Goal: Task Accomplishment & Management: Manage account settings

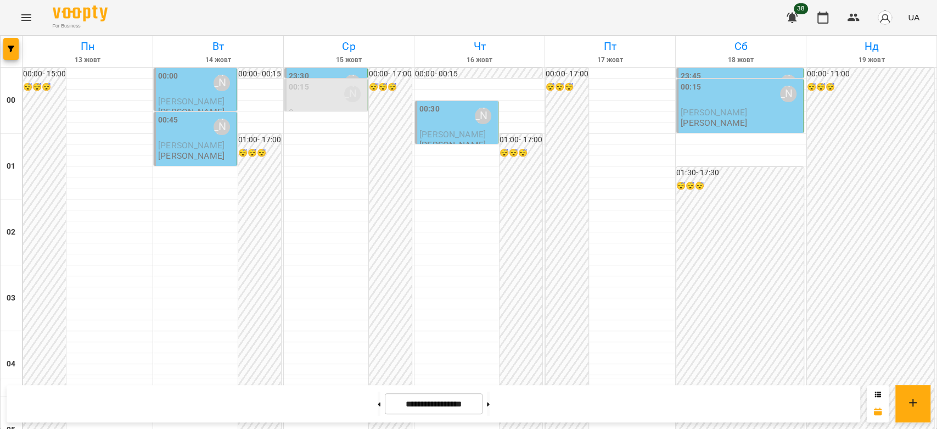
scroll to position [1269, 0]
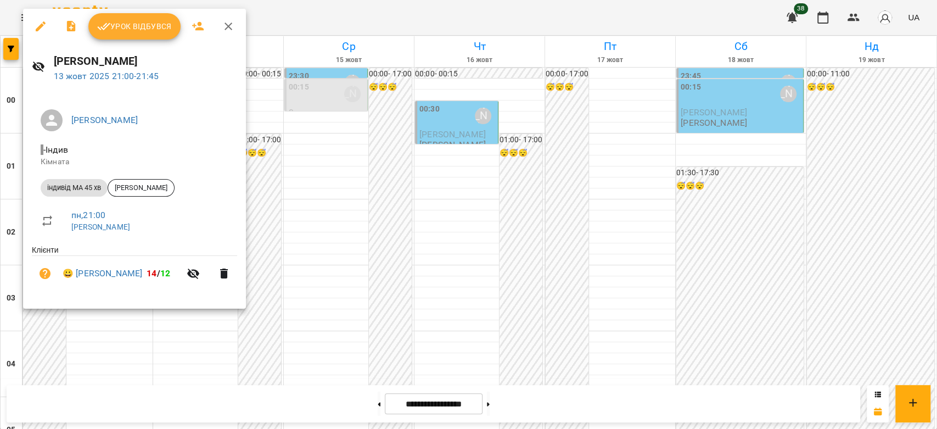
click at [126, 20] on span "Урок відбувся" at bounding box center [134, 26] width 75 height 13
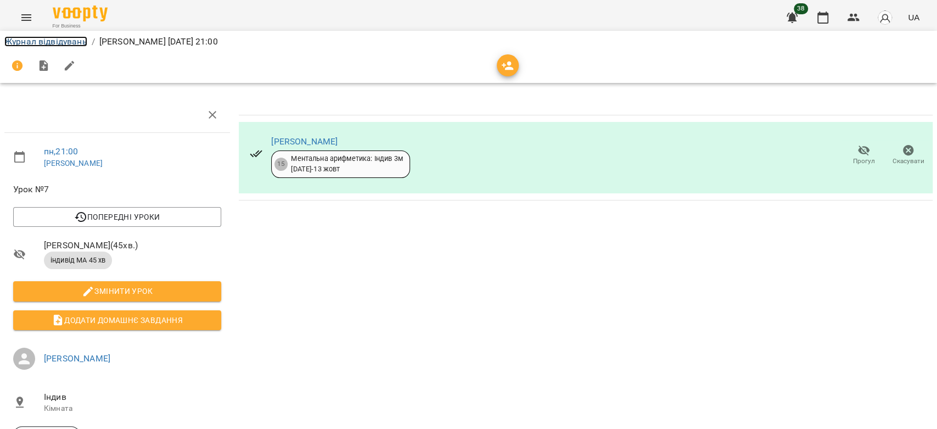
click at [42, 41] on link "Журнал відвідувань" at bounding box center [45, 41] width 83 height 10
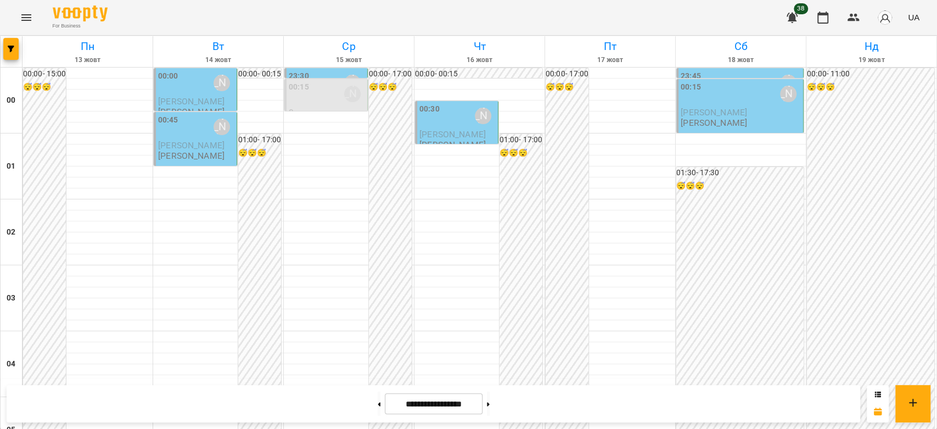
scroll to position [1086, 0]
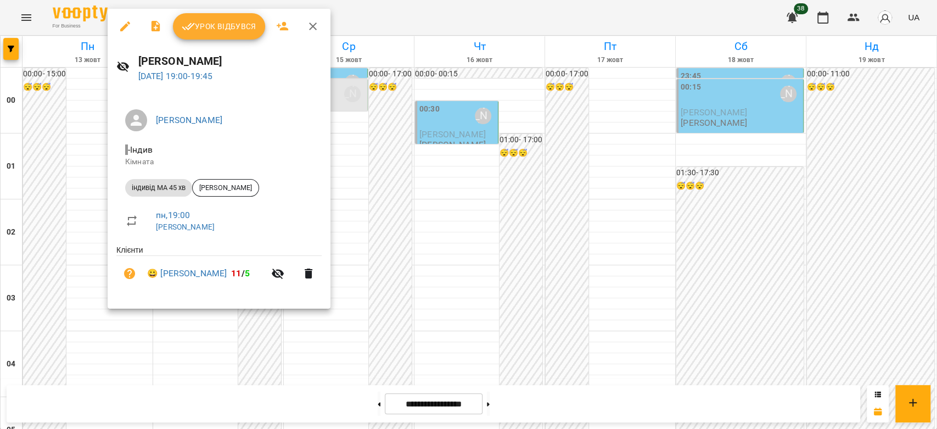
click at [216, 23] on span "Урок відбувся" at bounding box center [219, 26] width 75 height 13
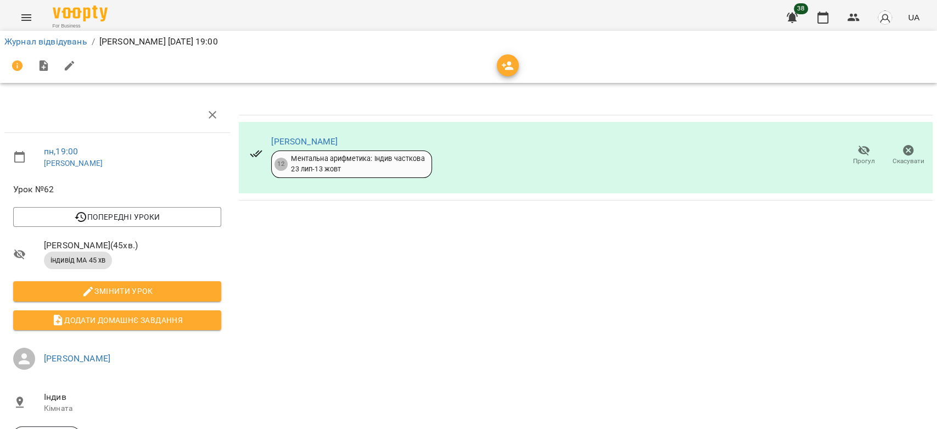
click at [57, 35] on li "Журнал відвідувань" at bounding box center [45, 41] width 83 height 13
click at [71, 43] on link "Журнал відвідувань" at bounding box center [45, 41] width 83 height 10
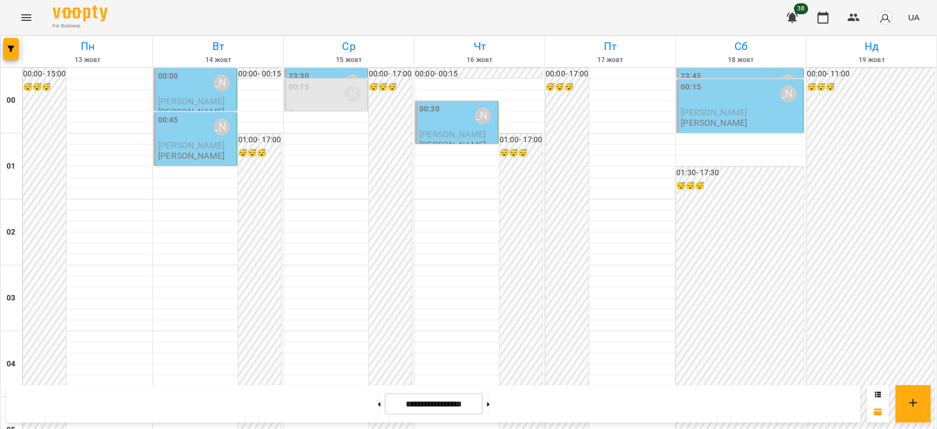
scroll to position [1208, 0]
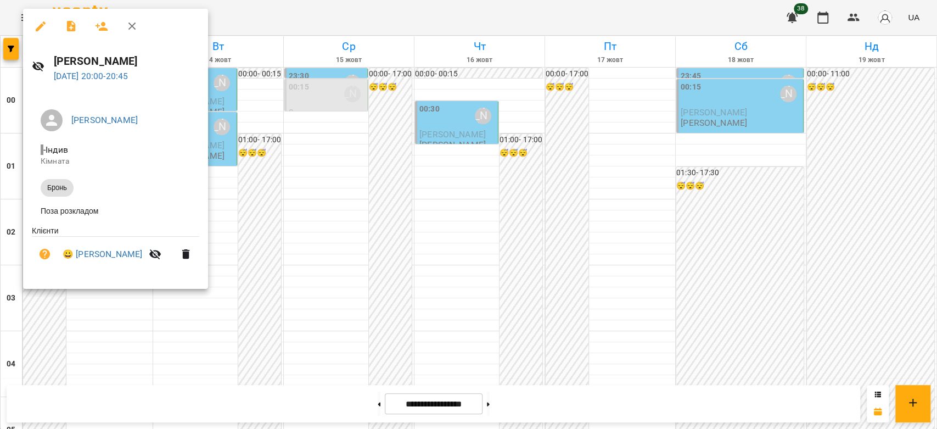
click at [413, 205] on div at bounding box center [468, 214] width 937 height 429
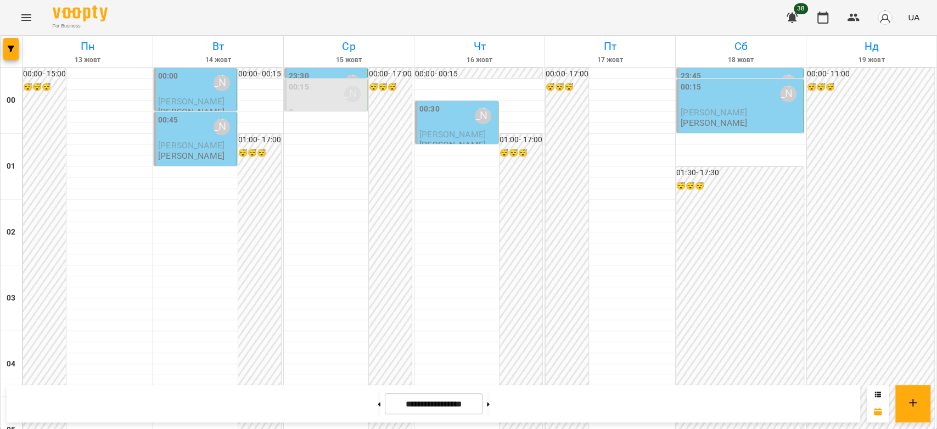
scroll to position [1269, 0]
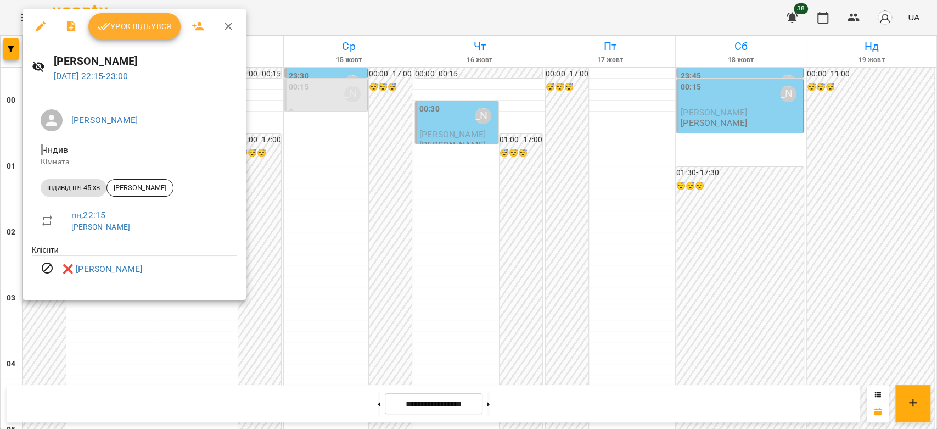
click at [422, 238] on div at bounding box center [468, 214] width 937 height 429
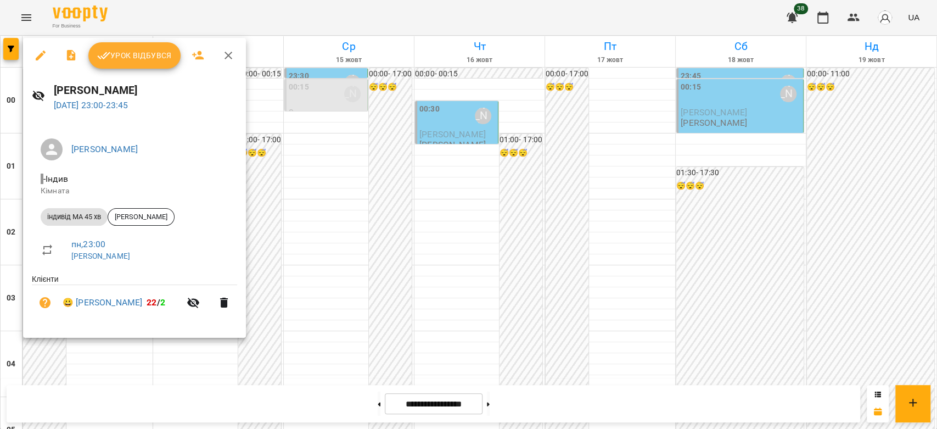
click at [361, 262] on div at bounding box center [468, 214] width 937 height 429
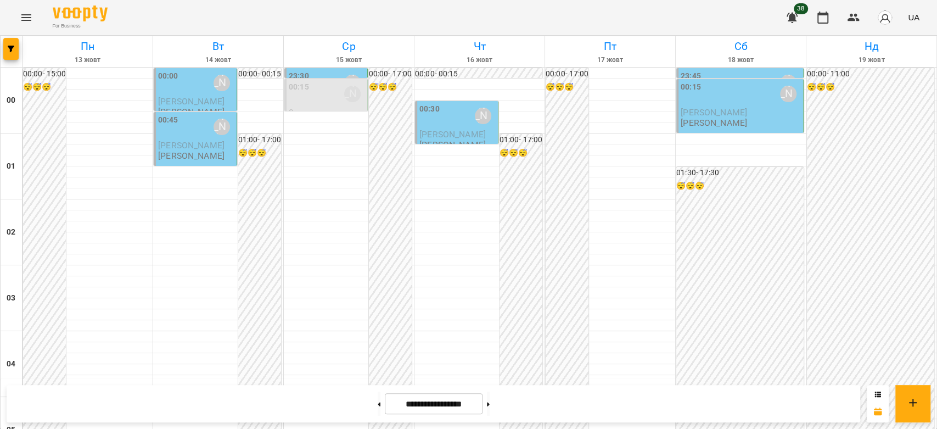
scroll to position [0, 0]
click at [173, 87] on div "00:00" at bounding box center [168, 82] width 20 height 25
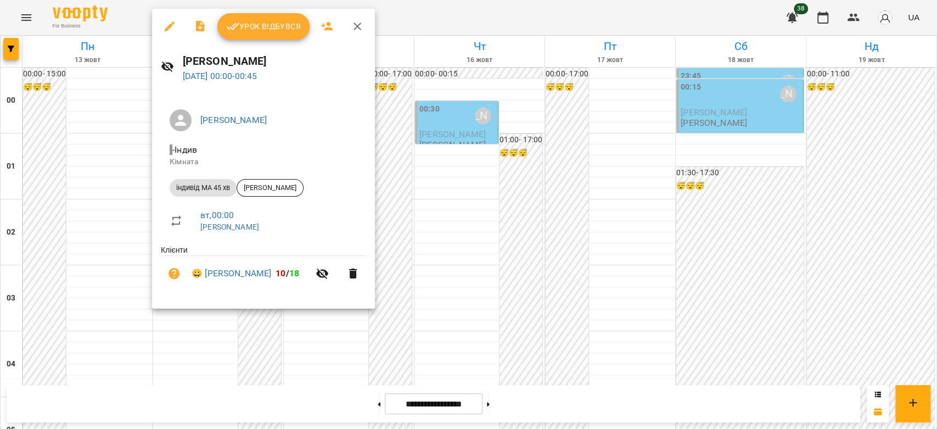
click at [478, 158] on div at bounding box center [468, 214] width 937 height 429
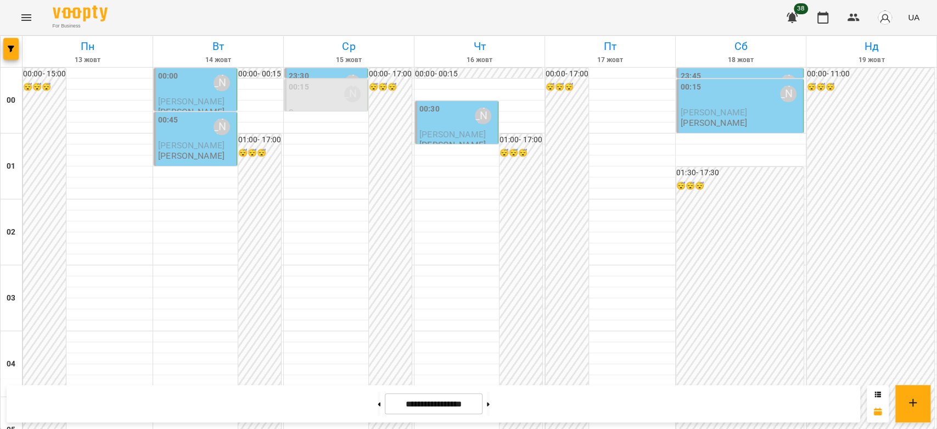
click at [164, 142] on span "[PERSON_NAME]" at bounding box center [191, 145] width 66 height 10
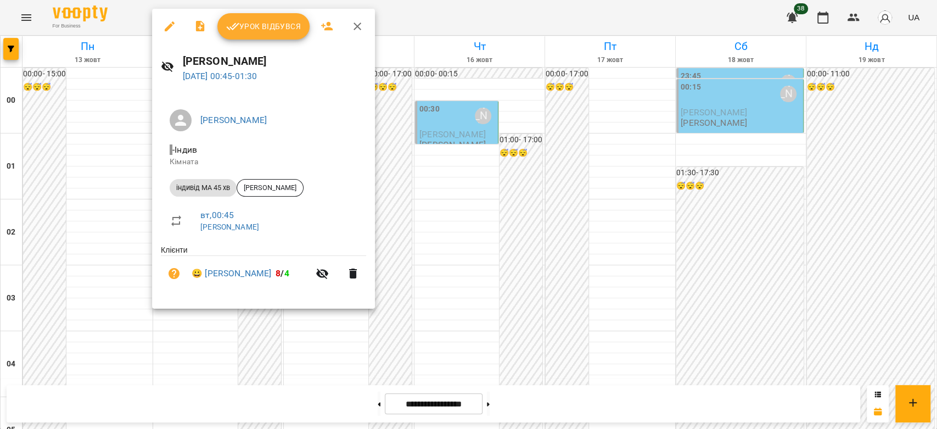
click at [483, 170] on div at bounding box center [468, 214] width 937 height 429
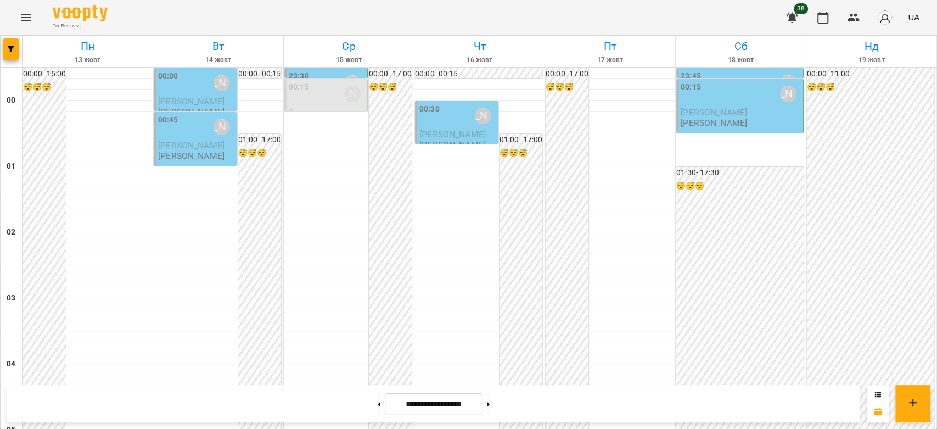
scroll to position [1098, 0]
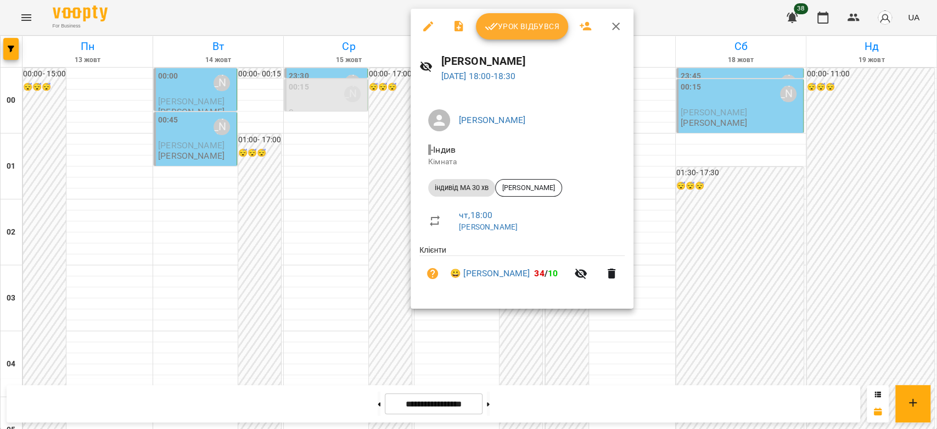
click at [305, 222] on div at bounding box center [468, 214] width 937 height 429
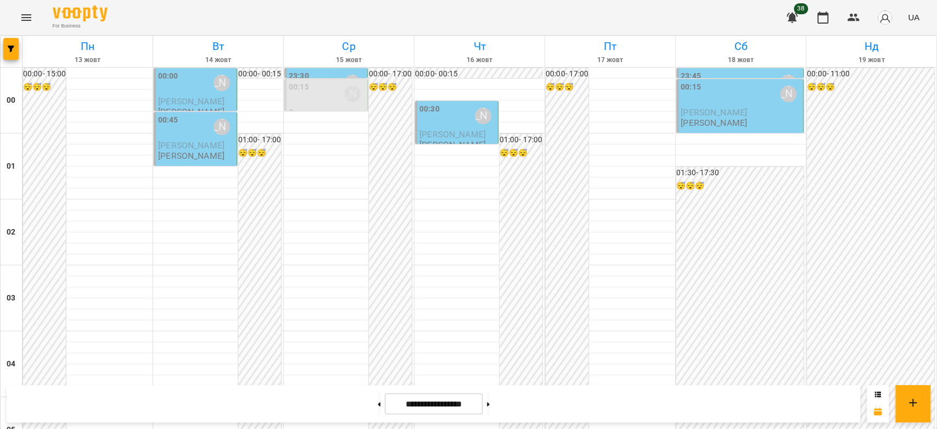
scroll to position [1269, 0]
drag, startPoint x: 838, startPoint y: 247, endPoint x: 866, endPoint y: 250, distance: 28.1
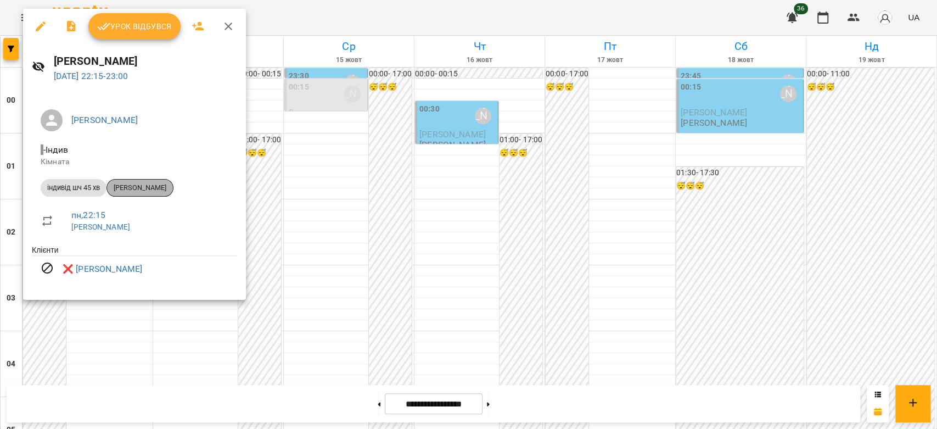
click at [150, 184] on span "[PERSON_NAME]" at bounding box center [140, 188] width 66 height 10
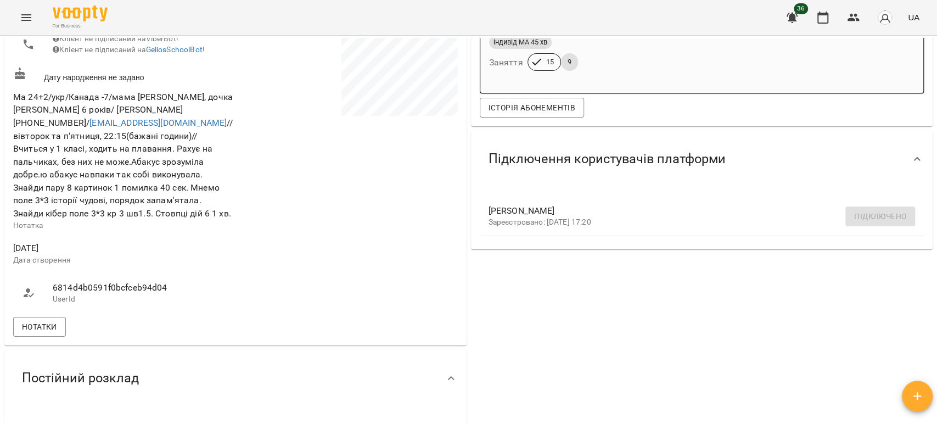
scroll to position [549, 0]
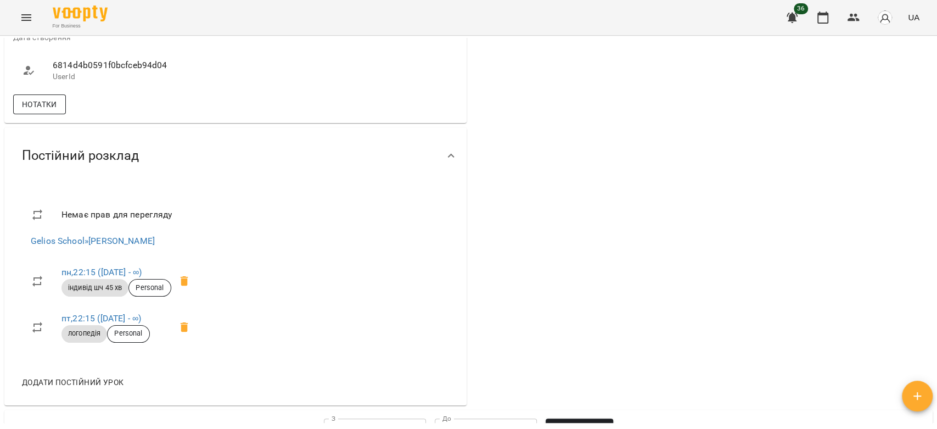
click at [52, 111] on span "Нотатки" at bounding box center [39, 104] width 35 height 13
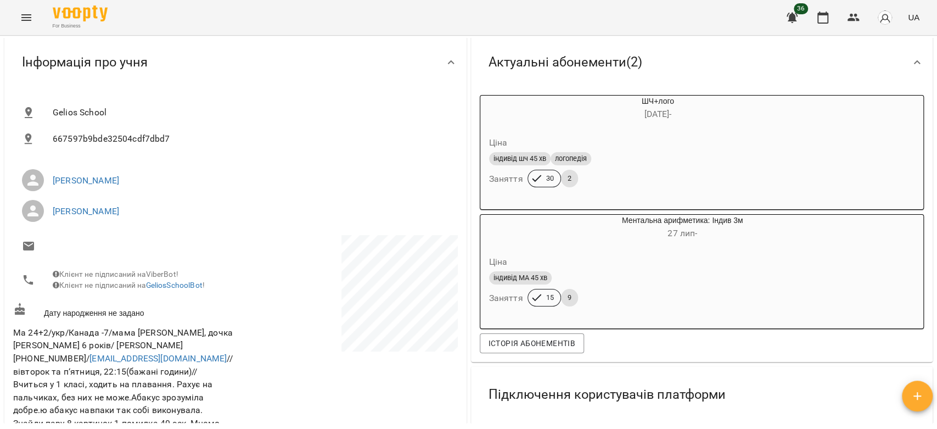
scroll to position [0, 0]
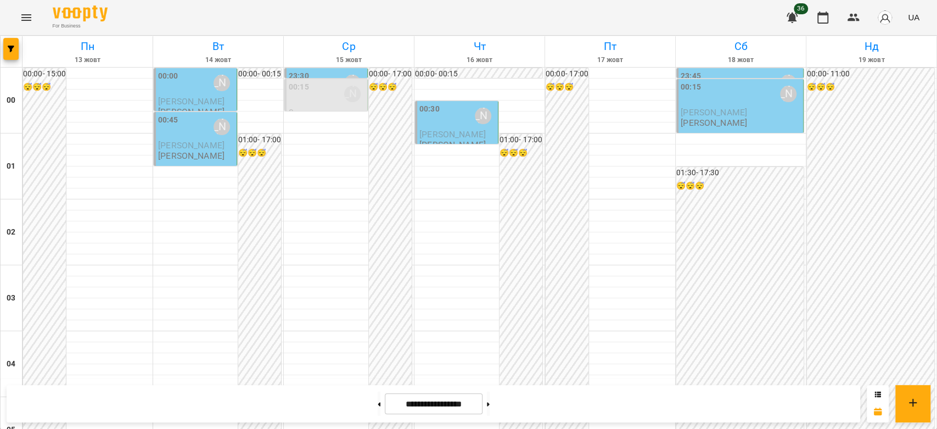
scroll to position [1025, 0]
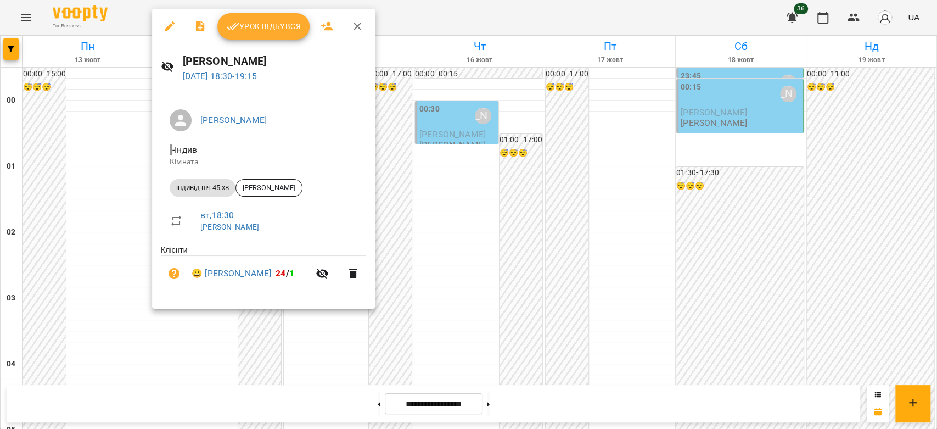
click at [463, 205] on div at bounding box center [468, 214] width 937 height 429
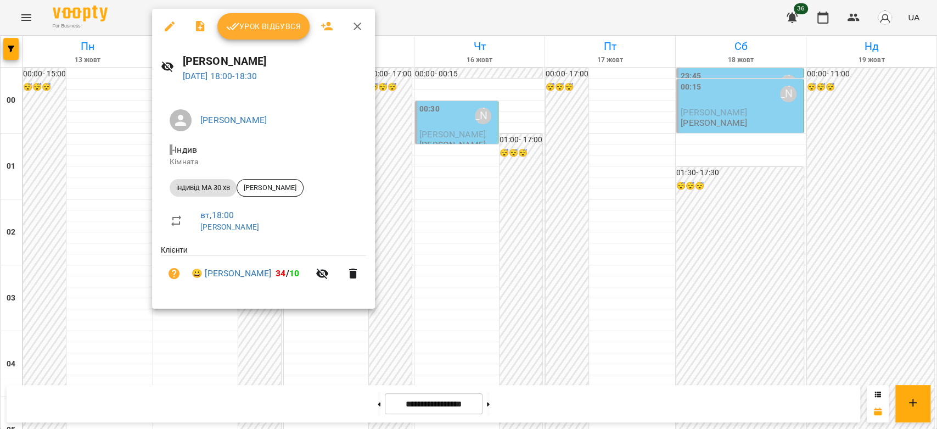
click at [444, 221] on div at bounding box center [468, 214] width 937 height 429
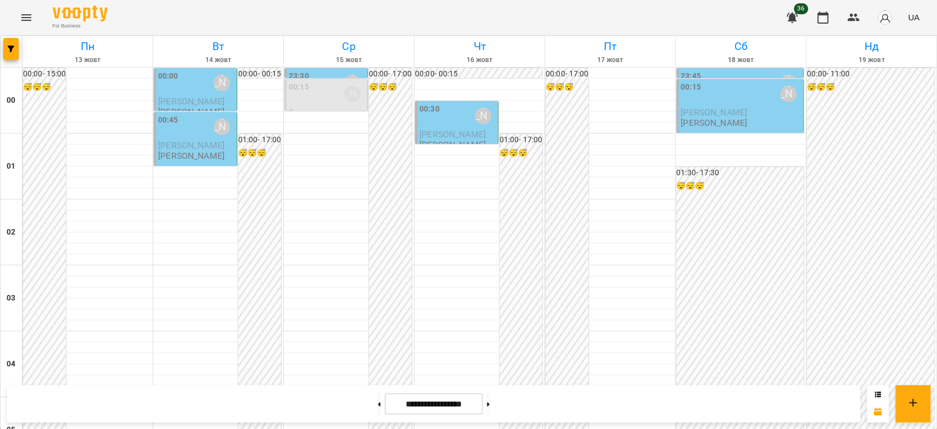
scroll to position [964, 0]
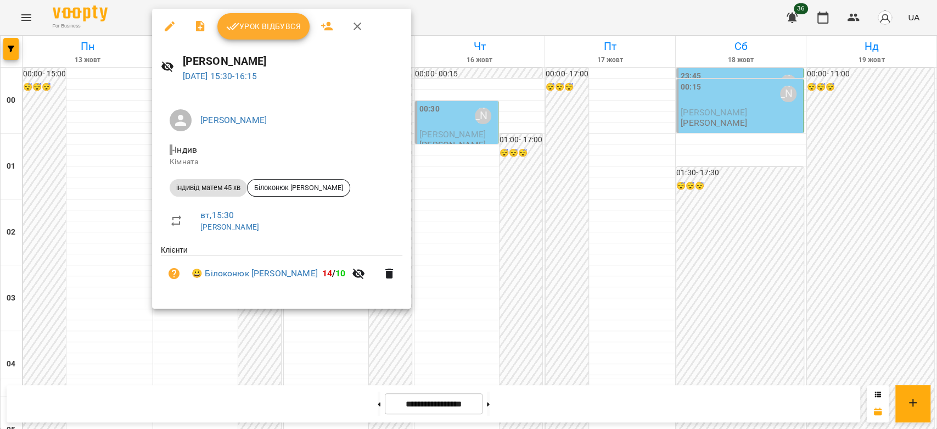
click at [426, 160] on div at bounding box center [468, 214] width 937 height 429
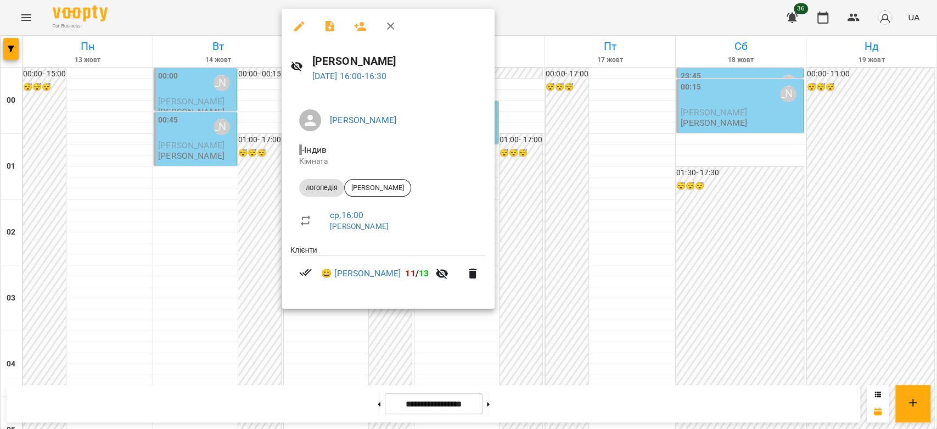
click at [230, 177] on div at bounding box center [468, 214] width 937 height 429
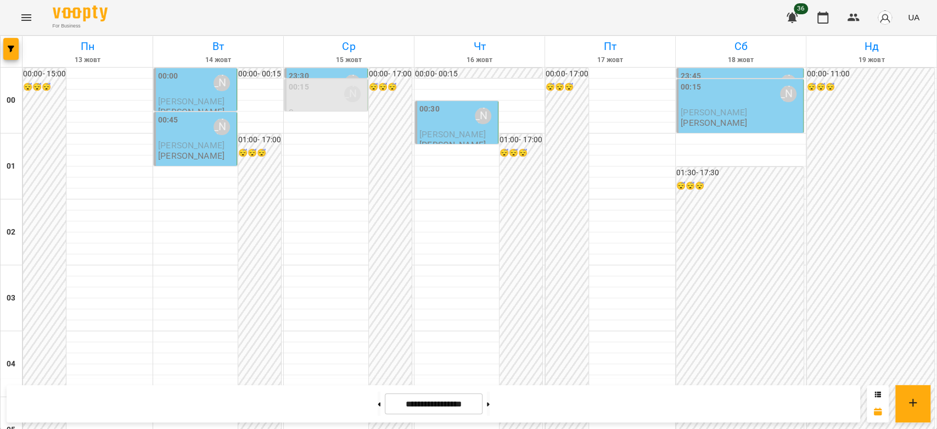
scroll to position [1269, 0]
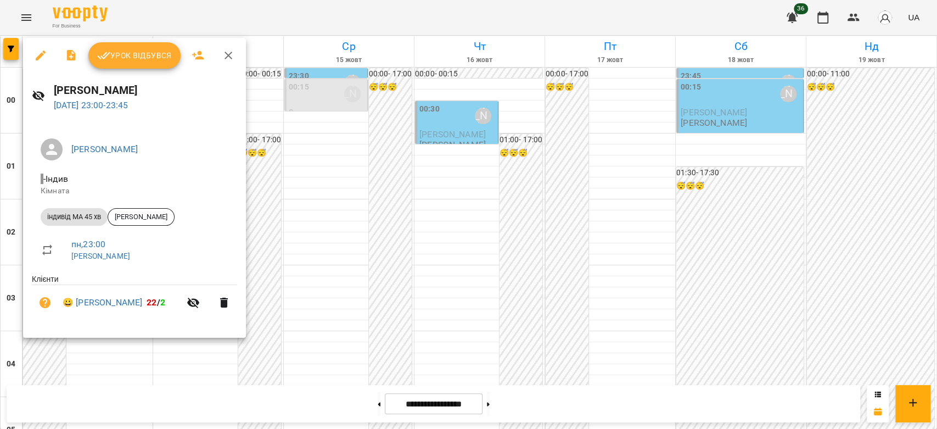
click at [119, 53] on span "Урок відбувся" at bounding box center [134, 55] width 75 height 13
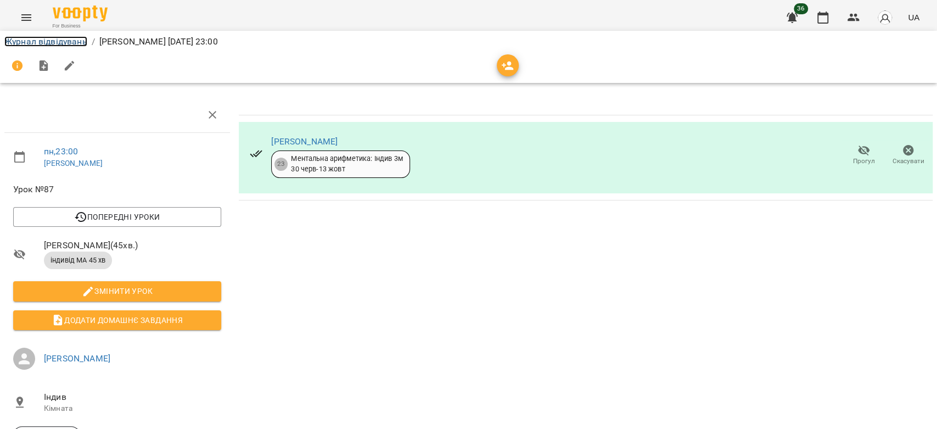
click at [34, 43] on link "Журнал відвідувань" at bounding box center [45, 41] width 83 height 10
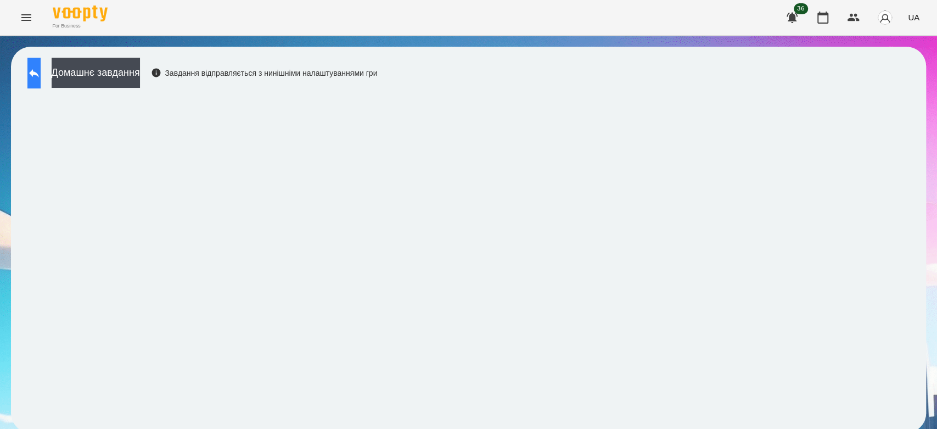
click at [41, 82] on button at bounding box center [33, 73] width 13 height 31
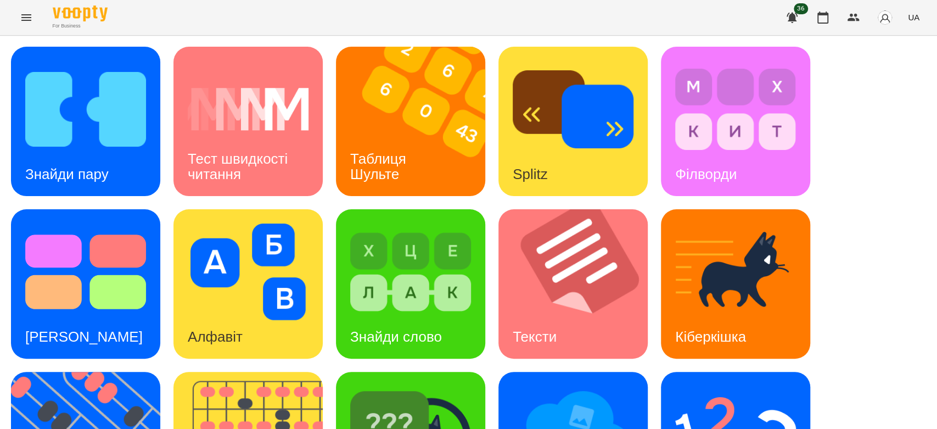
scroll to position [122, 0]
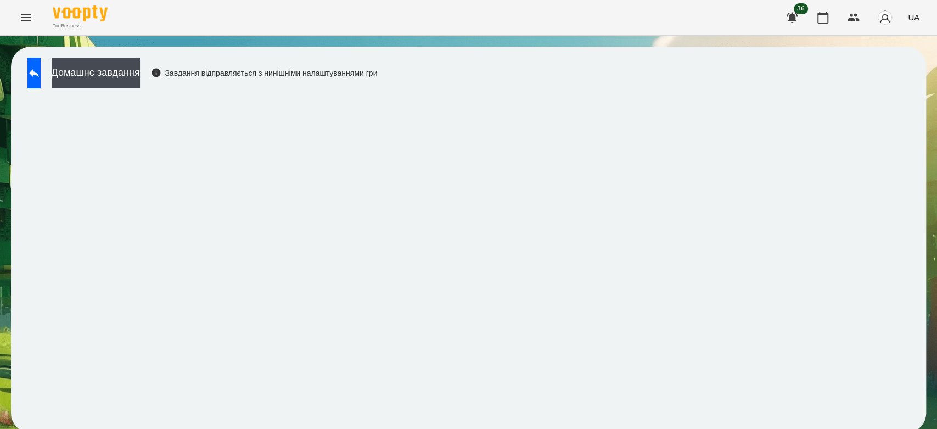
click at [141, 90] on div "Домашнє завдання Завдання відправляється з нинішніми налаштуваннями гри" at bounding box center [199, 76] width 355 height 36
click at [140, 67] on button "Домашнє завдання" at bounding box center [96, 73] width 88 height 30
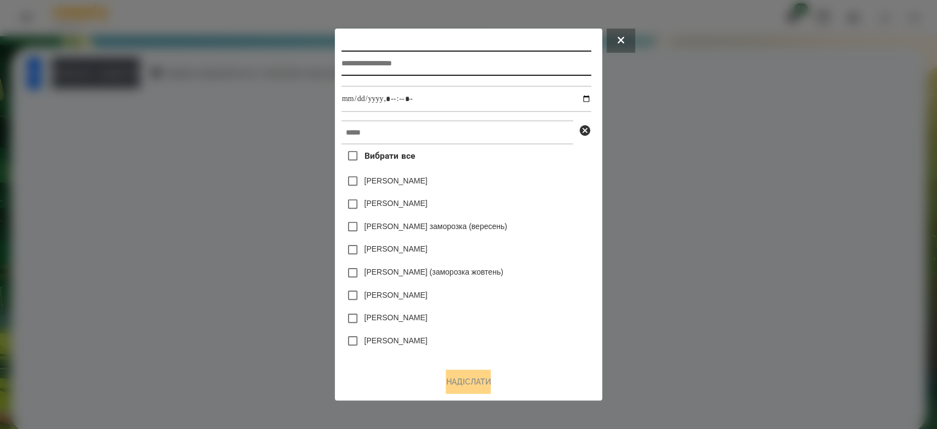
click at [424, 71] on input "text" at bounding box center [466, 63] width 250 height 25
type input "*********"
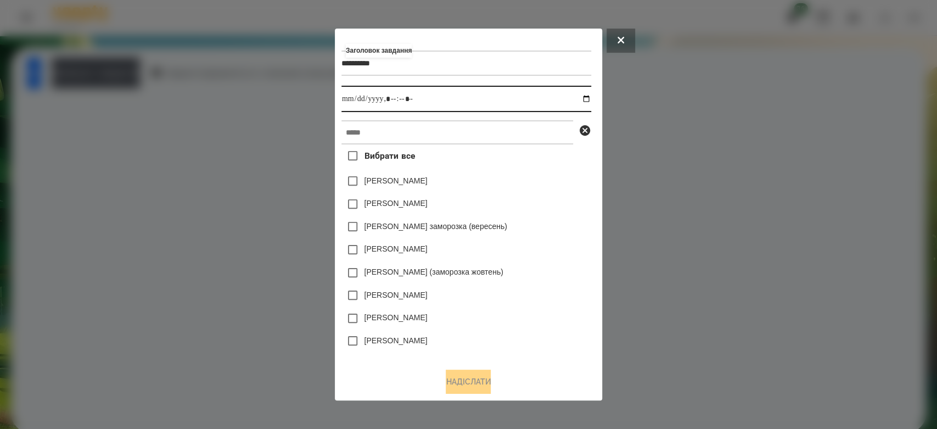
click at [585, 96] on input "datetime-local" at bounding box center [466, 99] width 250 height 26
type input "**********"
drag, startPoint x: 537, startPoint y: 210, endPoint x: 537, endPoint y: 204, distance: 5.5
click at [537, 209] on div "[PERSON_NAME]" at bounding box center [466, 204] width 250 height 23
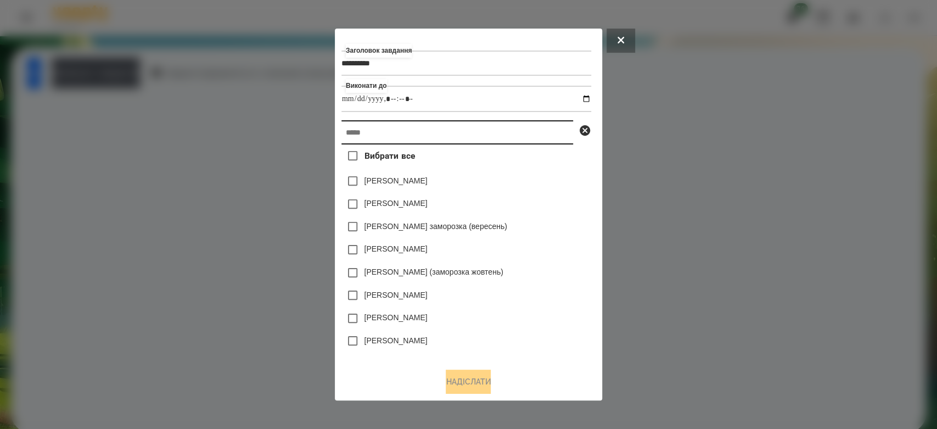
click at [513, 137] on input "text" at bounding box center [457, 132] width 232 height 24
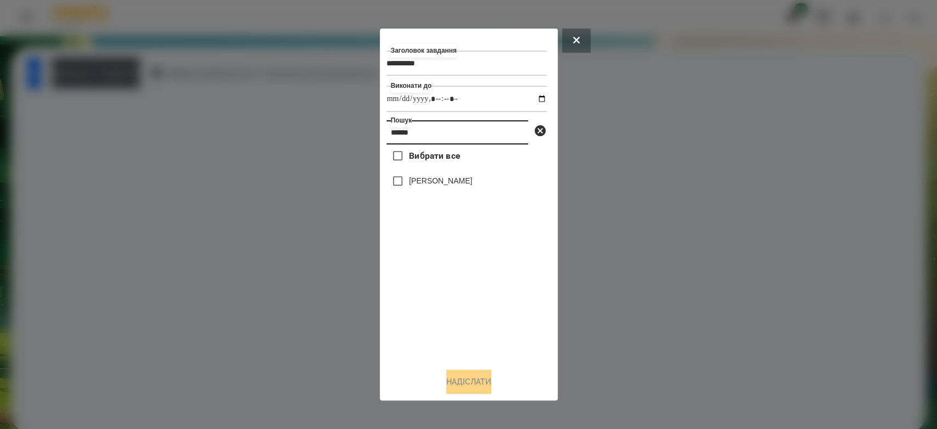
type input "******"
click at [428, 183] on label "[PERSON_NAME]" at bounding box center [440, 180] width 63 height 11
click at [489, 377] on button "Надіслати" at bounding box center [468, 381] width 45 height 24
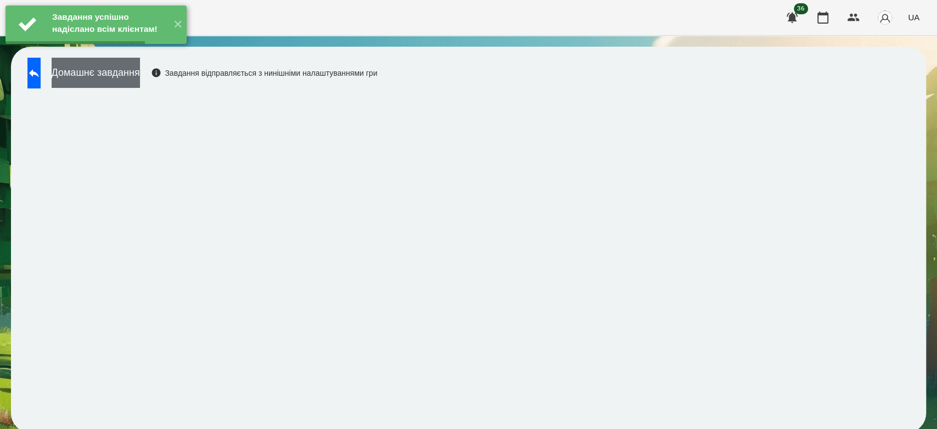
click at [140, 70] on button "Домашнє завдання" at bounding box center [96, 73] width 88 height 30
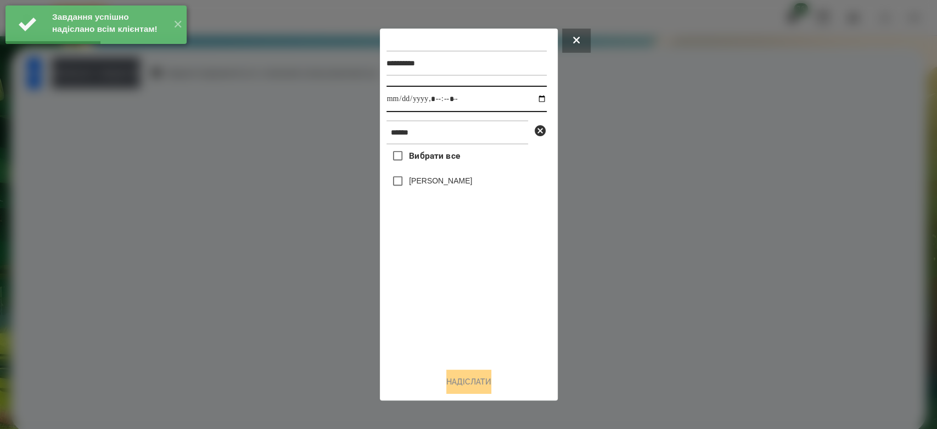
click at [532, 96] on input "datetime-local" at bounding box center [466, 99] width 160 height 26
type input "**********"
drag, startPoint x: 472, startPoint y: 354, endPoint x: 445, endPoint y: 228, distance: 129.2
click at [472, 354] on div "Вибрати все Бойчук Злата" at bounding box center [466, 251] width 160 height 215
click at [441, 177] on label "[PERSON_NAME]" at bounding box center [440, 180] width 63 height 11
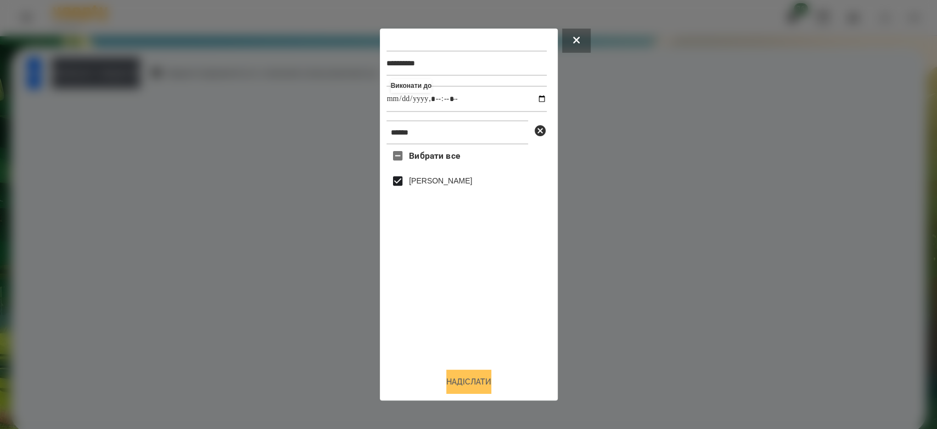
click at [489, 380] on button "Надіслати" at bounding box center [468, 381] width 45 height 24
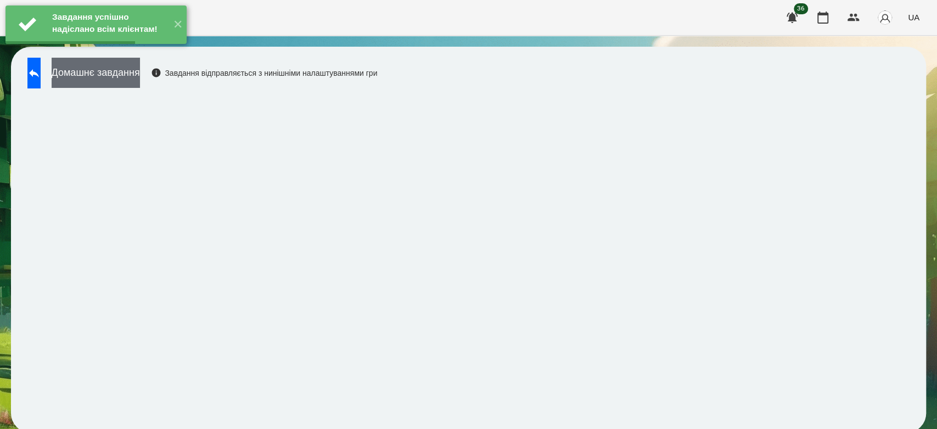
click at [140, 81] on button "Домашнє завдання" at bounding box center [96, 73] width 88 height 30
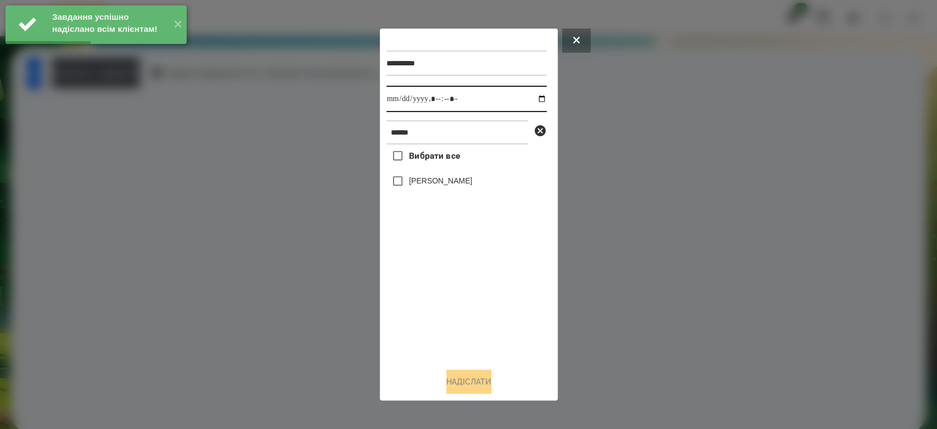
click at [532, 98] on input "datetime-local" at bounding box center [466, 99] width 160 height 26
type input "**********"
click at [461, 309] on div "Вибрати все Бойчук Злата" at bounding box center [466, 251] width 160 height 215
click at [446, 184] on label "[PERSON_NAME]" at bounding box center [440, 180] width 63 height 11
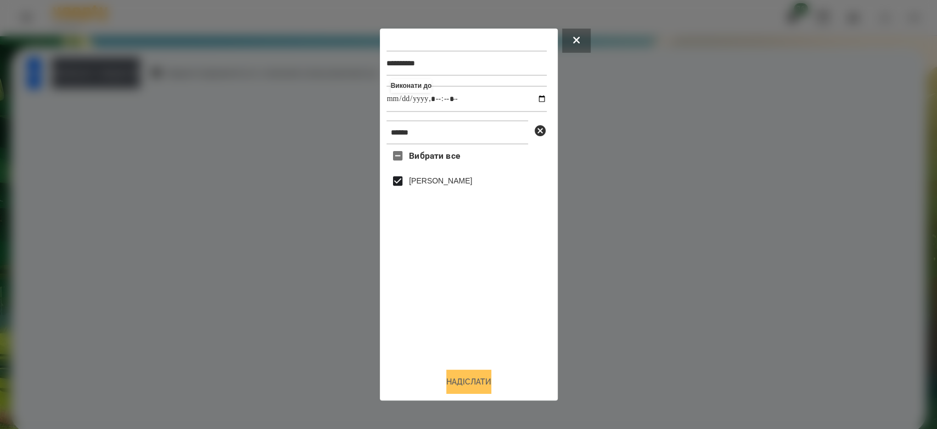
click at [479, 381] on button "Надіслати" at bounding box center [468, 381] width 45 height 24
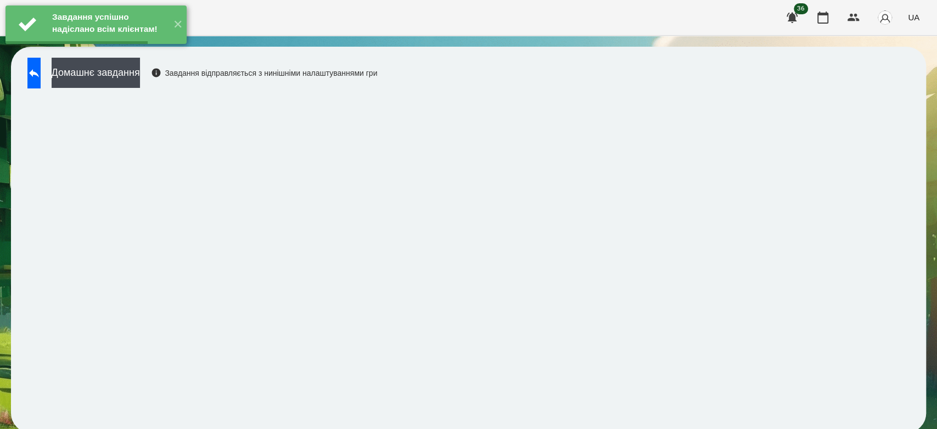
click at [137, 67] on button "Домашнє завдання" at bounding box center [96, 73] width 88 height 30
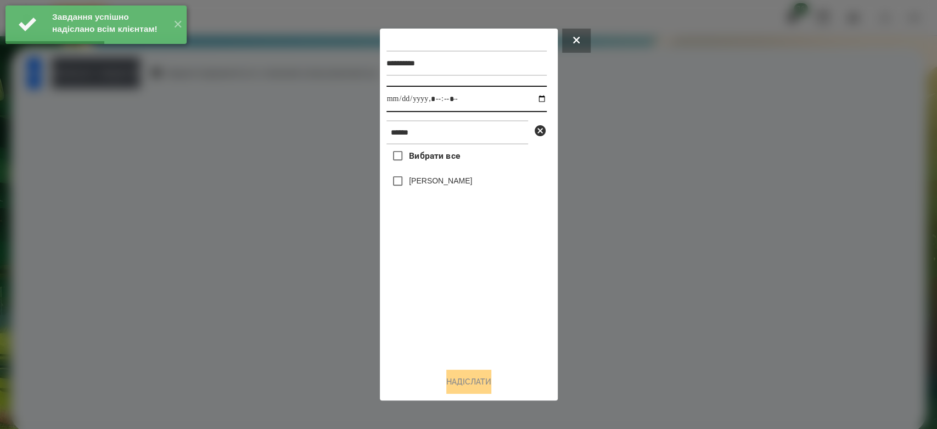
click at [529, 97] on input "datetime-local" at bounding box center [466, 99] width 160 height 26
type input "**********"
drag, startPoint x: 468, startPoint y: 352, endPoint x: 446, endPoint y: 284, distance: 71.5
click at [465, 349] on div "Вибрати все Бойчук Злата" at bounding box center [466, 251] width 160 height 215
click at [443, 186] on label "[PERSON_NAME]" at bounding box center [440, 180] width 63 height 11
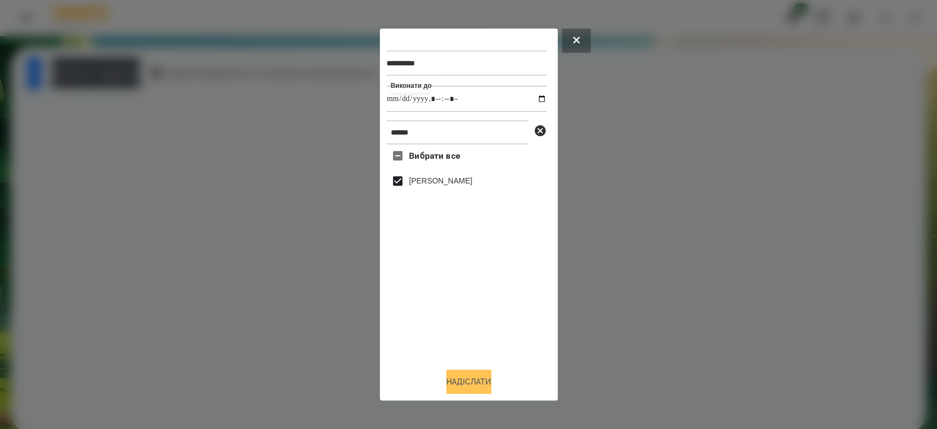
click at [474, 382] on button "Надіслати" at bounding box center [468, 381] width 45 height 24
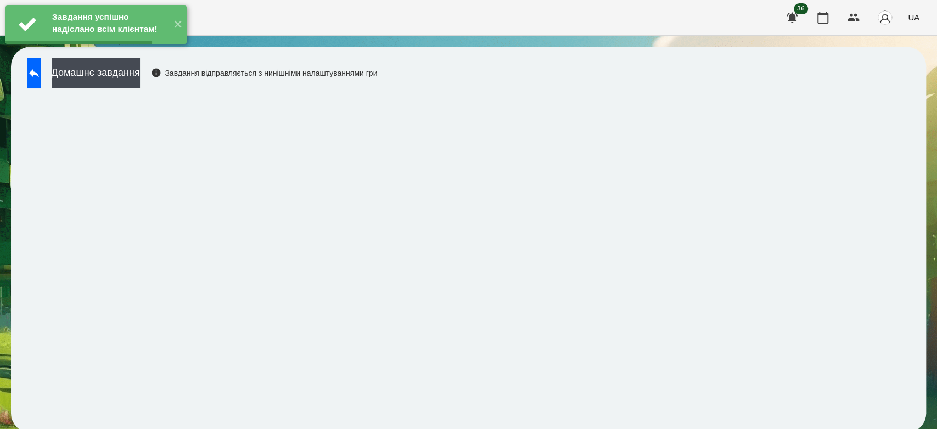
click at [139, 89] on div "Домашнє завдання Завдання відправляється з нинішніми налаштуваннями гри" at bounding box center [199, 76] width 355 height 36
click at [140, 77] on button "Домашнє завдання" at bounding box center [96, 73] width 88 height 30
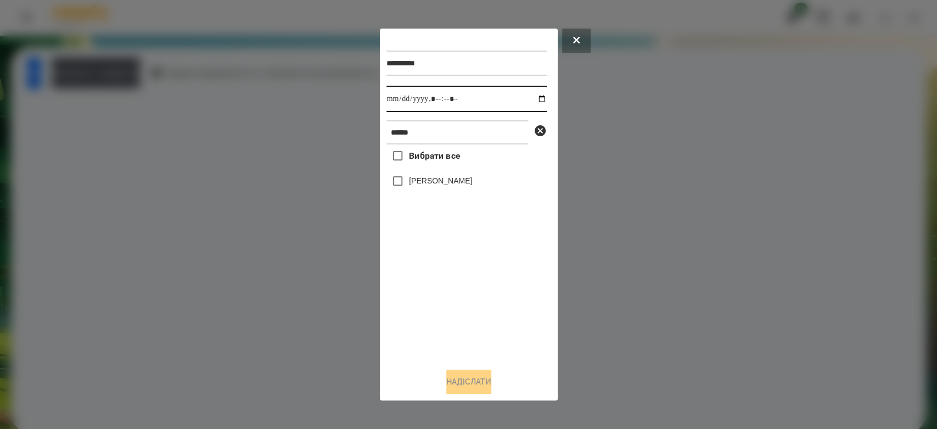
click at [538, 92] on input "datetime-local" at bounding box center [466, 99] width 160 height 26
click at [535, 100] on input "datetime-local" at bounding box center [466, 99] width 160 height 26
type input "**********"
drag, startPoint x: 478, startPoint y: 308, endPoint x: 448, endPoint y: 234, distance: 80.0
click at [478, 308] on div "Вибрати все Бойчук Злата" at bounding box center [466, 251] width 160 height 215
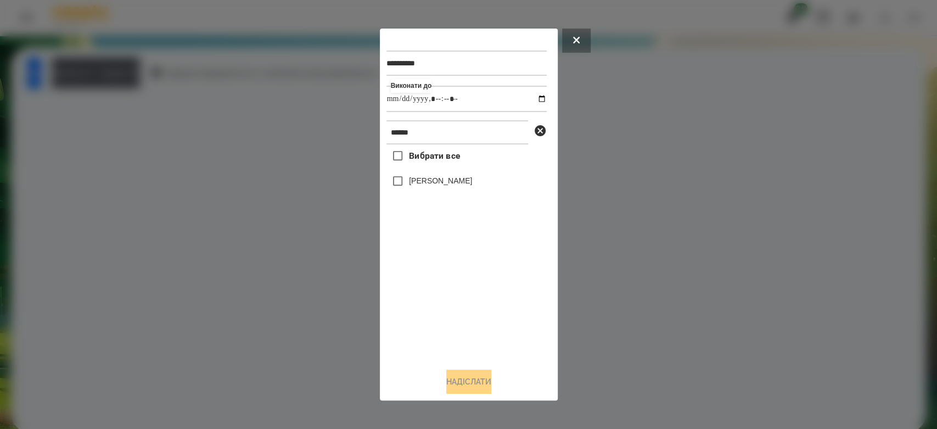
click at [434, 186] on label "[PERSON_NAME]" at bounding box center [440, 180] width 63 height 11
click at [472, 379] on button "Надіслати" at bounding box center [468, 381] width 45 height 24
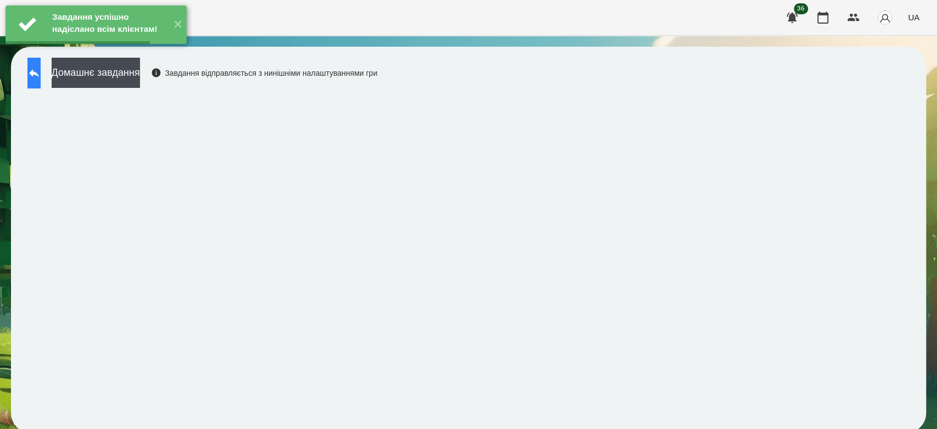
click at [41, 71] on icon at bounding box center [33, 72] width 13 height 13
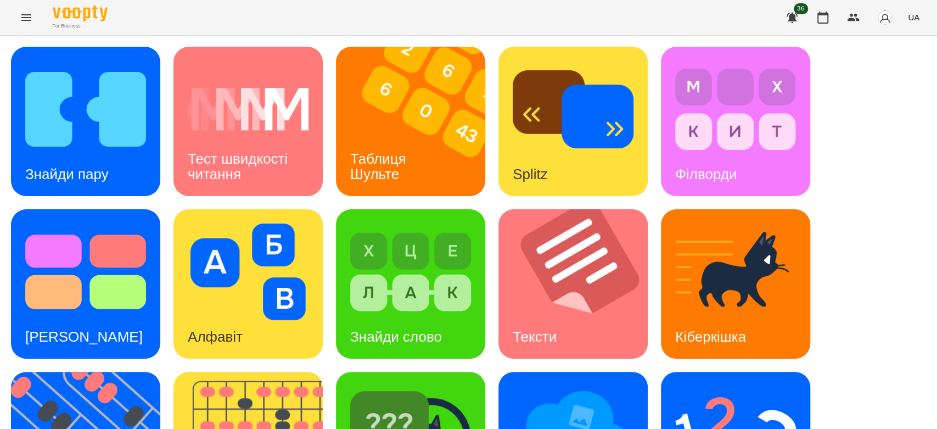
scroll to position [183, 0]
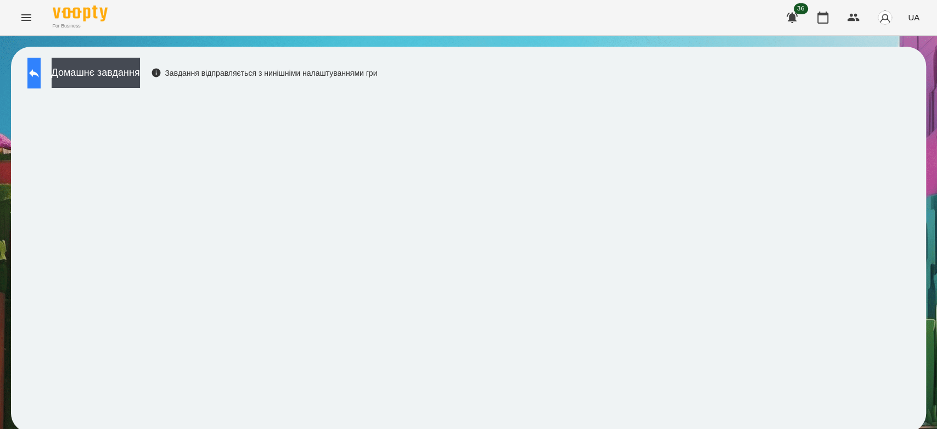
click at [41, 68] on icon at bounding box center [33, 72] width 13 height 13
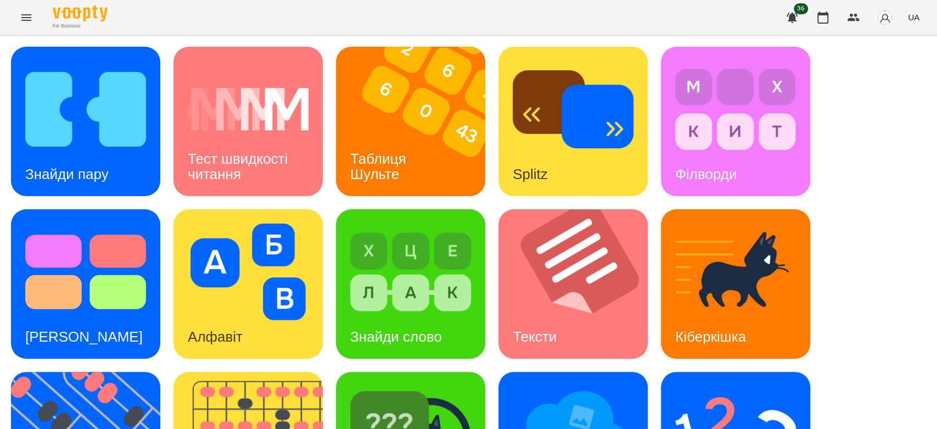
scroll to position [265, 0]
click at [773, 386] on img at bounding box center [735, 434] width 121 height 97
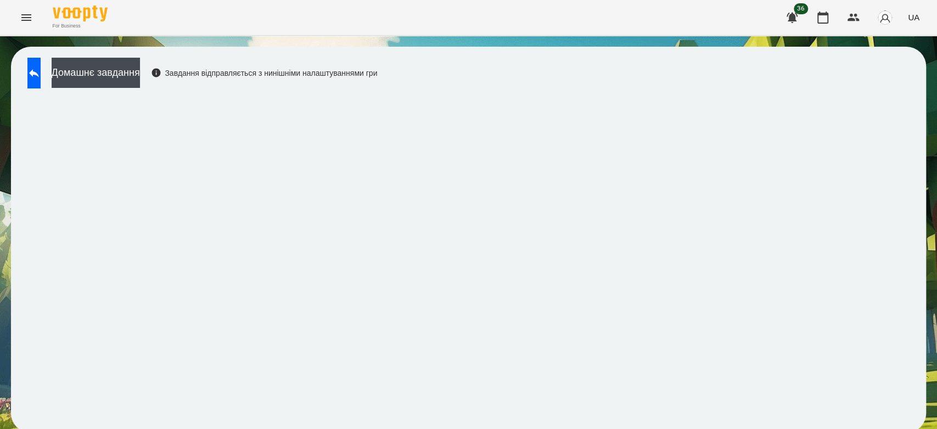
scroll to position [4, 0]
click at [41, 74] on button at bounding box center [33, 73] width 13 height 31
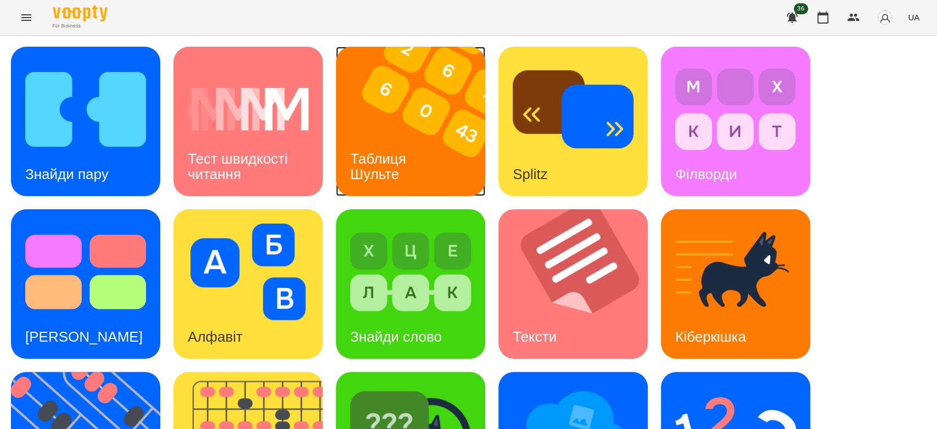
click at [397, 141] on div "Таблиця Шульте" at bounding box center [380, 166] width 88 height 59
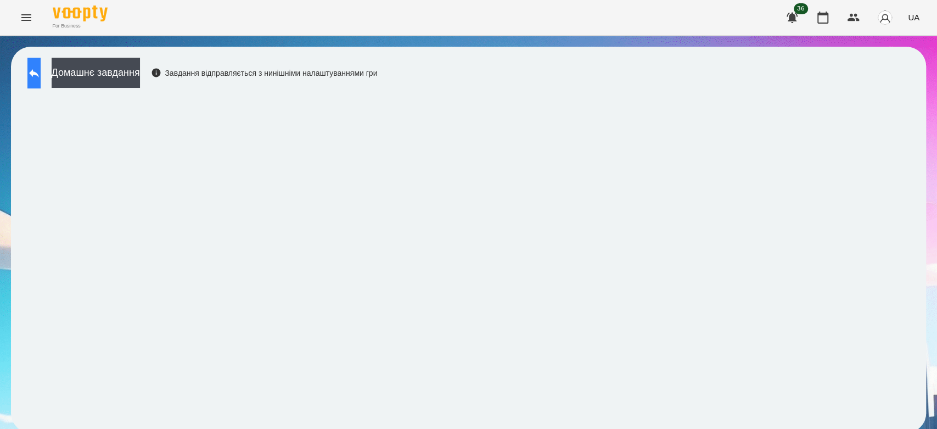
click at [41, 65] on button at bounding box center [33, 73] width 13 height 31
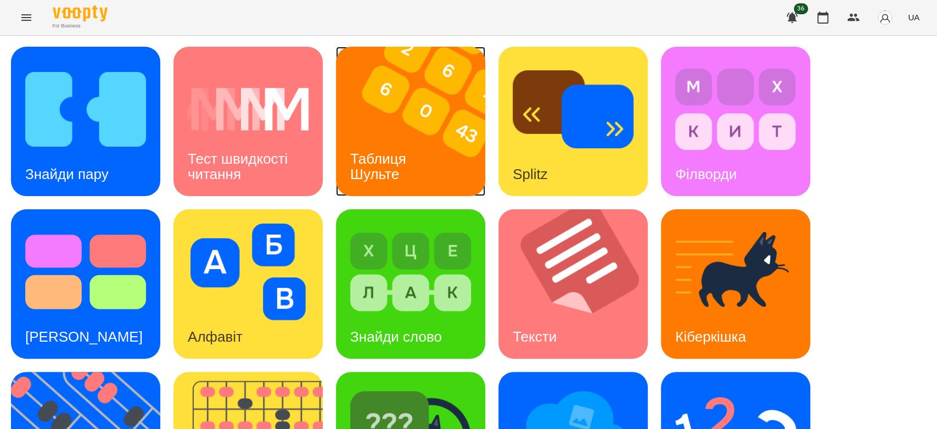
click at [389, 130] on img at bounding box center [417, 121] width 163 height 149
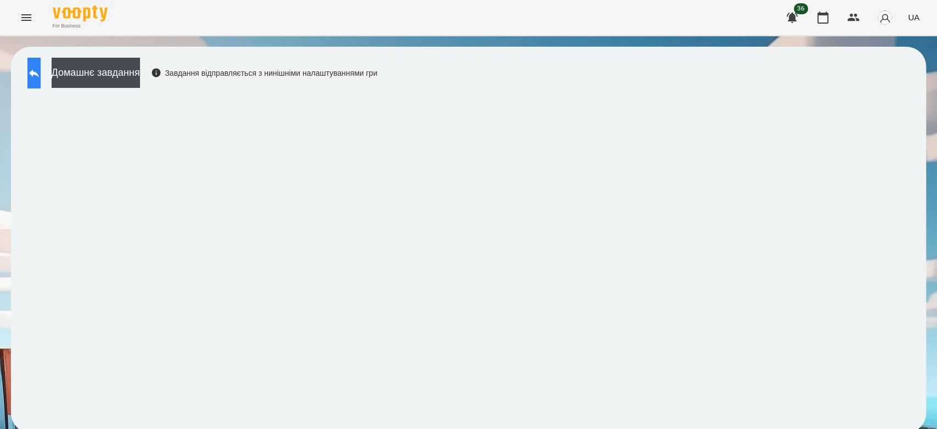
click at [41, 70] on icon at bounding box center [33, 72] width 13 height 13
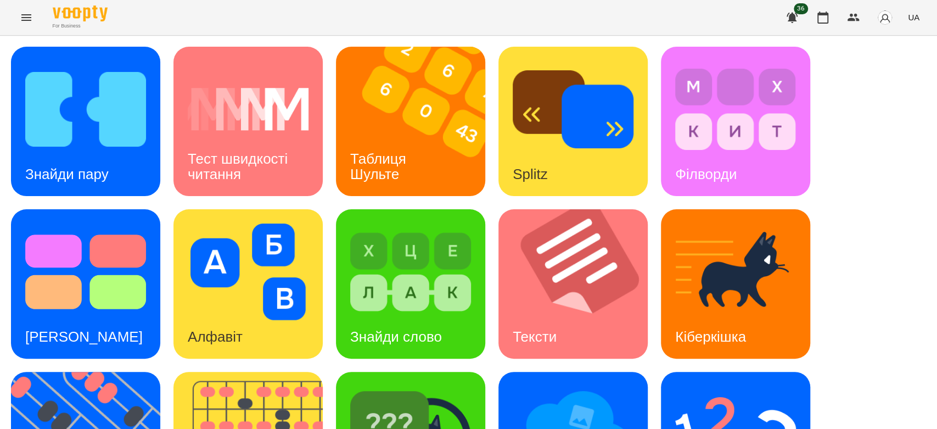
scroll to position [265, 0]
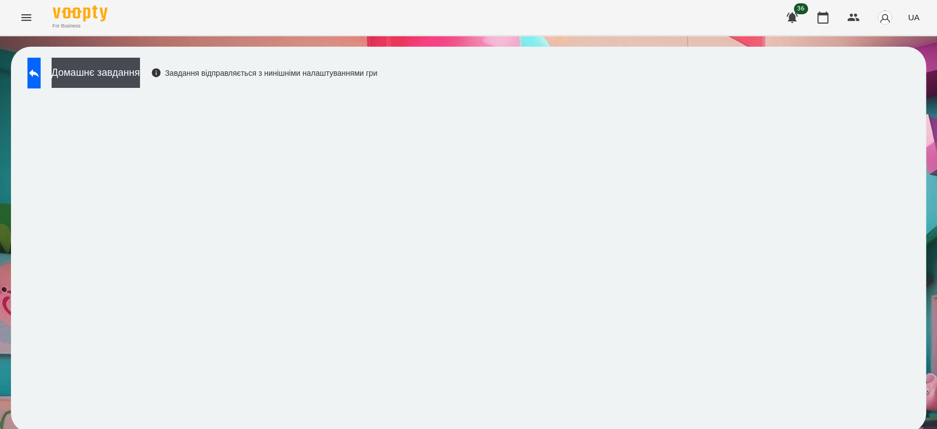
scroll to position [4, 0]
drag, startPoint x: 909, startPoint y: 110, endPoint x: 904, endPoint y: 115, distance: 6.6
click at [909, 111] on div "Домашнє завдання Завдання відправляється з нинішніми налаштуваннями гри" at bounding box center [468, 240] width 915 height 386
click at [122, 72] on button "Домашнє завдання" at bounding box center [96, 73] width 88 height 30
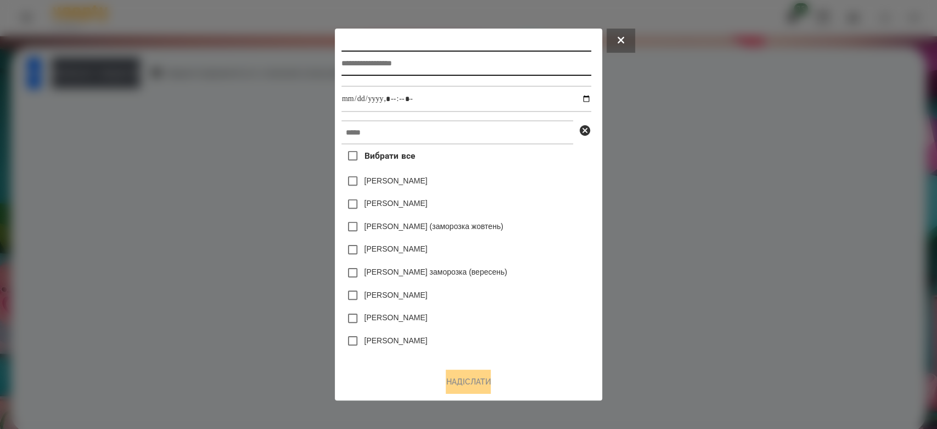
click at [481, 56] on input "text" at bounding box center [466, 63] width 250 height 25
type input "*********"
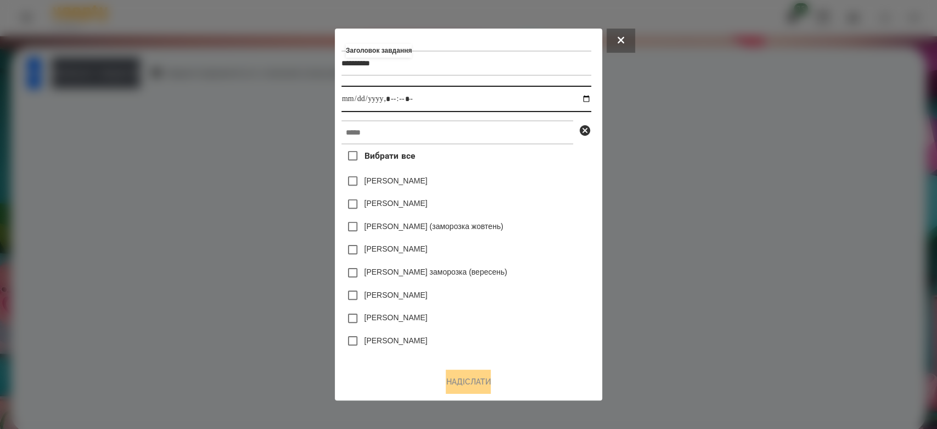
click at [591, 96] on input "datetime-local" at bounding box center [466, 99] width 250 height 26
drag, startPoint x: 590, startPoint y: 98, endPoint x: 540, endPoint y: 210, distance: 122.1
click at [590, 98] on input "datetime-local" at bounding box center [466, 99] width 250 height 26
type input "**********"
drag, startPoint x: 548, startPoint y: 199, endPoint x: 548, endPoint y: 178, distance: 21.4
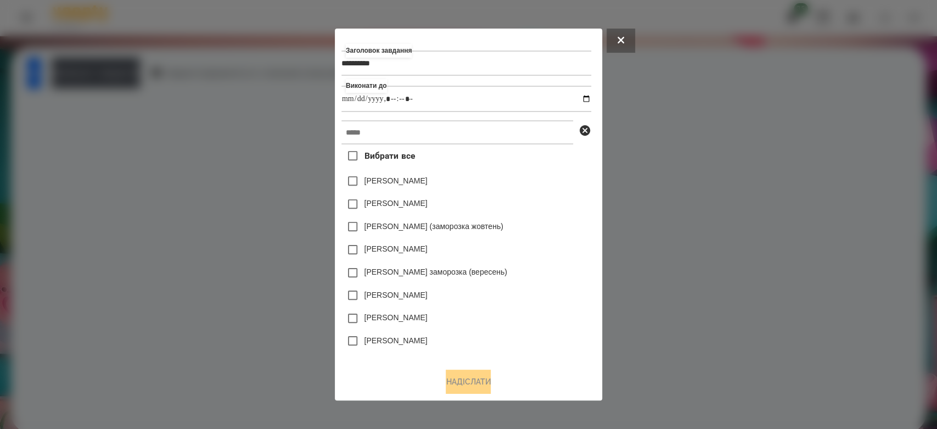
click at [548, 199] on div "[PERSON_NAME]" at bounding box center [466, 204] width 250 height 23
click at [540, 128] on input "text" at bounding box center [457, 132] width 232 height 24
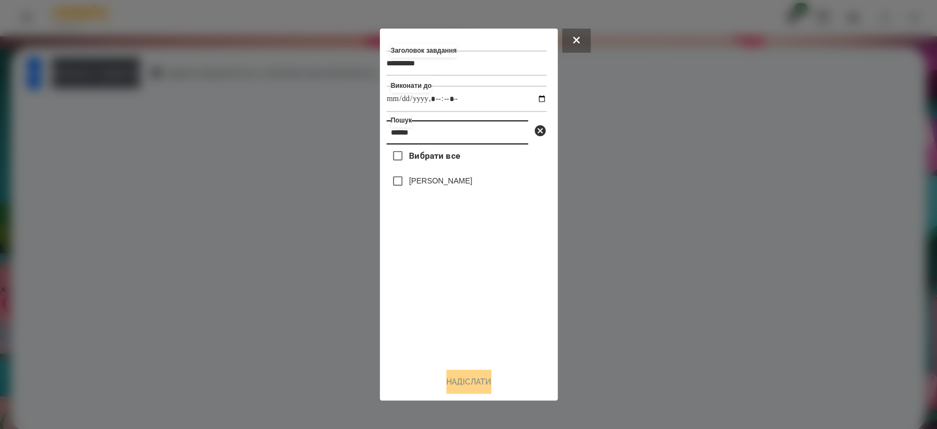
type input "******"
click at [467, 188] on div "[PERSON_NAME]" at bounding box center [466, 181] width 160 height 23
click at [438, 186] on label "[PERSON_NAME]" at bounding box center [440, 180] width 63 height 11
click at [468, 379] on button "Надіслати" at bounding box center [468, 381] width 45 height 24
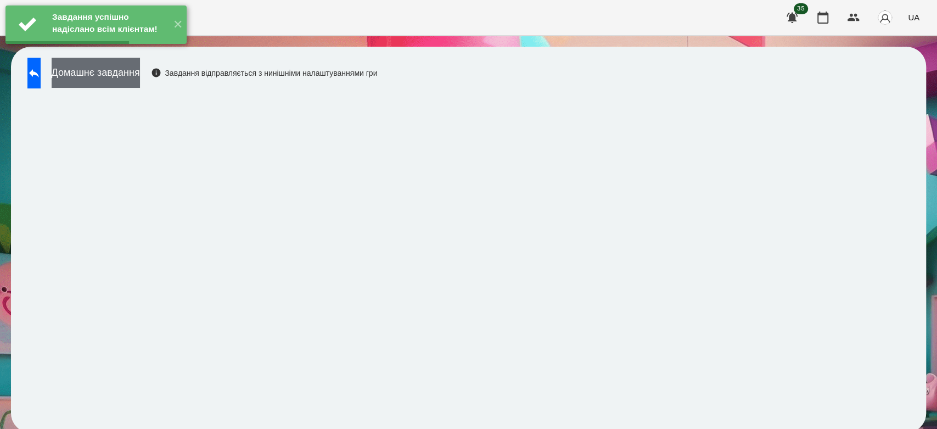
click at [140, 77] on button "Домашнє завдання" at bounding box center [96, 73] width 88 height 30
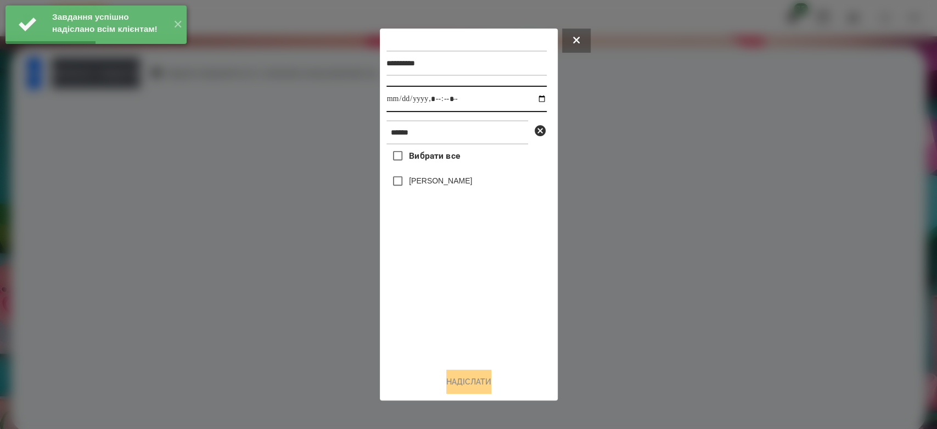
click at [531, 99] on input "datetime-local" at bounding box center [466, 99] width 160 height 26
type input "**********"
click at [480, 307] on div "Вибрати все Бойчук Злата" at bounding box center [466, 251] width 160 height 215
click at [433, 186] on label "[PERSON_NAME]" at bounding box center [440, 180] width 63 height 11
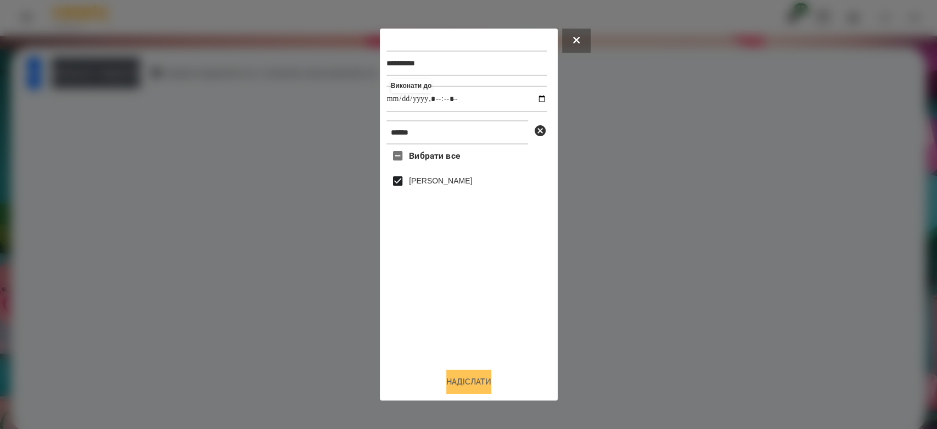
click at [479, 386] on button "Надіслати" at bounding box center [468, 381] width 45 height 24
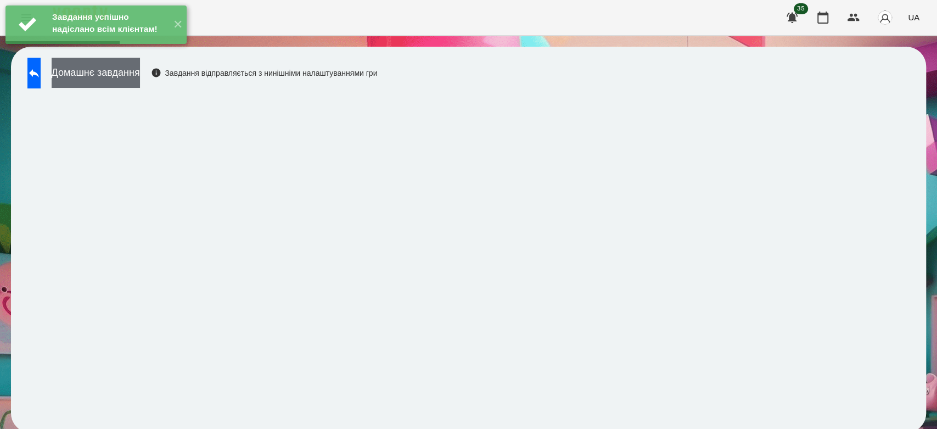
click at [132, 72] on button "Домашнє завдання" at bounding box center [96, 73] width 88 height 30
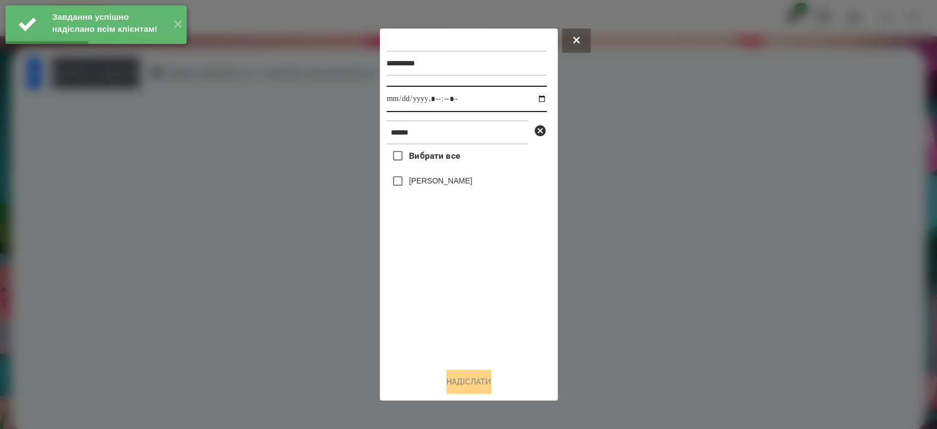
click at [534, 98] on input "datetime-local" at bounding box center [466, 99] width 160 height 26
type input "**********"
click at [453, 306] on div "Вибрати все Бойчук Злата" at bounding box center [466, 251] width 160 height 215
click at [440, 181] on label "[PERSON_NAME]" at bounding box center [440, 180] width 63 height 11
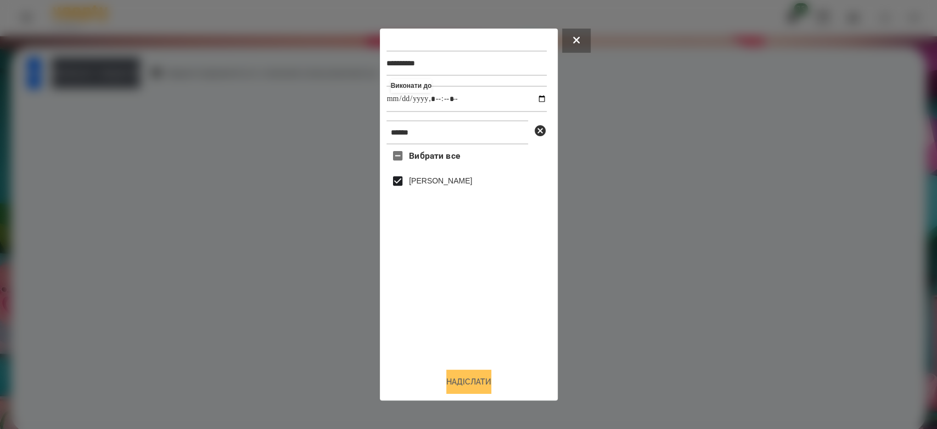
click at [487, 384] on button "Надіслати" at bounding box center [468, 381] width 45 height 24
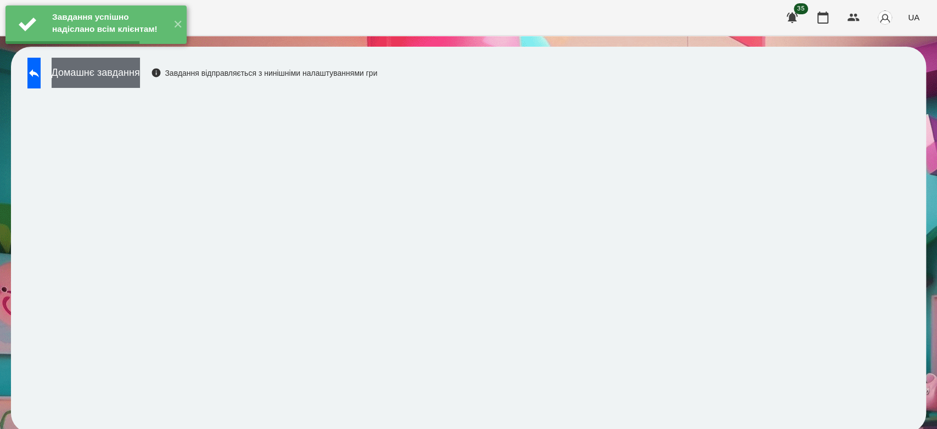
click at [140, 74] on button "Домашнє завдання" at bounding box center [96, 73] width 88 height 30
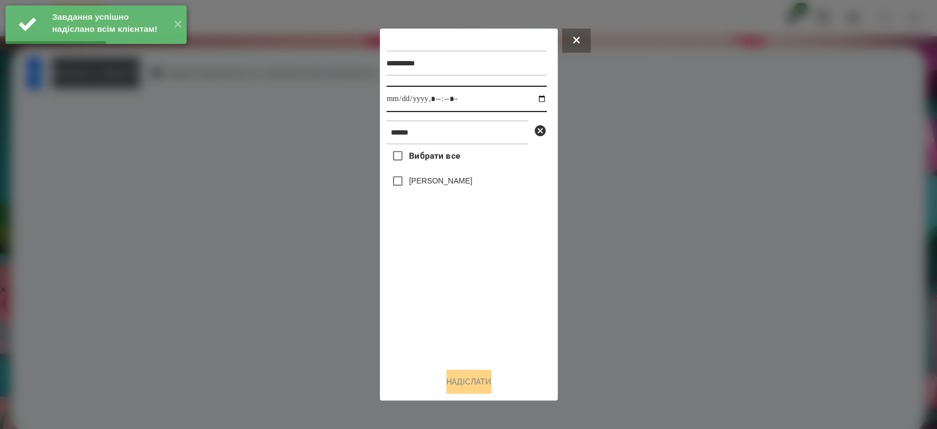
click at [536, 102] on input "datetime-local" at bounding box center [466, 99] width 160 height 26
type input "**********"
click at [483, 303] on div "Вибрати все Бойчук Злата" at bounding box center [466, 251] width 160 height 215
click at [430, 186] on label "[PERSON_NAME]" at bounding box center [440, 180] width 63 height 11
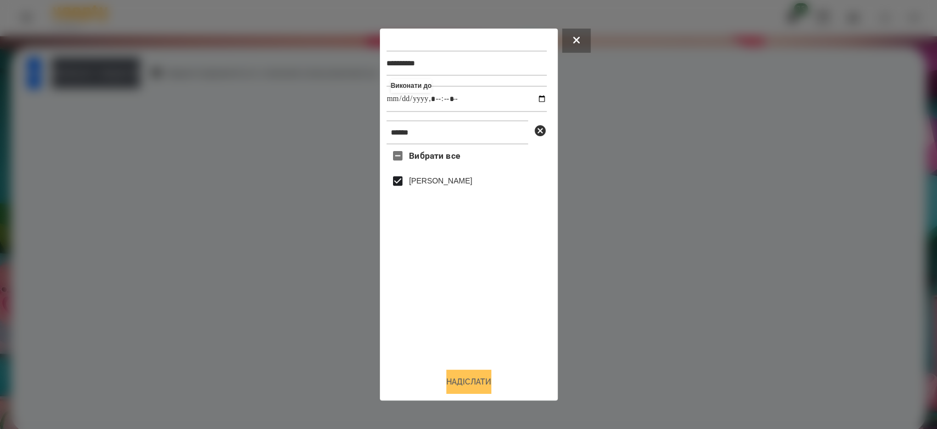
click at [468, 391] on button "Надіслати" at bounding box center [468, 381] width 45 height 24
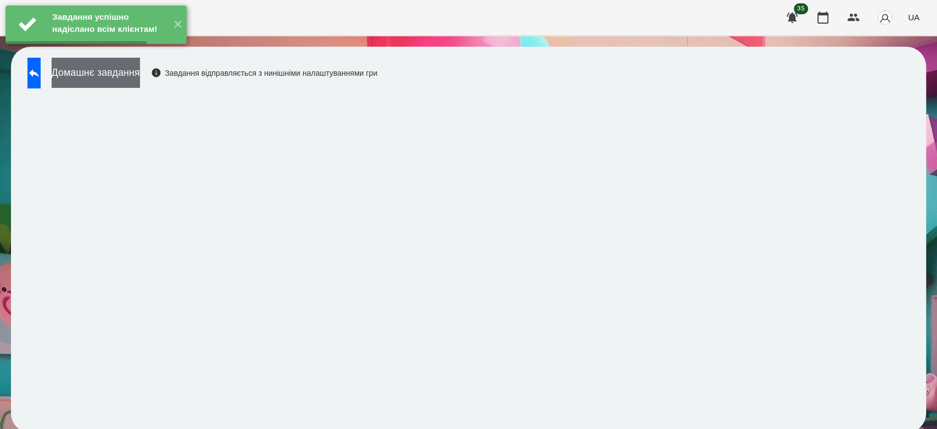
click at [140, 75] on button "Домашнє завдання" at bounding box center [96, 73] width 88 height 30
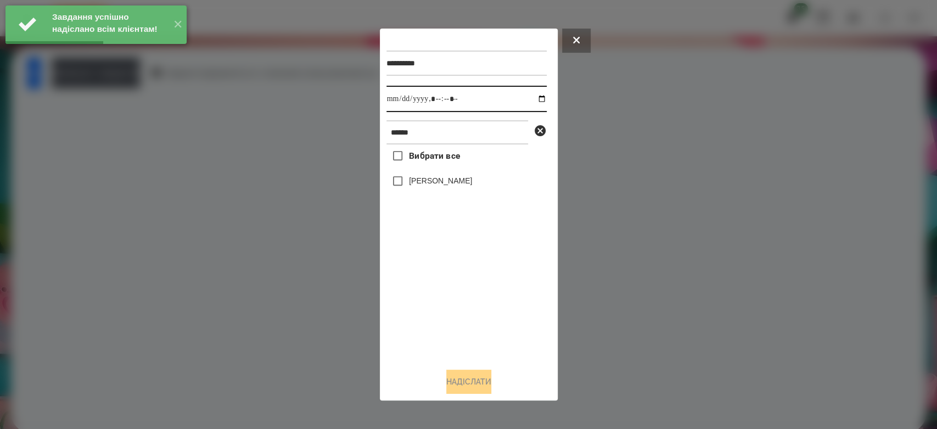
click at [532, 94] on input "datetime-local" at bounding box center [466, 99] width 160 height 26
type input "**********"
click at [478, 324] on div "Вибрати все Бойчук Злата" at bounding box center [466, 251] width 160 height 215
click at [450, 183] on label "[PERSON_NAME]" at bounding box center [440, 180] width 63 height 11
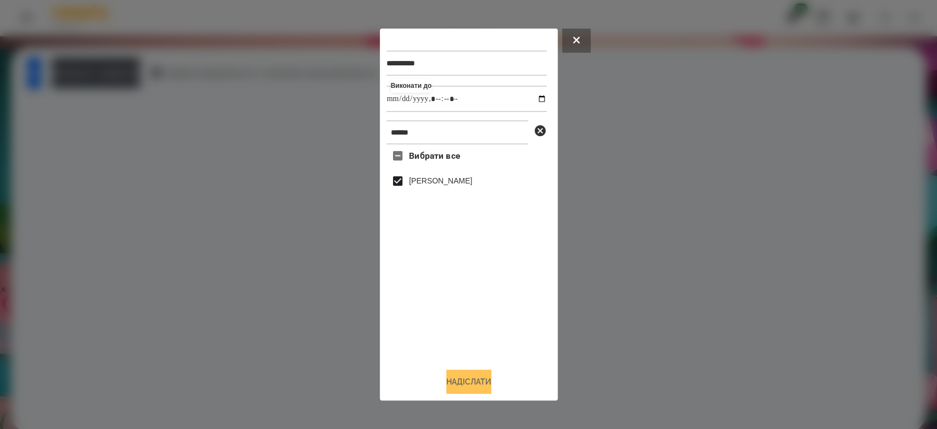
click at [464, 372] on button "Надіслати" at bounding box center [468, 381] width 45 height 24
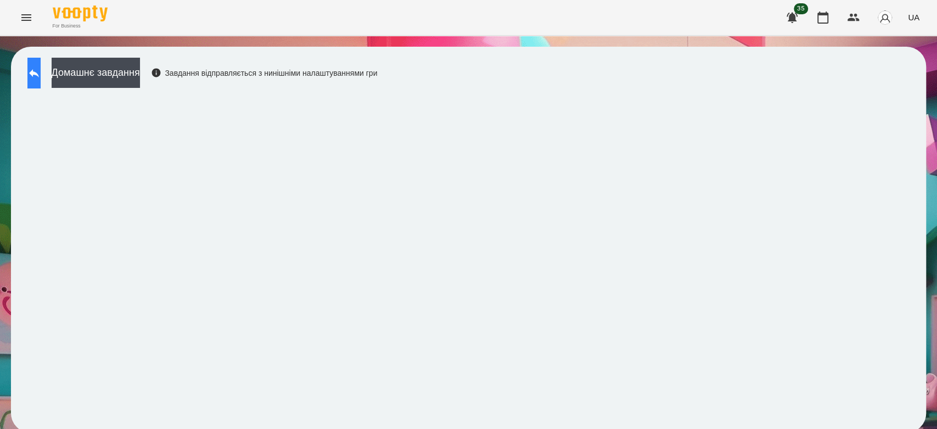
click at [40, 79] on button at bounding box center [33, 73] width 13 height 31
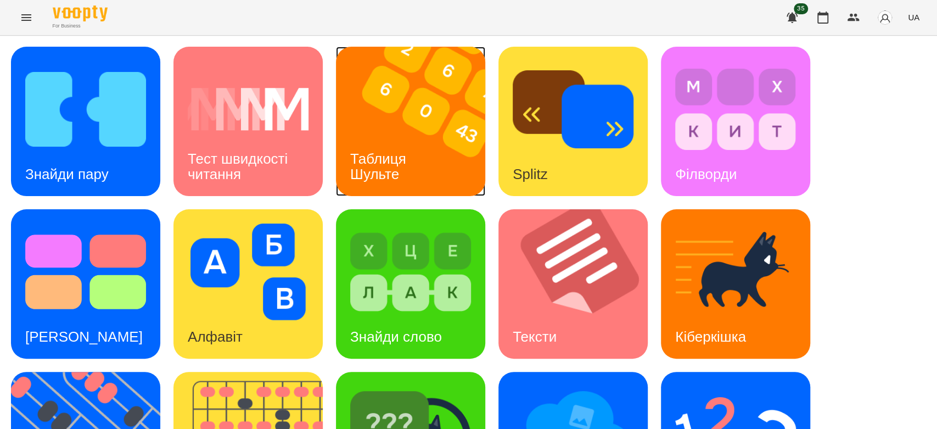
click at [435, 150] on img at bounding box center [417, 121] width 163 height 149
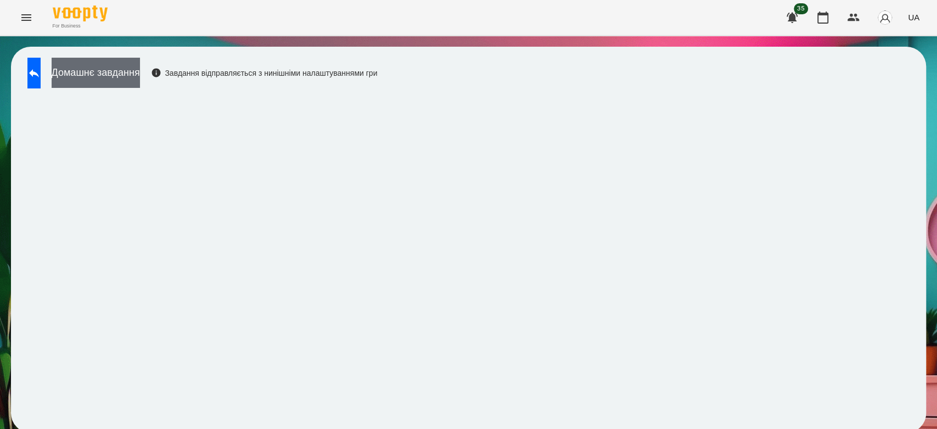
click at [110, 75] on button "Домашнє завдання" at bounding box center [96, 73] width 88 height 30
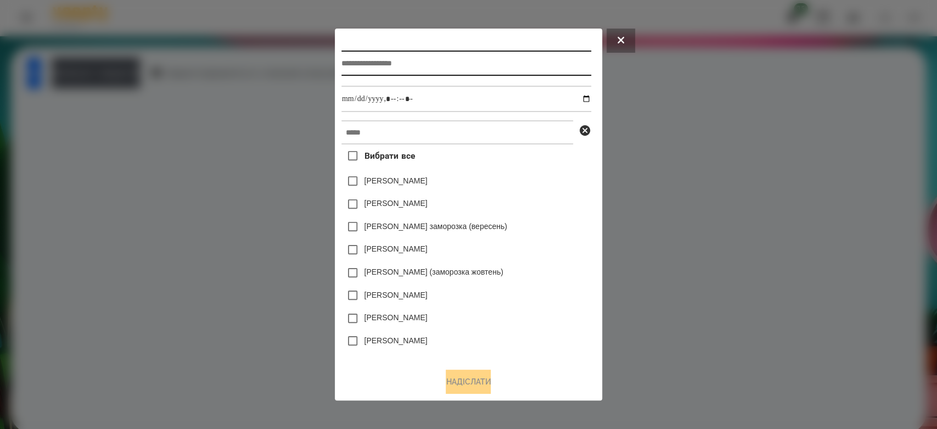
click at [498, 58] on input "text" at bounding box center [466, 63] width 250 height 25
type input "******"
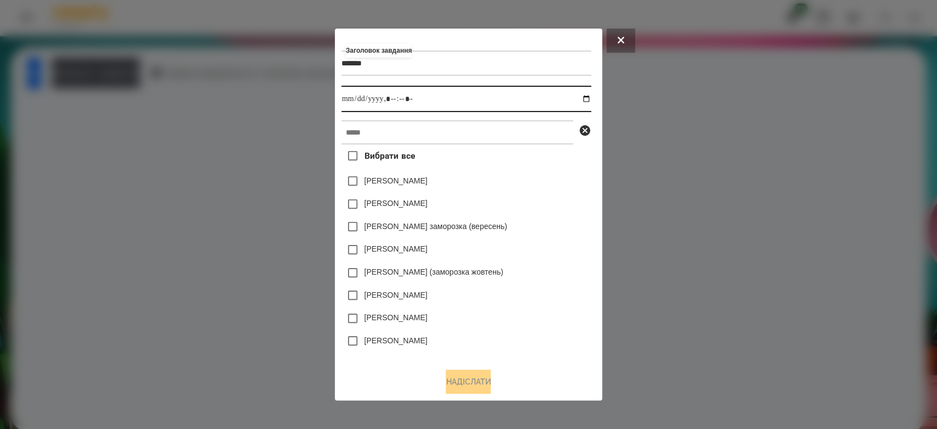
click at [590, 98] on input "datetime-local" at bounding box center [466, 99] width 250 height 26
type input "**********"
click at [552, 199] on div "[PERSON_NAME]" at bounding box center [466, 204] width 250 height 23
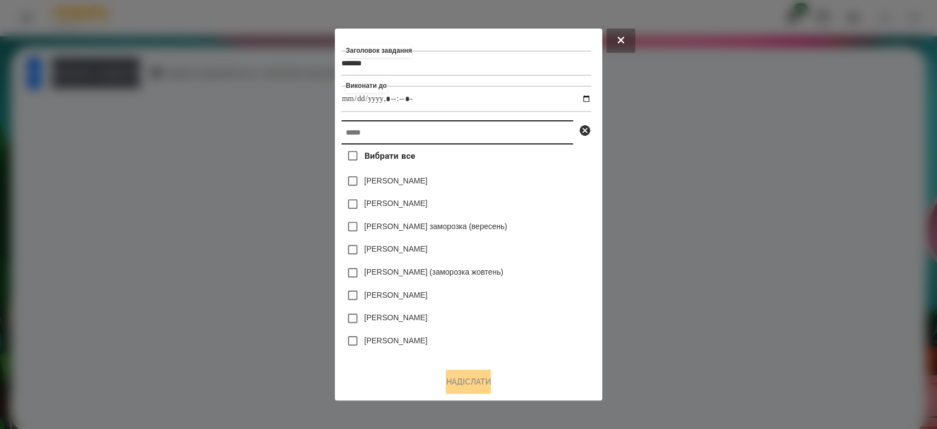
click at [528, 128] on input "text" at bounding box center [457, 132] width 232 height 24
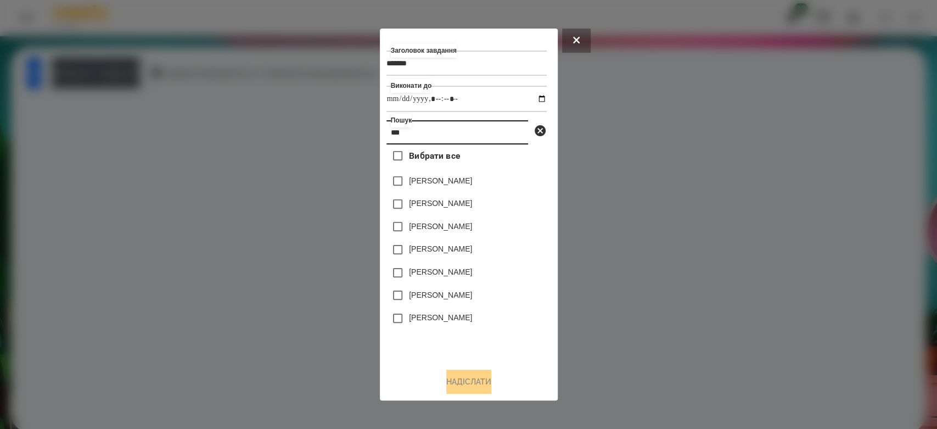
type input "***"
click at [444, 206] on label "[PERSON_NAME]" at bounding box center [440, 203] width 63 height 11
click at [466, 378] on button "Надіслати" at bounding box center [468, 381] width 45 height 24
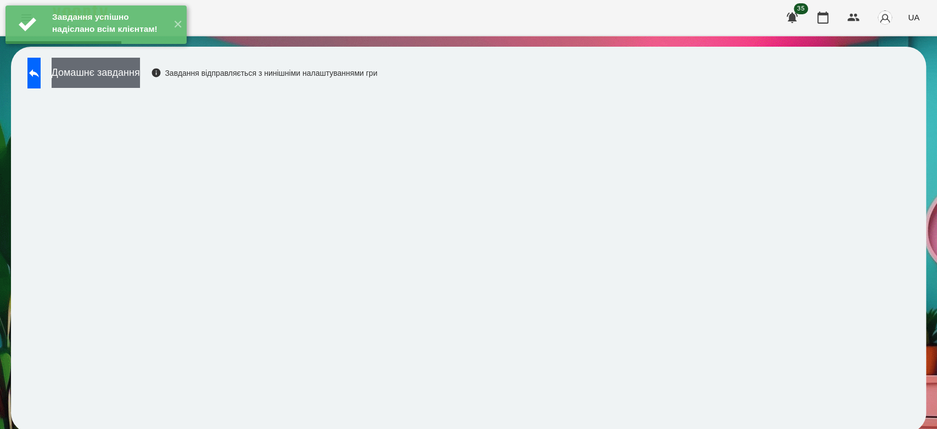
click at [115, 82] on button "Домашнє завдання" at bounding box center [96, 73] width 88 height 30
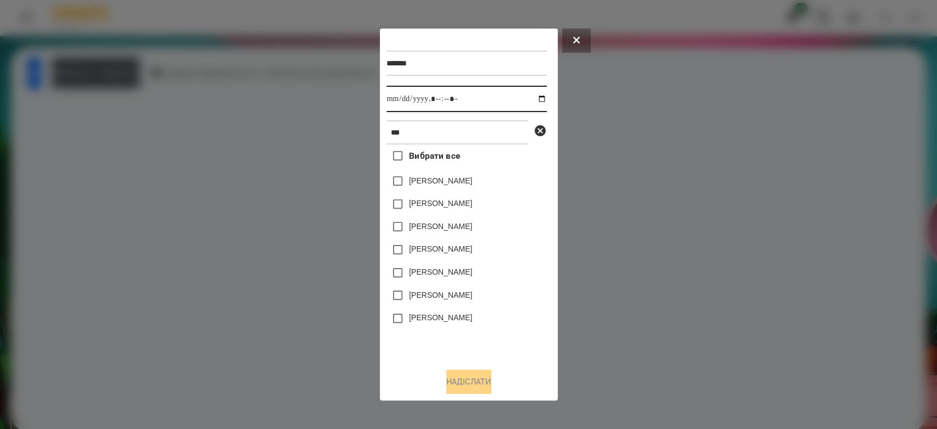
click at [534, 96] on input "datetime-local" at bounding box center [466, 99] width 160 height 26
type input "**********"
click at [494, 315] on div "[PERSON_NAME]" at bounding box center [466, 318] width 160 height 23
click at [438, 229] on label "[PERSON_NAME]" at bounding box center [440, 226] width 63 height 11
click at [433, 222] on div "[PERSON_NAME]" at bounding box center [466, 226] width 160 height 23
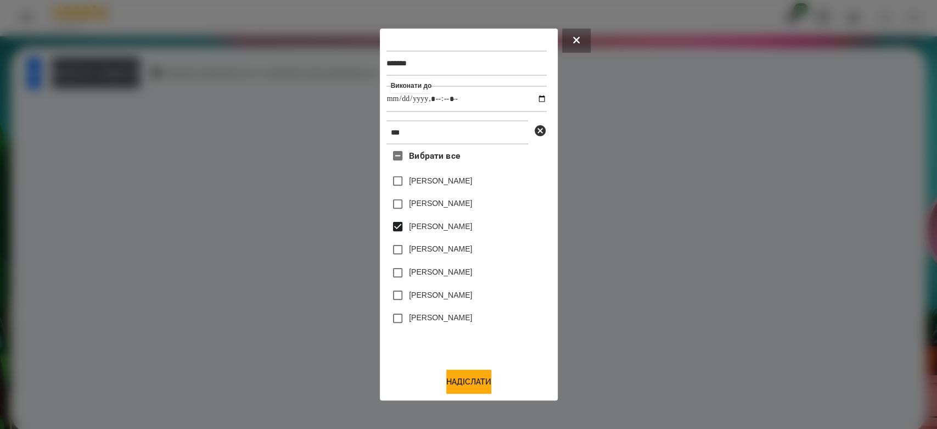
click at [439, 229] on label "[PERSON_NAME]" at bounding box center [440, 226] width 63 height 11
click at [443, 204] on label "[PERSON_NAME]" at bounding box center [440, 203] width 63 height 11
click at [491, 381] on button "Надіслати" at bounding box center [468, 381] width 45 height 24
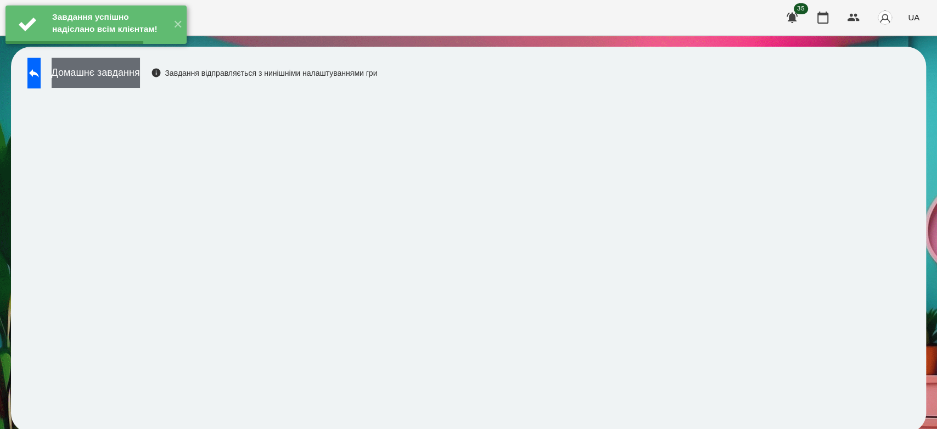
click at [140, 73] on button "Домашнє завдання" at bounding box center [96, 73] width 88 height 30
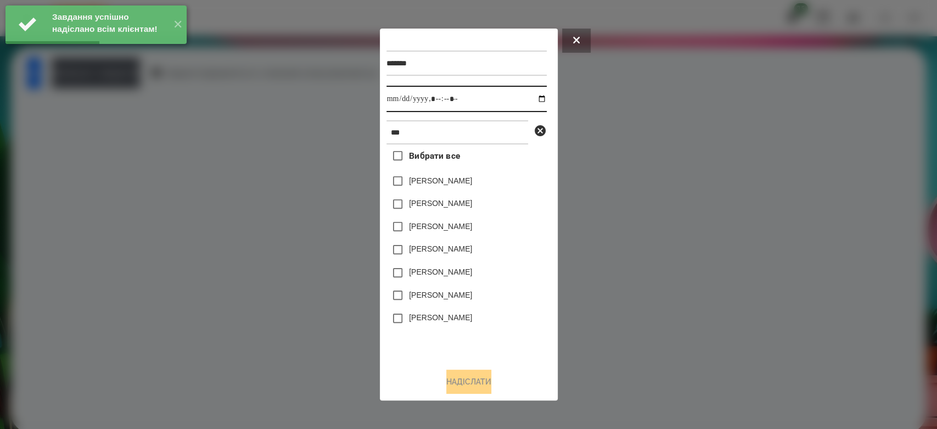
click at [535, 95] on input "datetime-local" at bounding box center [466, 99] width 160 height 26
type input "**********"
drag, startPoint x: 513, startPoint y: 324, endPoint x: 511, endPoint y: 306, distance: 18.3
click at [513, 324] on div "[PERSON_NAME]" at bounding box center [466, 318] width 160 height 23
click at [442, 205] on label "[PERSON_NAME]" at bounding box center [440, 203] width 63 height 11
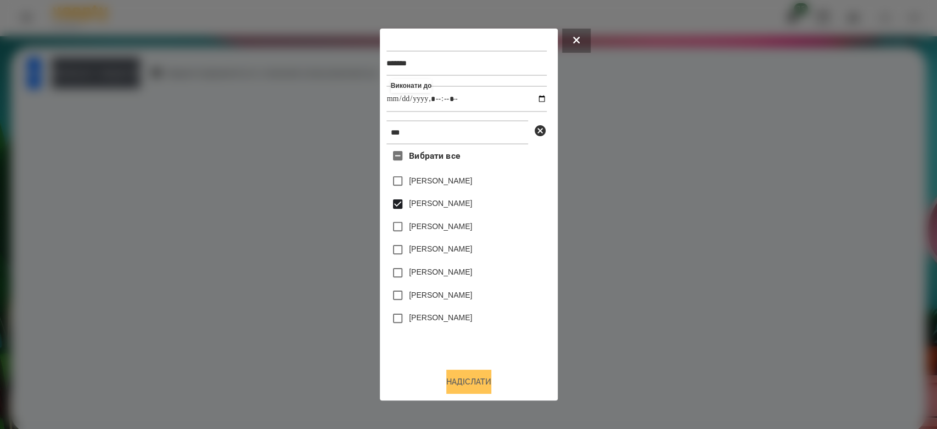
click at [481, 387] on button "Надіслати" at bounding box center [468, 381] width 45 height 24
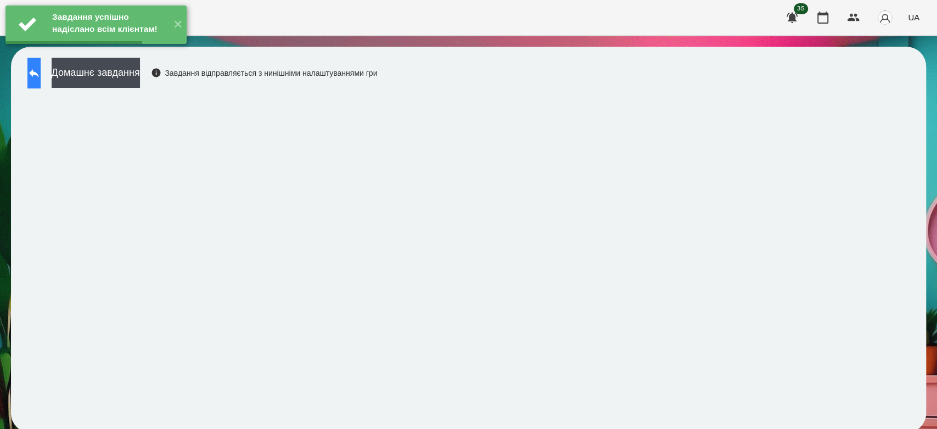
click at [35, 69] on button at bounding box center [33, 73] width 13 height 31
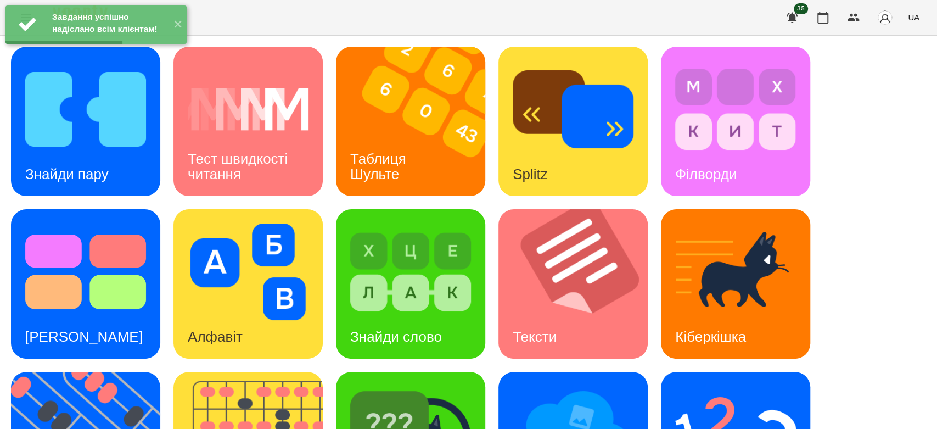
scroll to position [265, 0]
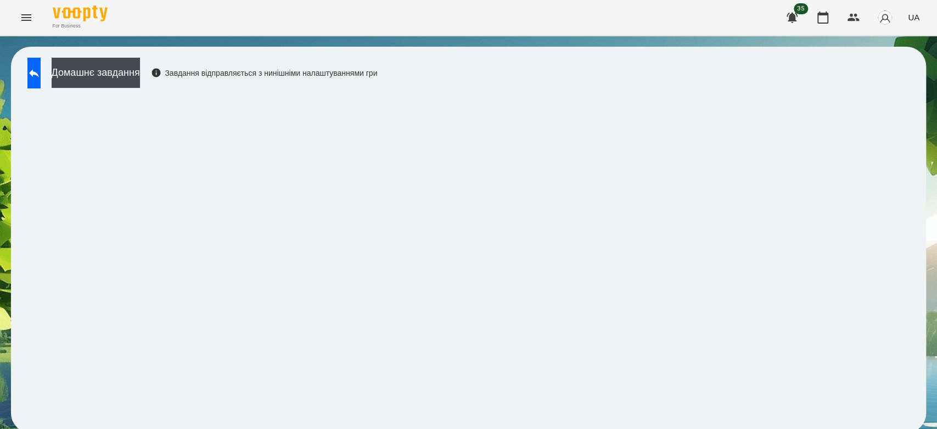
scroll to position [4, 0]
click at [39, 61] on button at bounding box center [33, 73] width 13 height 31
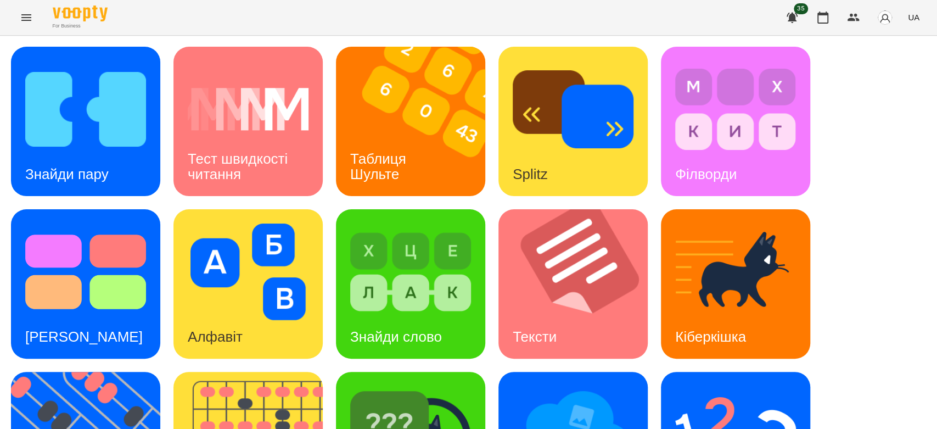
scroll to position [265, 0]
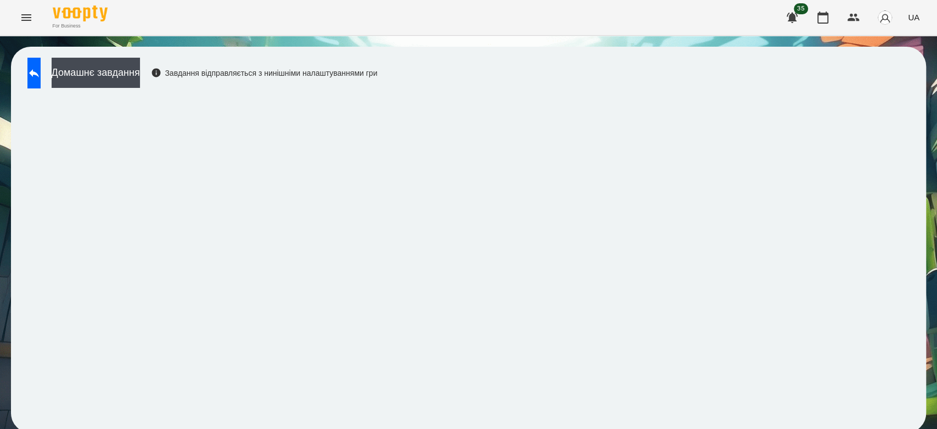
drag, startPoint x: 451, startPoint y: 5, endPoint x: 561, endPoint y: 374, distance: 385.0
click at [450, 4] on div "For Business 35 UA" at bounding box center [468, 17] width 937 height 35
click at [140, 79] on button "Домашнє завдання" at bounding box center [96, 73] width 88 height 30
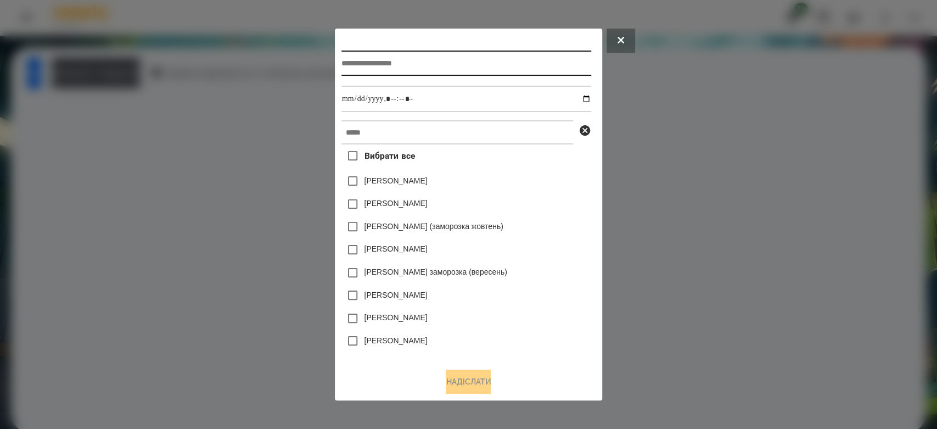
click at [450, 72] on input "text" at bounding box center [466, 63] width 250 height 25
type input "**********"
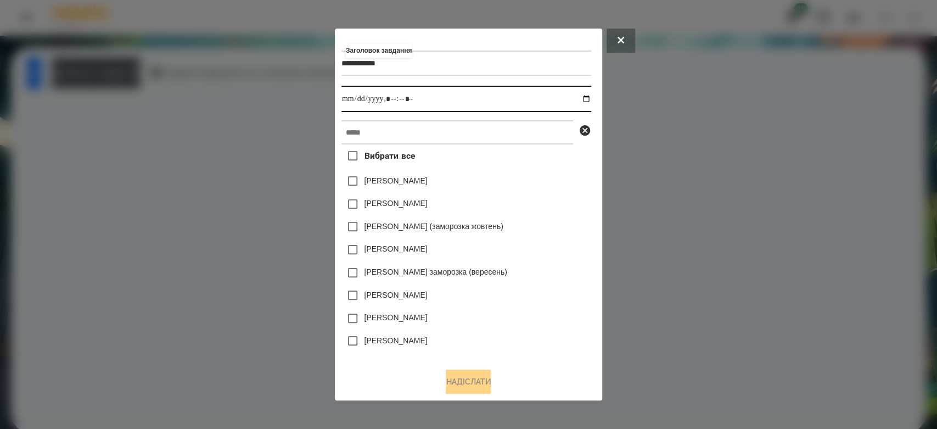
click at [589, 97] on input "datetime-local" at bounding box center [466, 99] width 250 height 26
click at [590, 97] on input "datetime-local" at bounding box center [466, 99] width 250 height 26
type input "**********"
click at [589, 162] on div "Вибрати все [PERSON_NAME] [PERSON_NAME] [PERSON_NAME] (заморозка жовтень) [PERS…" at bounding box center [466, 251] width 250 height 215
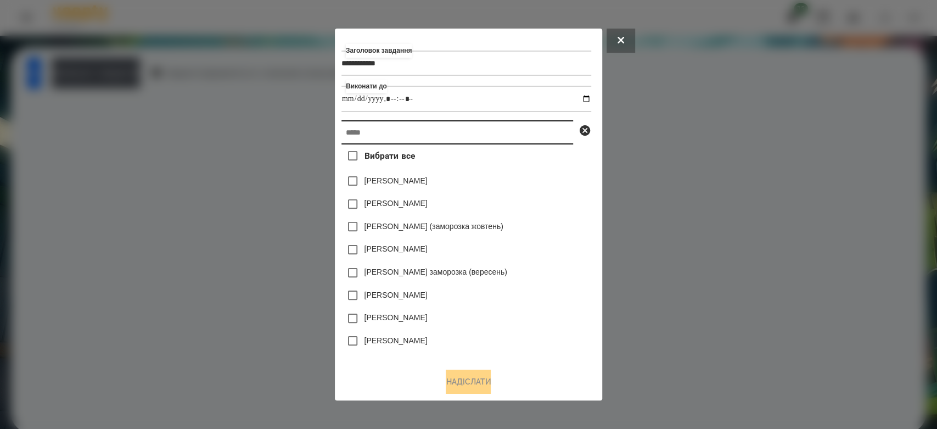
click at [537, 139] on input "text" at bounding box center [457, 132] width 232 height 24
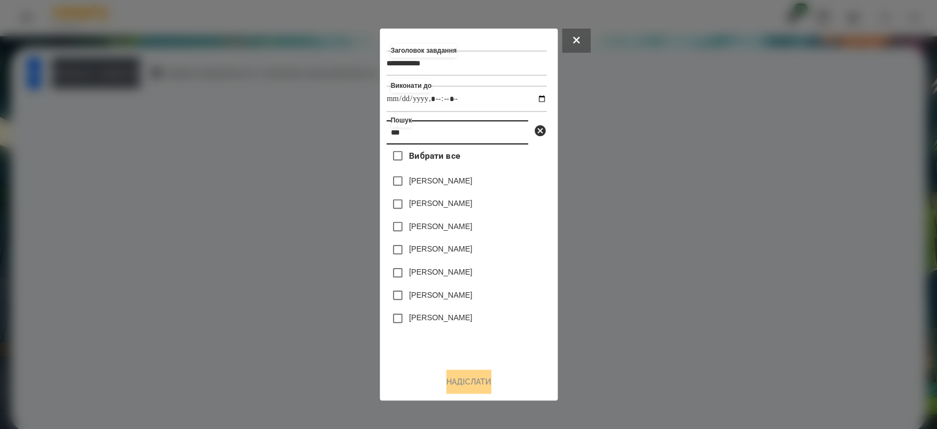
type input "***"
click at [416, 203] on label "[PERSON_NAME]" at bounding box center [440, 203] width 63 height 11
click at [456, 374] on button "Надіслати" at bounding box center [468, 381] width 45 height 24
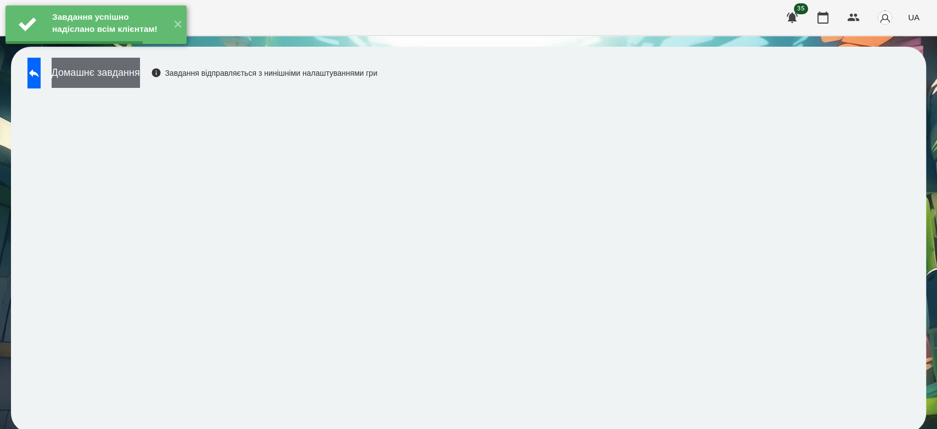
click at [140, 69] on button "Домашнє завдання" at bounding box center [96, 73] width 88 height 30
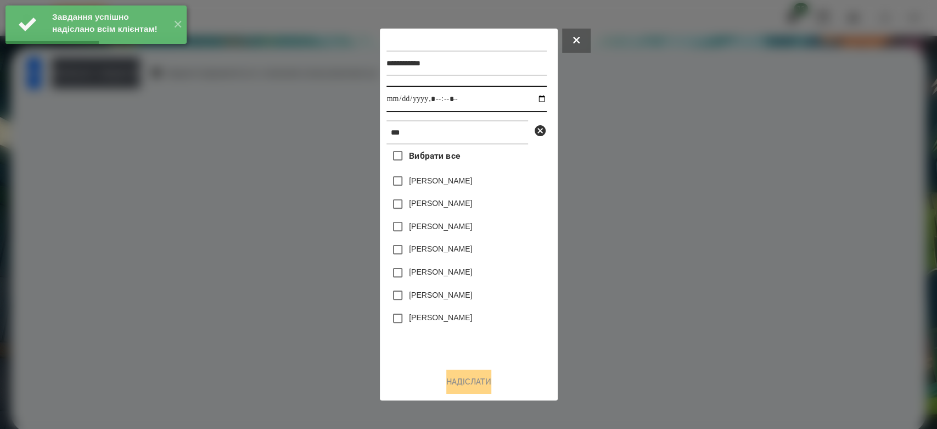
click at [534, 100] on input "datetime-local" at bounding box center [466, 99] width 160 height 26
type input "**********"
click at [501, 313] on div "[PERSON_NAME]" at bounding box center [466, 318] width 160 height 23
click at [444, 194] on div "[PERSON_NAME]" at bounding box center [466, 204] width 160 height 23
click at [447, 204] on label "[PERSON_NAME]" at bounding box center [440, 203] width 63 height 11
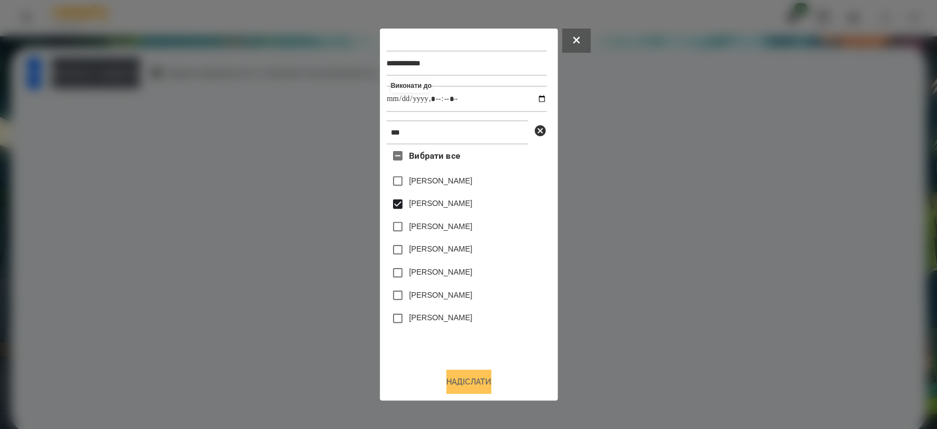
click at [470, 379] on button "Надіслати" at bounding box center [468, 381] width 45 height 24
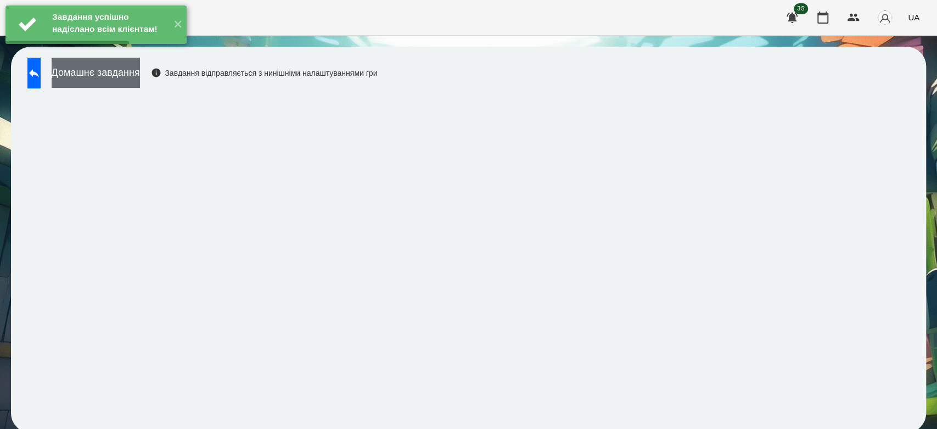
click at [140, 74] on button "Домашнє завдання" at bounding box center [96, 73] width 88 height 30
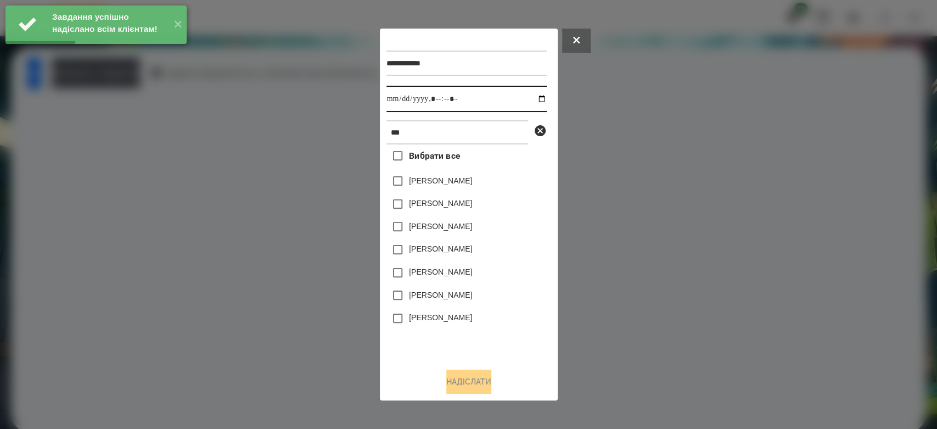
click at [536, 98] on input "datetime-local" at bounding box center [466, 99] width 160 height 26
type input "**********"
drag, startPoint x: 514, startPoint y: 318, endPoint x: 496, endPoint y: 284, distance: 38.1
click at [514, 318] on div "[PERSON_NAME]" at bounding box center [466, 318] width 160 height 23
click at [454, 203] on label "[PERSON_NAME]" at bounding box center [440, 203] width 63 height 11
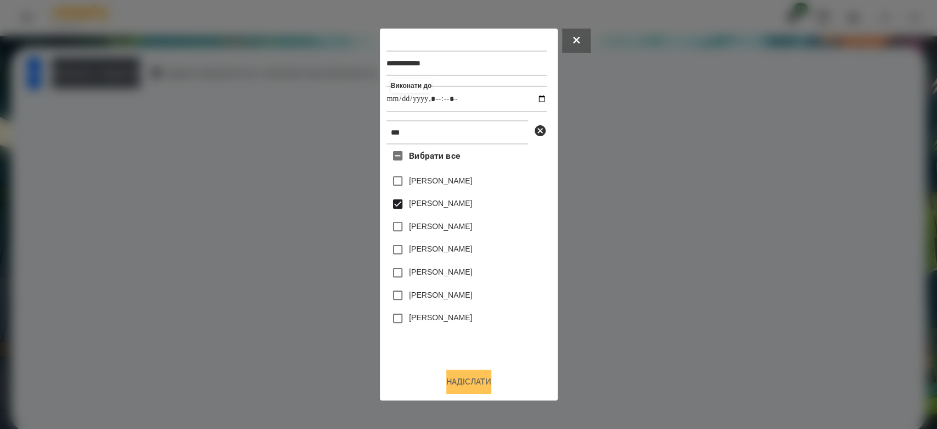
click at [491, 377] on button "Надіслати" at bounding box center [468, 381] width 45 height 24
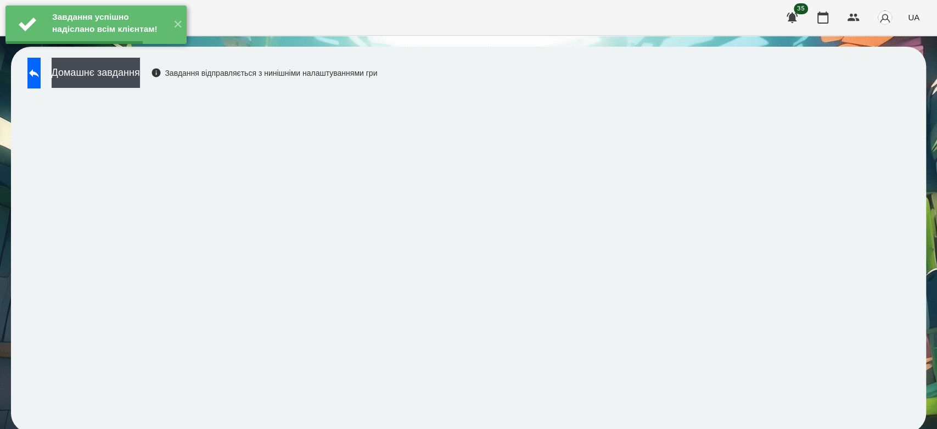
click at [140, 71] on button "Домашнє завдання" at bounding box center [96, 73] width 88 height 30
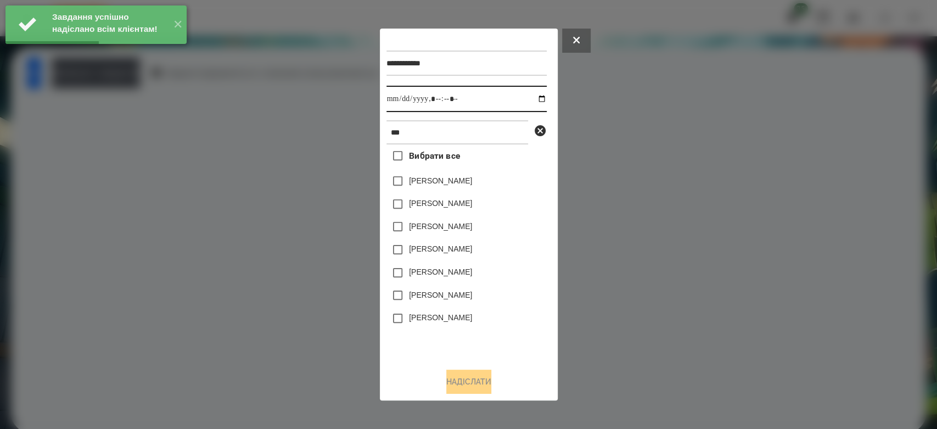
click at [530, 96] on input "datetime-local" at bounding box center [466, 99] width 160 height 26
type input "**********"
click at [508, 298] on div "[PERSON_NAME]" at bounding box center [466, 295] width 160 height 23
click at [457, 209] on label "[PERSON_NAME]" at bounding box center [440, 203] width 63 height 11
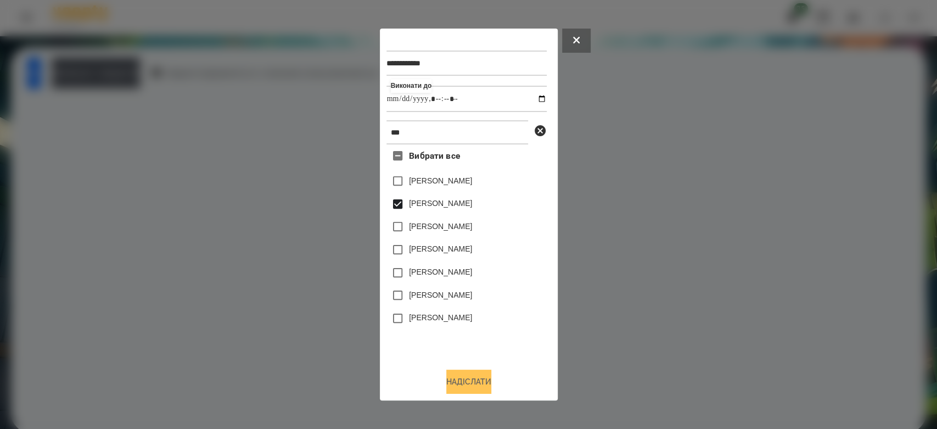
click at [491, 385] on button "Надіслати" at bounding box center [468, 381] width 45 height 24
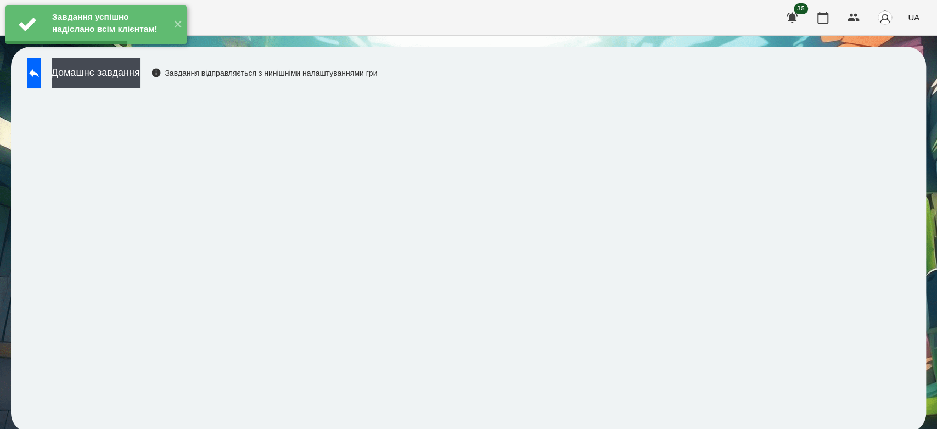
click at [180, 84] on div "Домашнє завдання Завдання відправляється з нинішніми налаштуваннями гри" at bounding box center [199, 76] width 355 height 36
click at [140, 67] on button "Домашнє завдання" at bounding box center [96, 73] width 88 height 30
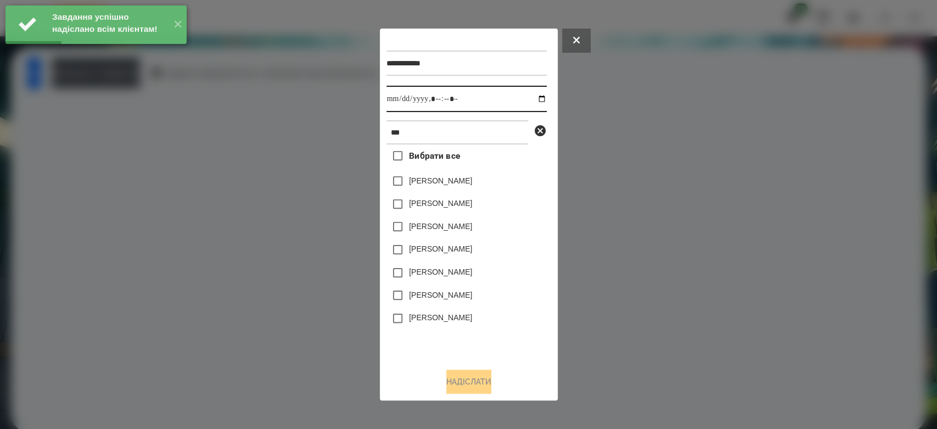
click at [532, 99] on input "datetime-local" at bounding box center [466, 99] width 160 height 26
type input "**********"
drag, startPoint x: 519, startPoint y: 317, endPoint x: 511, endPoint y: 272, distance: 46.3
click at [519, 317] on div "[PERSON_NAME]" at bounding box center [466, 318] width 160 height 23
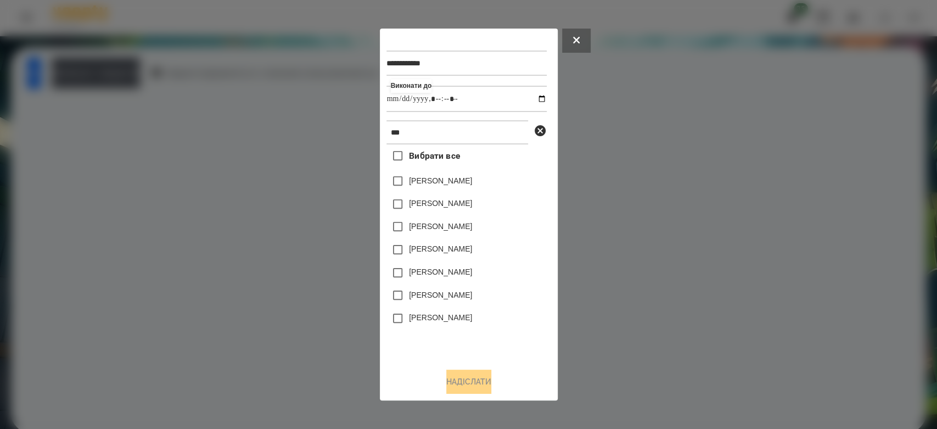
click at [444, 205] on label "[PERSON_NAME]" at bounding box center [440, 203] width 63 height 11
click at [476, 376] on button "Надіслати" at bounding box center [468, 381] width 45 height 24
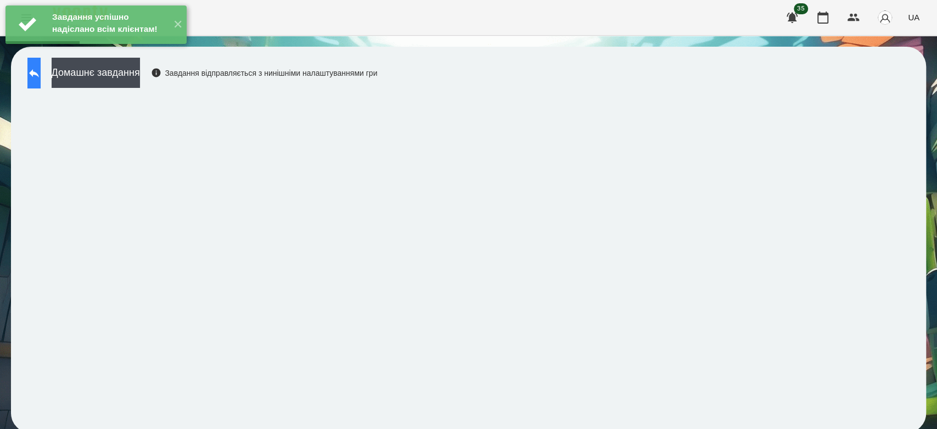
click at [41, 72] on icon at bounding box center [33, 72] width 13 height 13
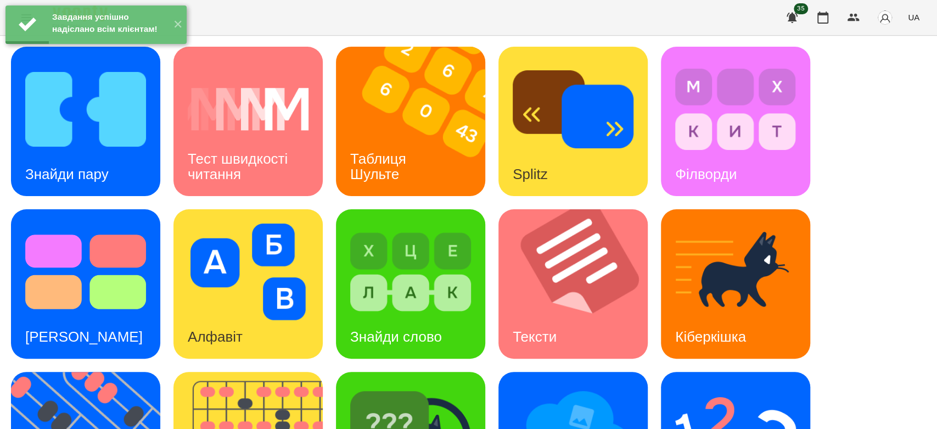
scroll to position [265, 0]
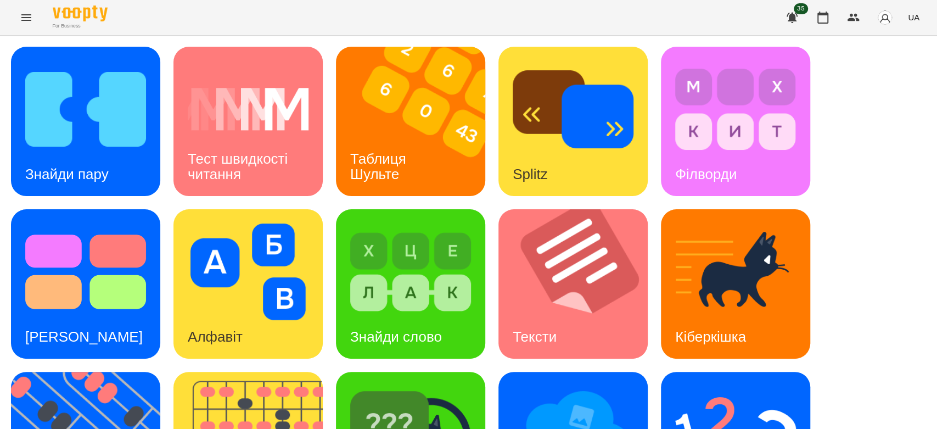
click at [826, 183] on div "Знайди пару Тест швидкості читання Таблиця Шульте Splitz Філворди Тест Струпа А…" at bounding box center [468, 365] width 915 height 637
click at [755, 386] on img at bounding box center [735, 434] width 121 height 97
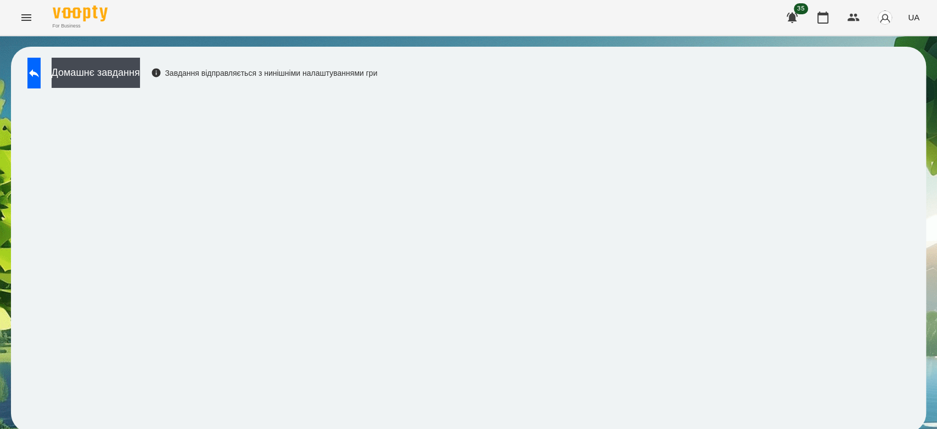
scroll to position [4, 0]
click at [140, 65] on button "Домашнє завдання" at bounding box center [96, 73] width 88 height 30
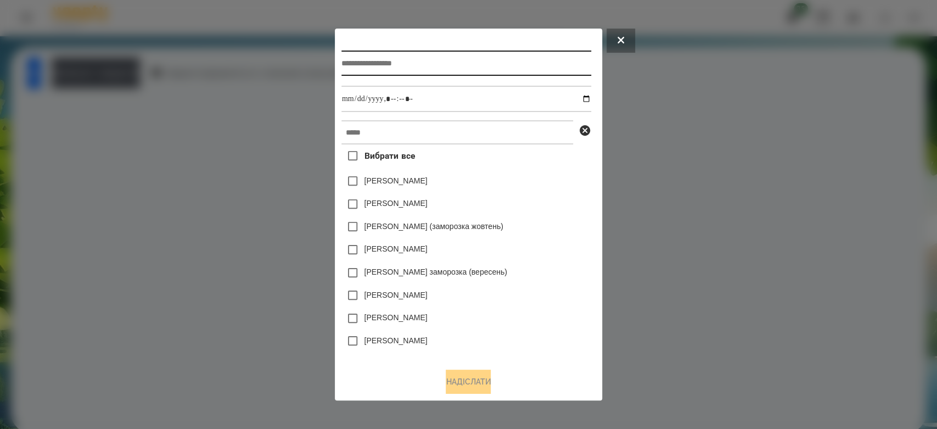
click at [386, 63] on input "text" at bounding box center [466, 63] width 250 height 25
type input "*********"
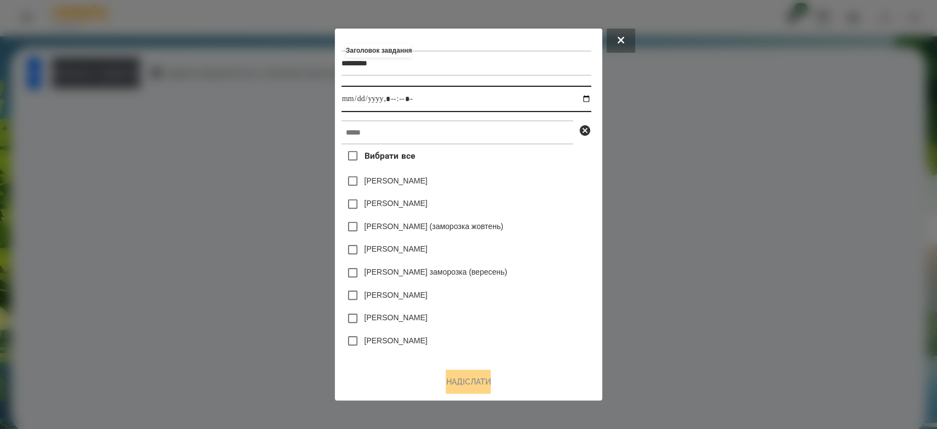
click at [589, 99] on input "datetime-local" at bounding box center [466, 99] width 250 height 26
type input "**********"
drag, startPoint x: 542, startPoint y: 223, endPoint x: 522, endPoint y: 171, distance: 56.5
click at [542, 222] on div "[PERSON_NAME] (заморозка жовтень)" at bounding box center [466, 226] width 250 height 23
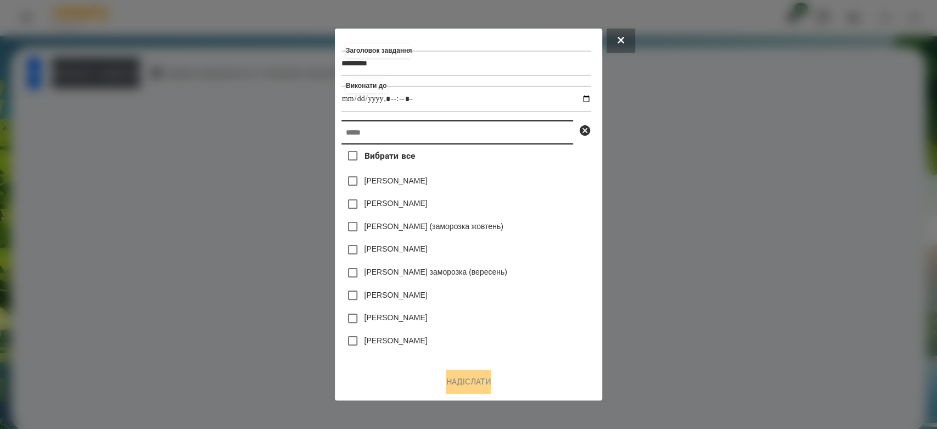
click at [508, 133] on input "text" at bounding box center [457, 132] width 232 height 24
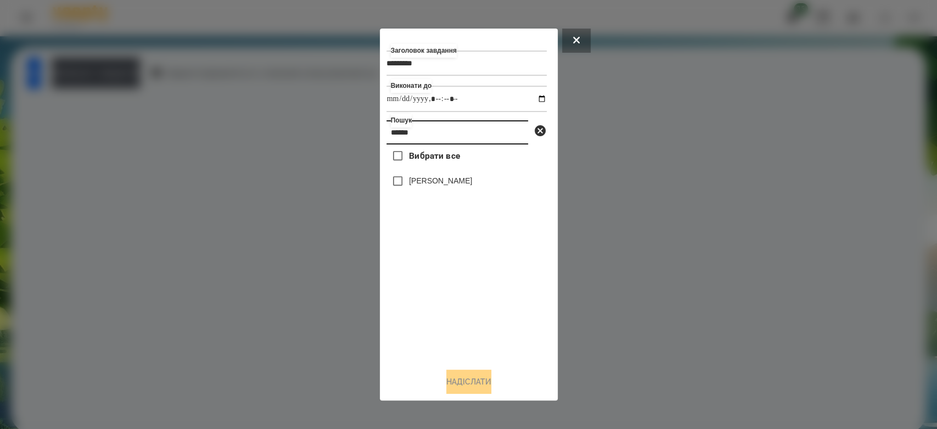
type input "******"
click at [434, 182] on label "[PERSON_NAME]" at bounding box center [440, 180] width 63 height 11
click at [484, 375] on button "Надіслати" at bounding box center [468, 381] width 45 height 24
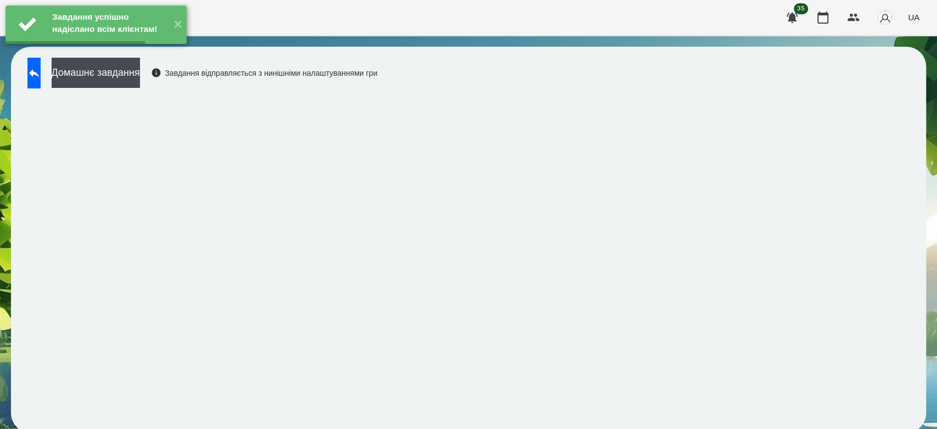
click at [103, 72] on button "Домашнє завдання" at bounding box center [96, 73] width 88 height 30
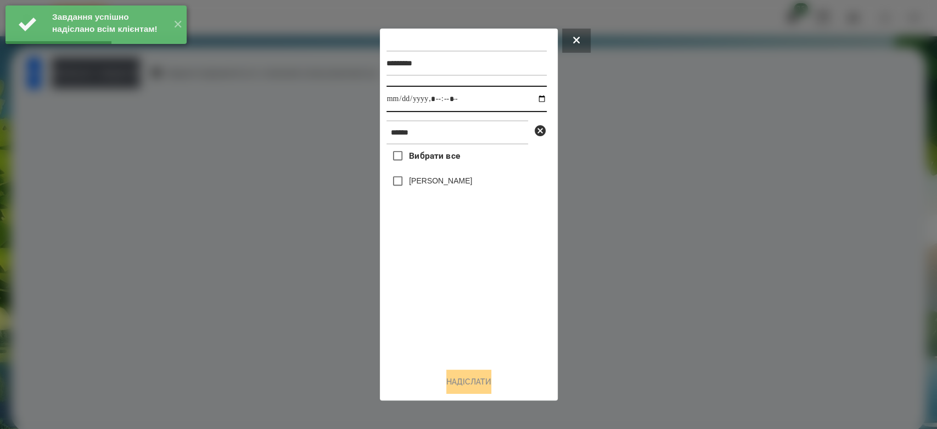
click at [530, 98] on input "datetime-local" at bounding box center [466, 99] width 160 height 26
type input "**********"
click at [470, 287] on div "Вибрати все Бойчук Злата" at bounding box center [466, 251] width 160 height 215
click at [447, 180] on label "[PERSON_NAME]" at bounding box center [440, 180] width 63 height 11
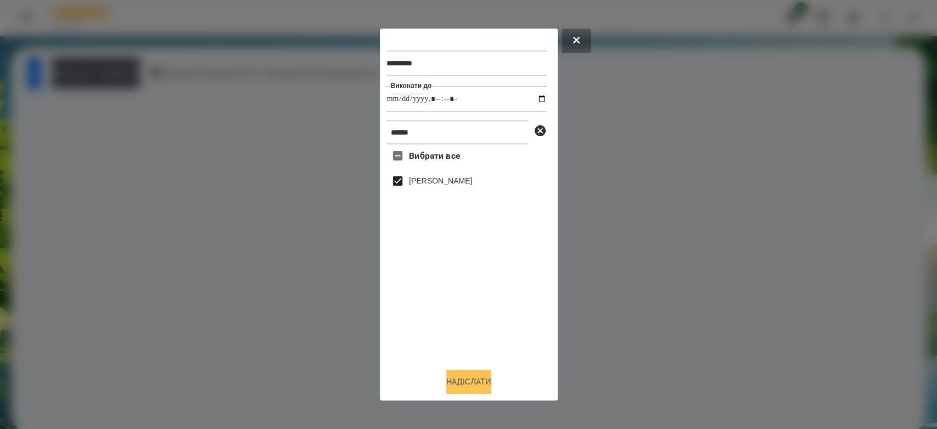
click at [482, 385] on button "Надіслати" at bounding box center [468, 381] width 45 height 24
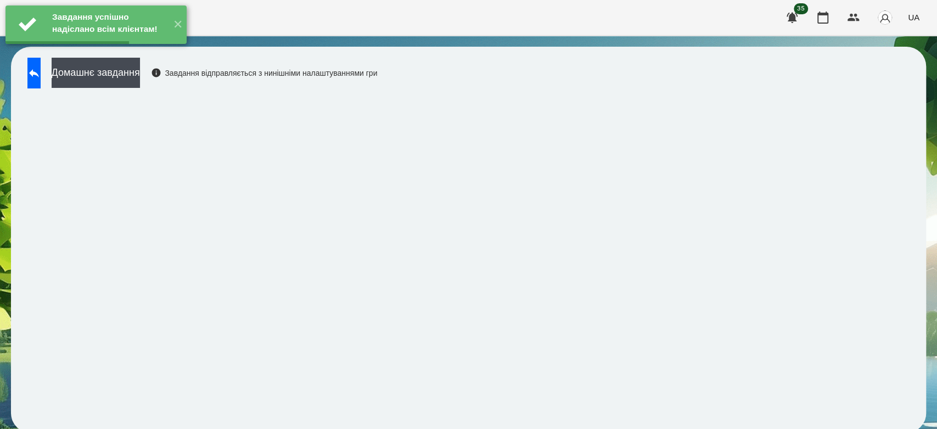
click at [87, 49] on div "Завдання успішно надіслано всім клієнтам! ✕" at bounding box center [96, 24] width 192 height 49
click at [92, 49] on div "Завдання успішно надіслано всім клієнтам! ✕" at bounding box center [96, 24] width 192 height 49
click at [86, 75] on button "Домашнє завдання" at bounding box center [96, 73] width 88 height 30
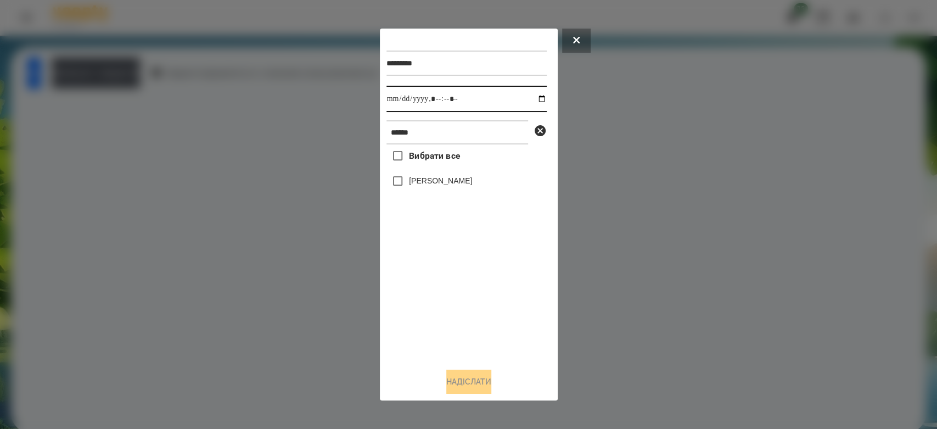
click at [528, 97] on input "datetime-local" at bounding box center [466, 99] width 160 height 26
type input "**********"
click at [467, 323] on div "Вибрати все Бойчук Злата" at bounding box center [466, 251] width 160 height 215
click at [444, 184] on label "[PERSON_NAME]" at bounding box center [440, 180] width 63 height 11
click at [469, 383] on button "Надіслати" at bounding box center [468, 381] width 45 height 24
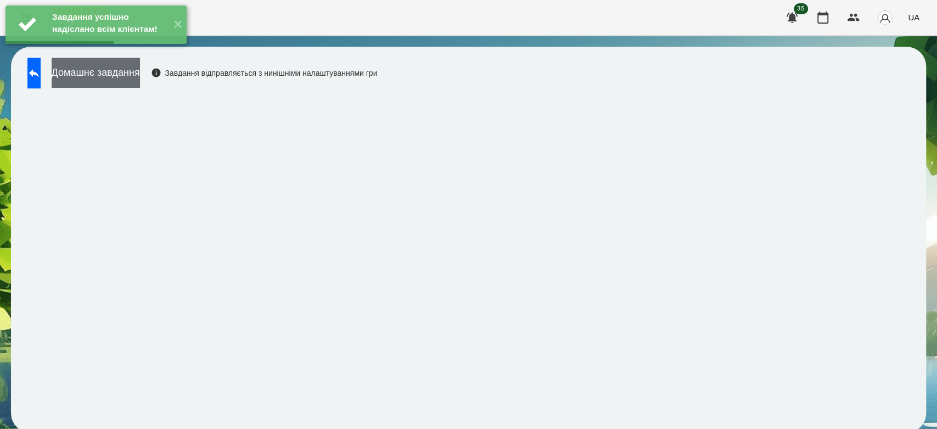
click at [94, 68] on button "Домашнє завдання" at bounding box center [96, 73] width 88 height 30
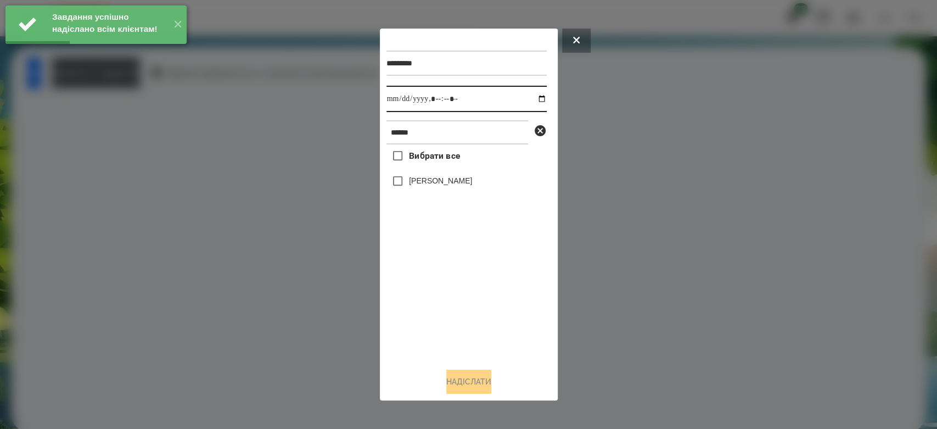
click at [534, 98] on input "datetime-local" at bounding box center [466, 99] width 160 height 26
type input "**********"
click at [477, 284] on div "Вибрати все Бойчук Злата" at bounding box center [466, 251] width 160 height 215
click at [442, 180] on label "[PERSON_NAME]" at bounding box center [440, 180] width 63 height 11
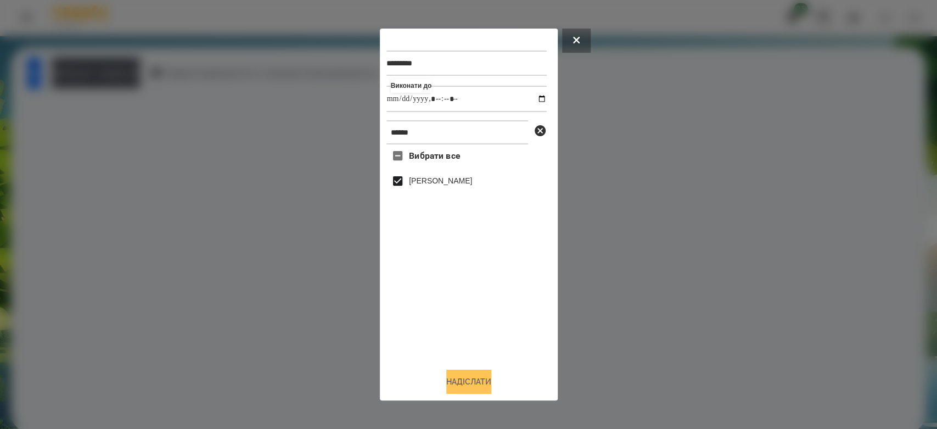
click at [476, 388] on button "Надіслати" at bounding box center [468, 381] width 45 height 24
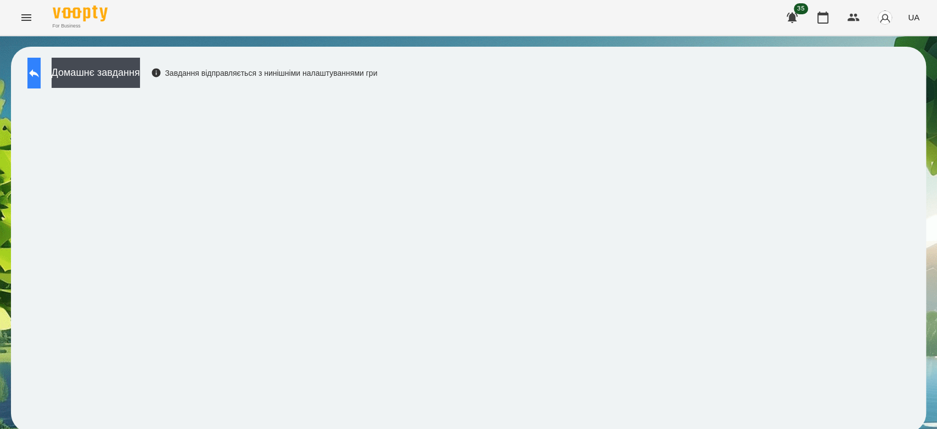
click at [41, 58] on button at bounding box center [33, 73] width 13 height 31
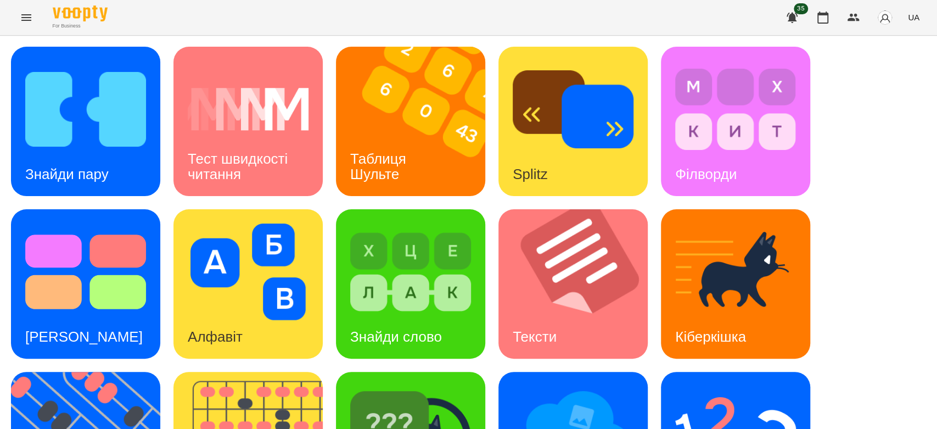
scroll to position [265, 0]
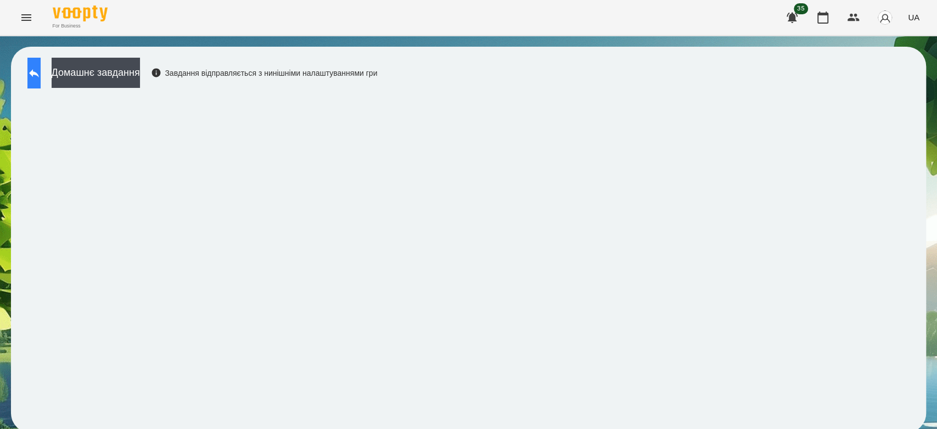
click at [41, 83] on button at bounding box center [33, 73] width 13 height 31
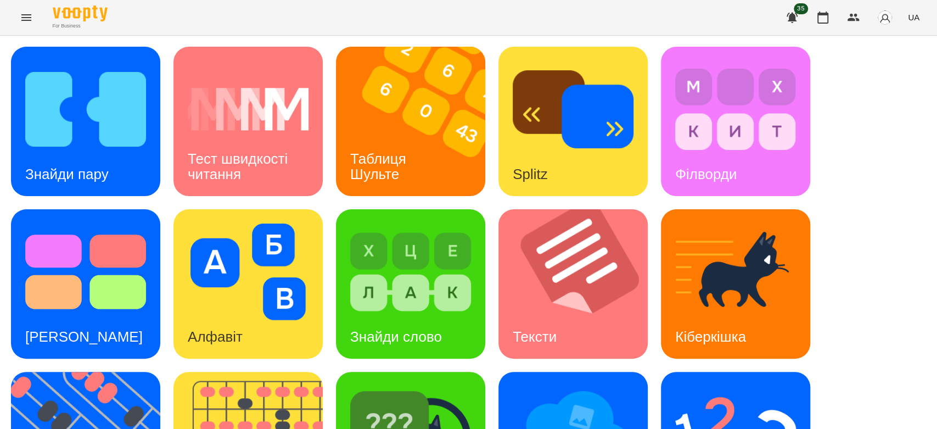
click at [371, 8] on div "For Business 35 UA" at bounding box center [468, 17] width 937 height 35
click at [407, 109] on img at bounding box center [417, 121] width 163 height 149
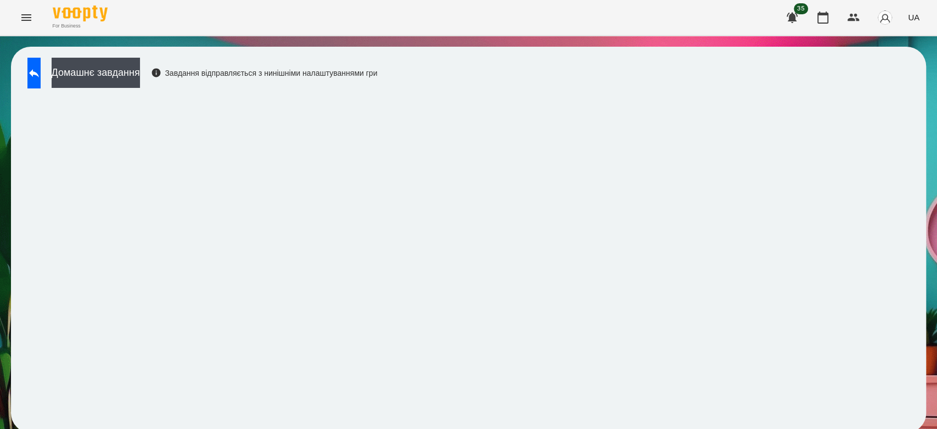
click at [487, 87] on div "Домашнє завдання Завдання відправляється з нинішніми налаштуваннями гри" at bounding box center [468, 240] width 915 height 386
click at [41, 77] on icon at bounding box center [33, 72] width 13 height 13
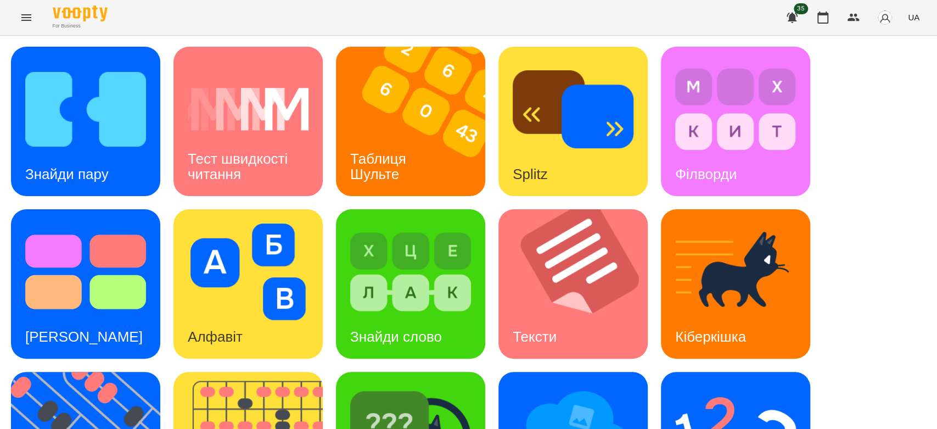
scroll to position [265, 0]
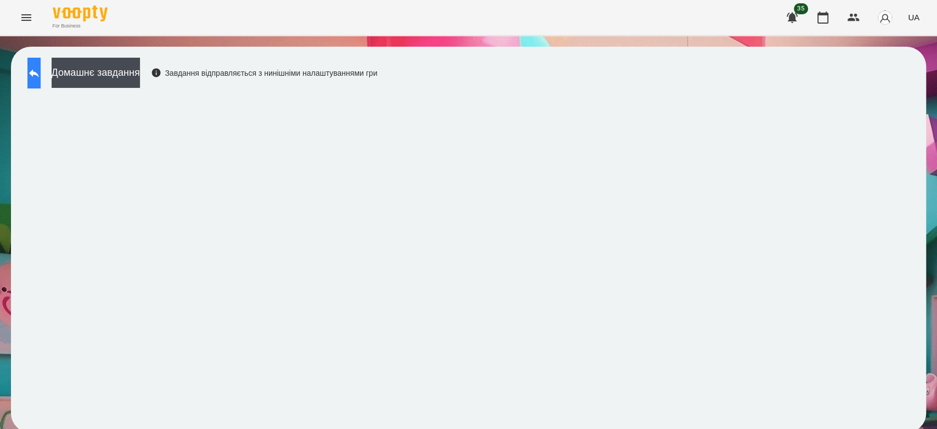
click at [39, 70] on icon at bounding box center [34, 73] width 10 height 8
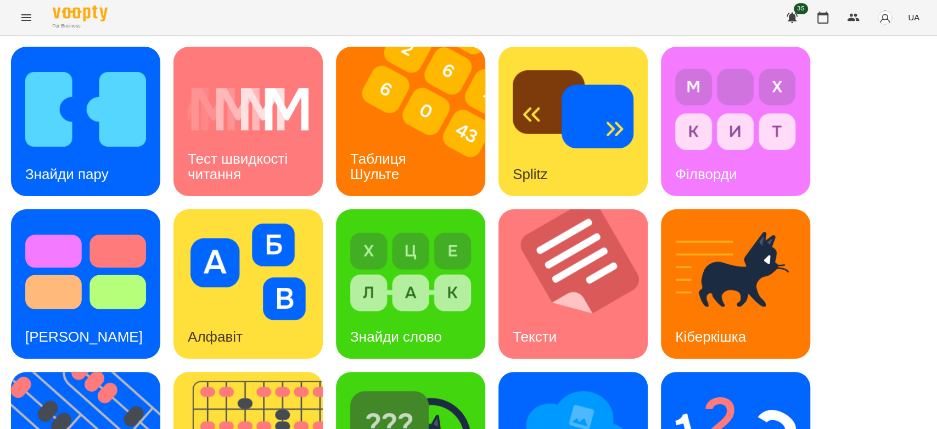
scroll to position [265, 0]
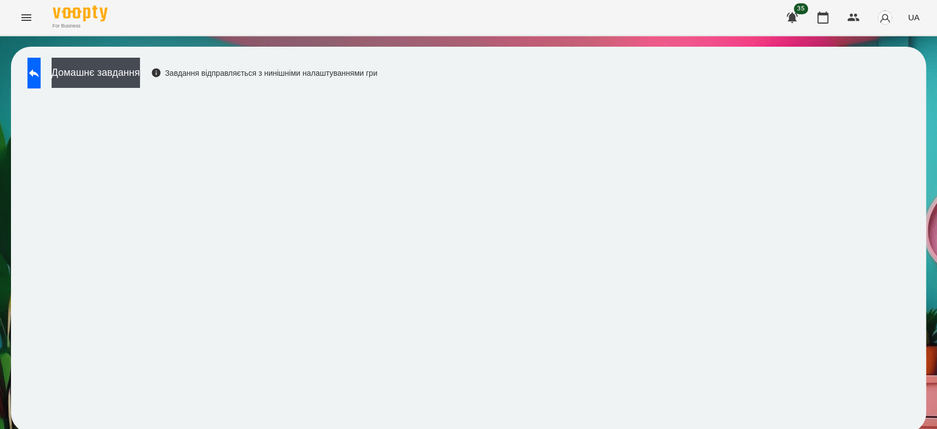
scroll to position [4, 0]
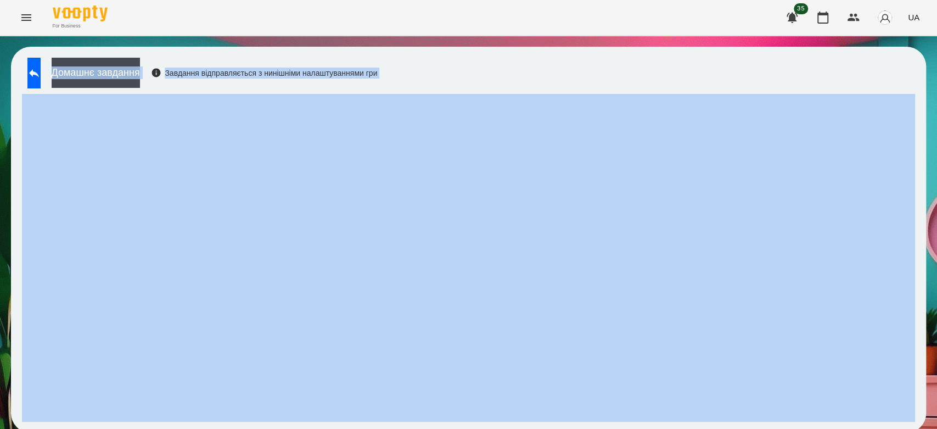
click at [792, 14] on div "For Business 35 UA Домашнє завдання Завдання відправляється з нинішніми налашту…" at bounding box center [468, 222] width 937 height 444
click at [797, 53] on div "Домашнє завдання Завдання відправляється з нинішніми налаштуваннями гри" at bounding box center [468, 240] width 915 height 386
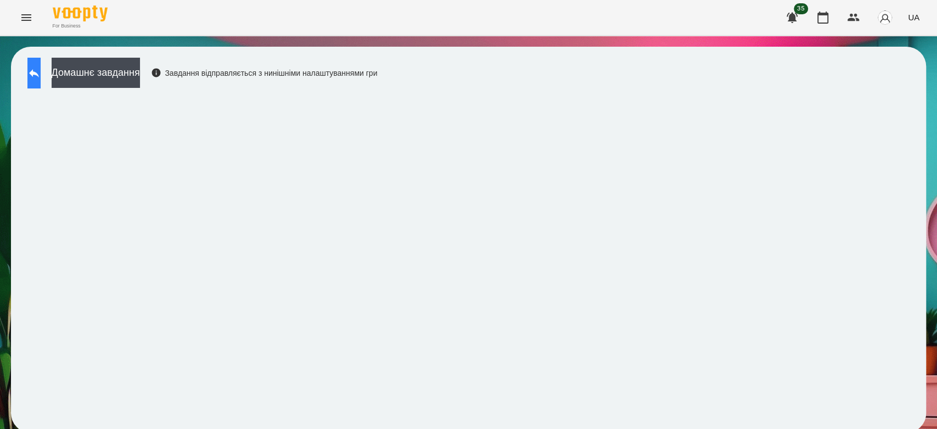
click at [37, 65] on button at bounding box center [33, 73] width 13 height 31
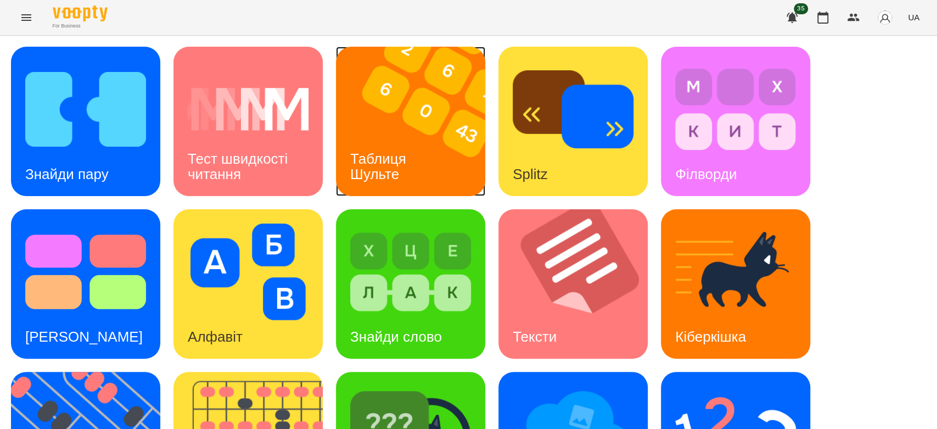
click at [417, 113] on img at bounding box center [417, 121] width 163 height 149
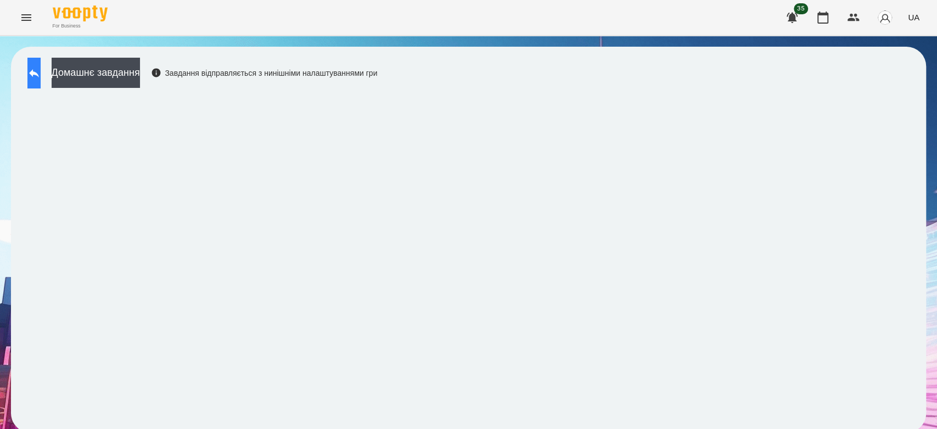
click at [29, 69] on button at bounding box center [33, 73] width 13 height 31
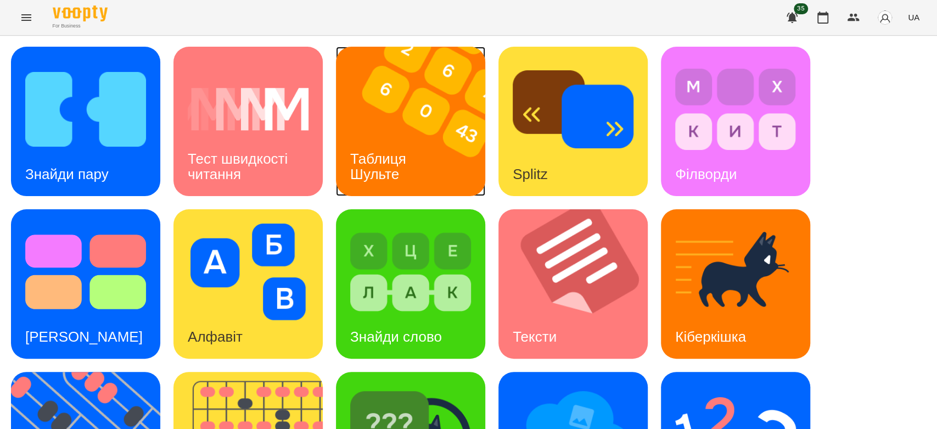
click at [435, 128] on img at bounding box center [417, 121] width 163 height 149
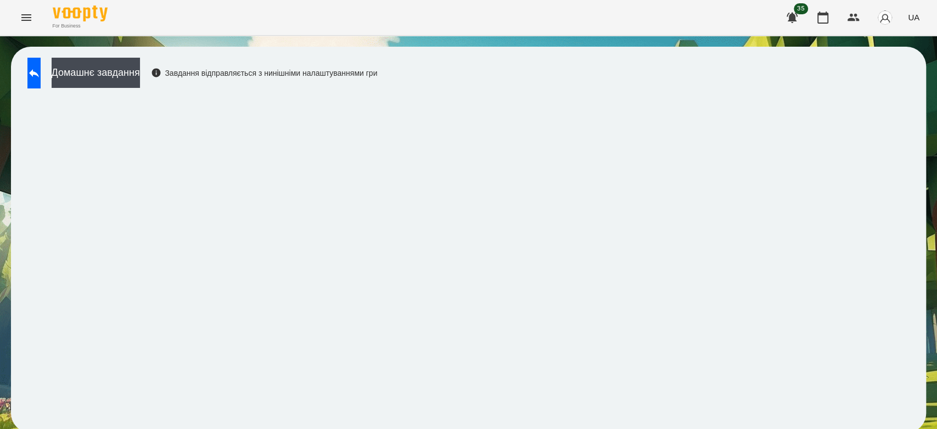
scroll to position [4, 0]
click at [32, 68] on button at bounding box center [33, 73] width 13 height 31
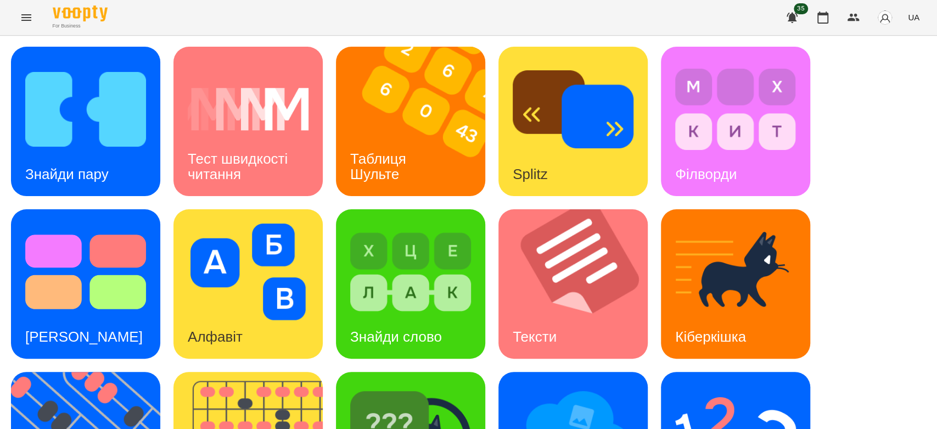
scroll to position [265, 0]
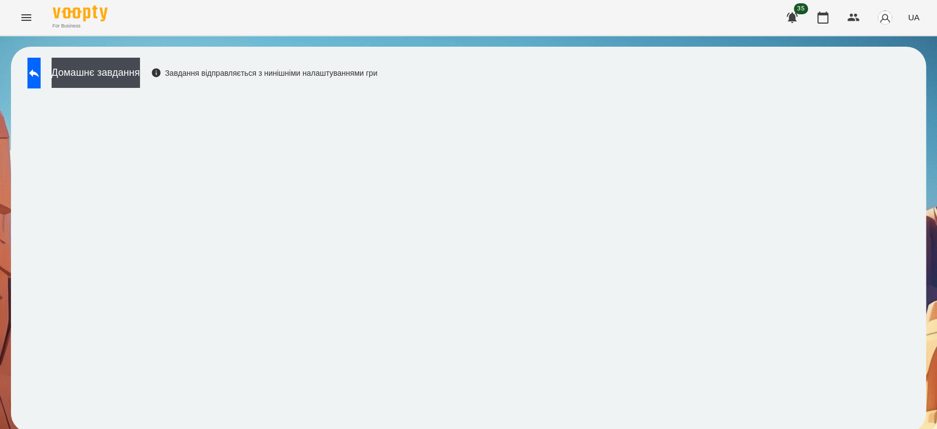
click at [25, 7] on button "Menu" at bounding box center [26, 17] width 26 height 26
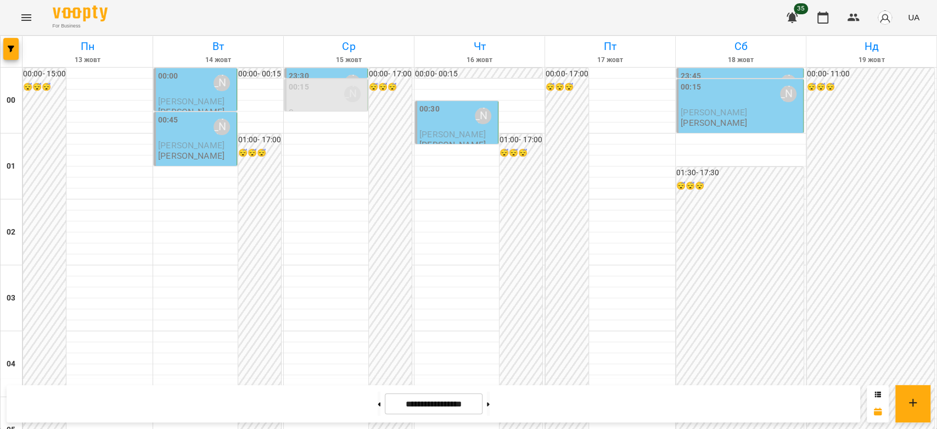
click at [188, 108] on p "[PERSON_NAME]" at bounding box center [191, 111] width 66 height 9
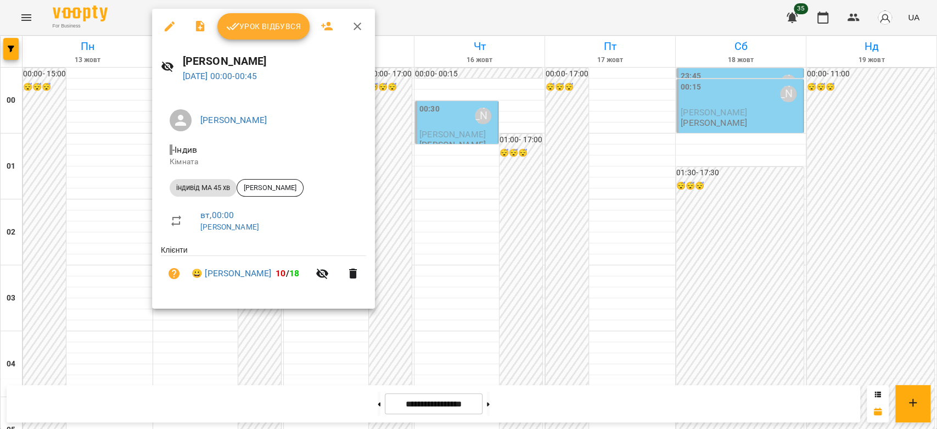
drag, startPoint x: 515, startPoint y: 214, endPoint x: 508, endPoint y: 220, distance: 8.9
click at [515, 214] on div at bounding box center [468, 214] width 937 height 429
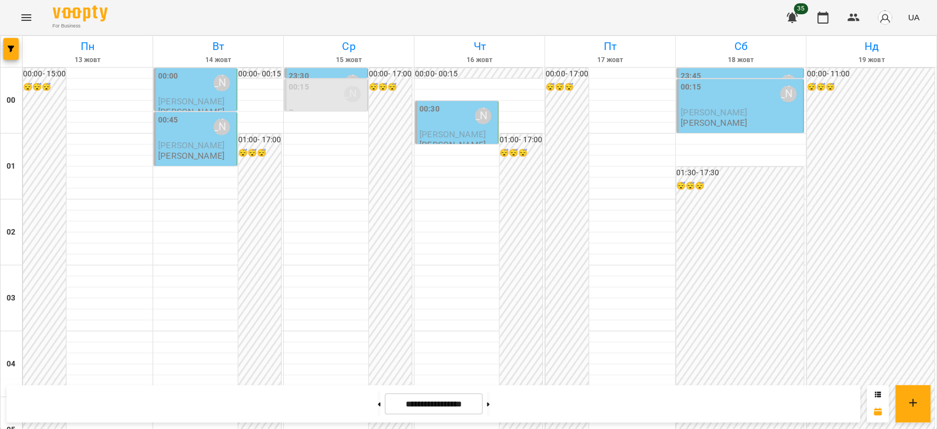
click at [195, 160] on p "[PERSON_NAME]" at bounding box center [191, 155] width 66 height 9
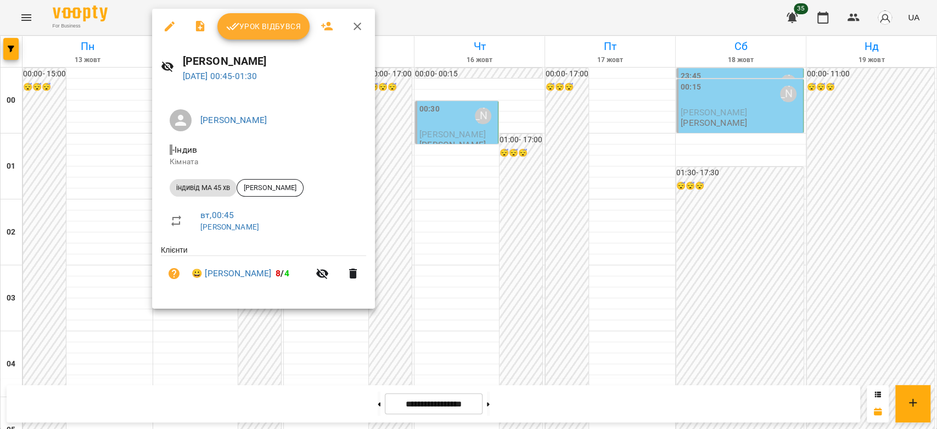
click at [450, 209] on div at bounding box center [468, 214] width 937 height 429
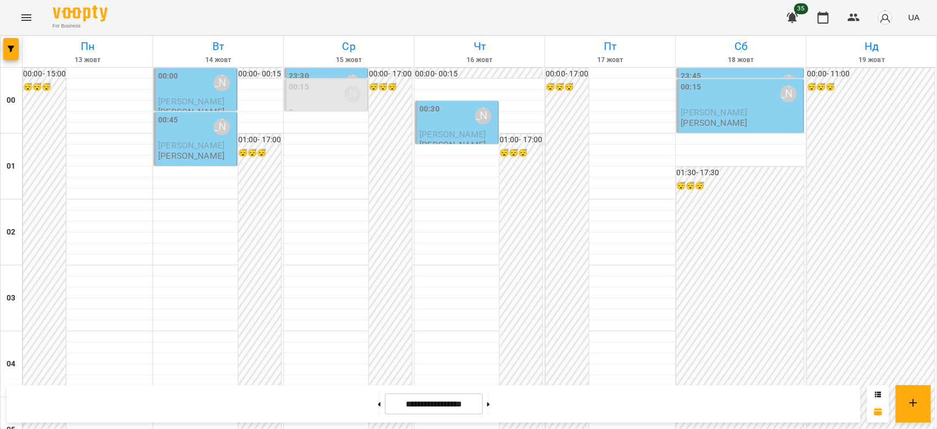
click at [184, 140] on span "[PERSON_NAME]" at bounding box center [191, 145] width 66 height 10
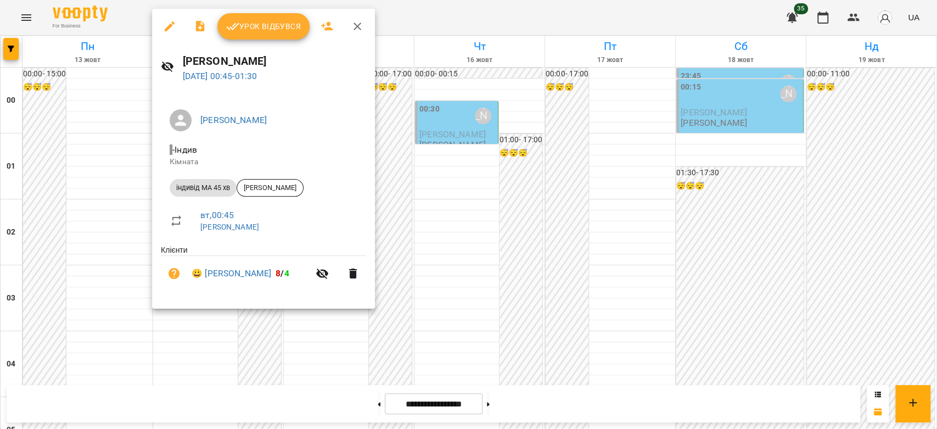
click at [422, 173] on div at bounding box center [468, 214] width 937 height 429
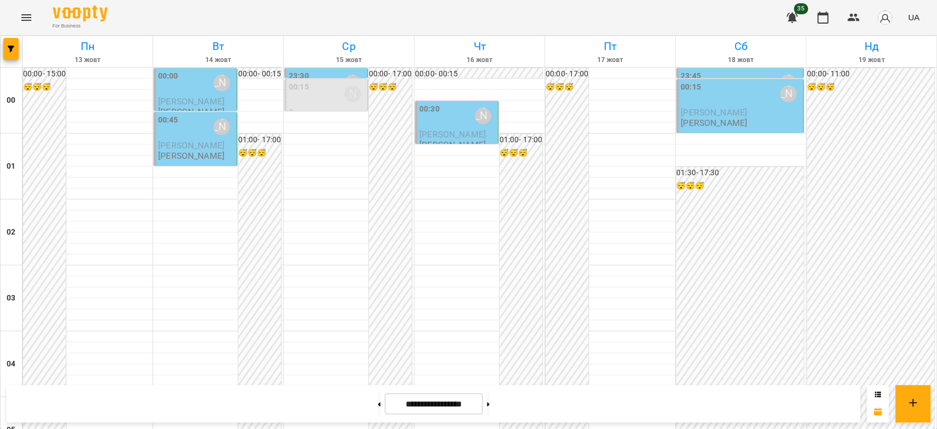
scroll to position [1269, 0]
click at [30, 19] on icon "Menu" at bounding box center [26, 17] width 13 height 13
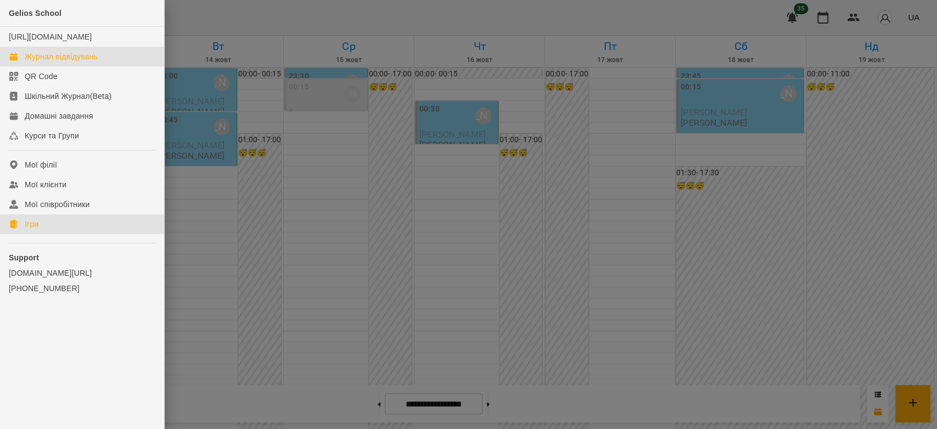
click at [54, 234] on link "Ігри" at bounding box center [82, 224] width 164 height 20
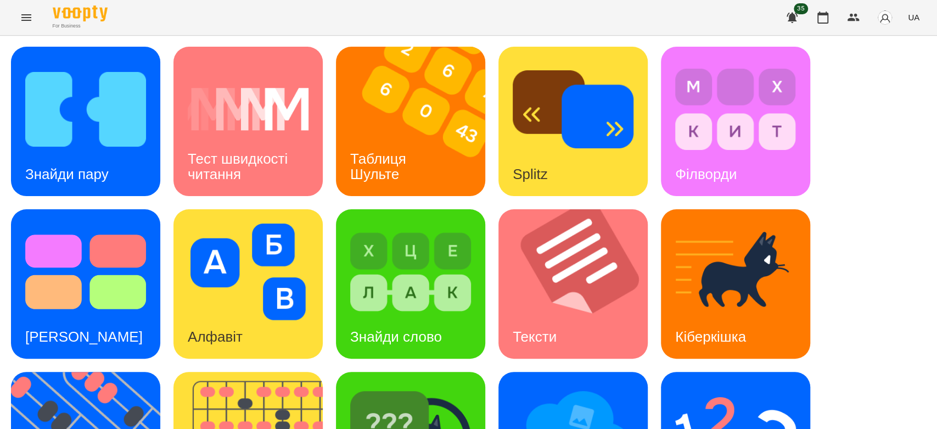
scroll to position [265, 0]
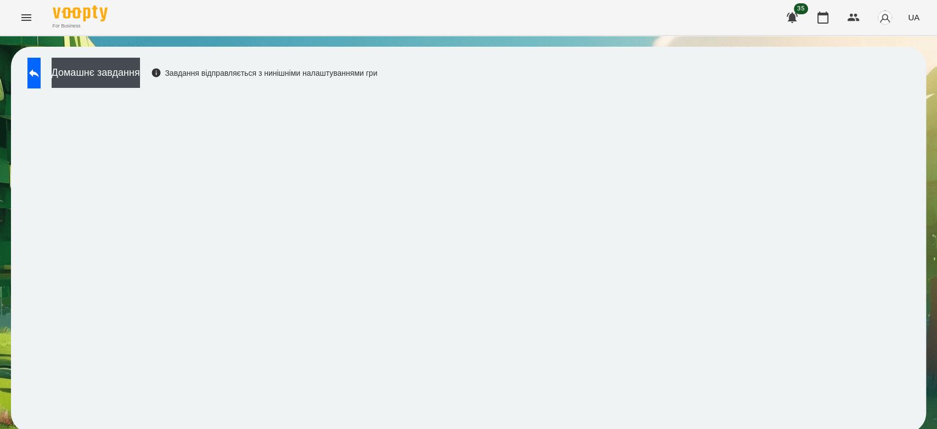
scroll to position [4, 0]
click at [97, 70] on button "Домашнє завдання" at bounding box center [96, 73] width 88 height 30
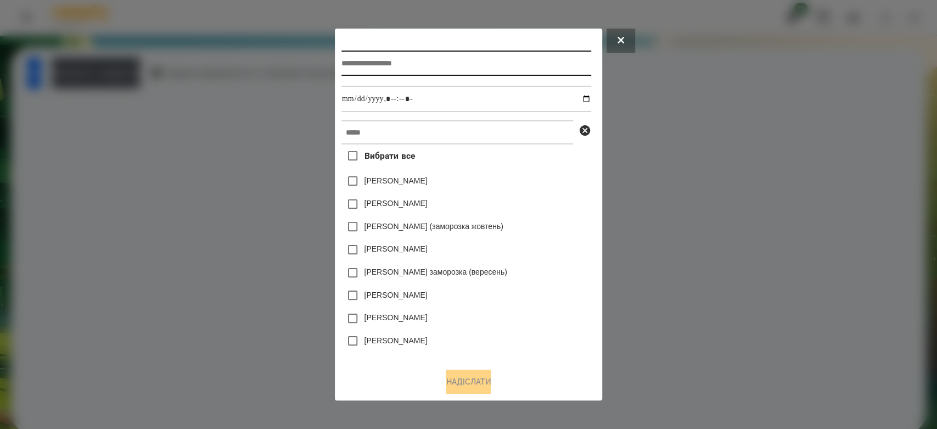
click at [431, 61] on input "text" at bounding box center [466, 63] width 250 height 25
type input "*********"
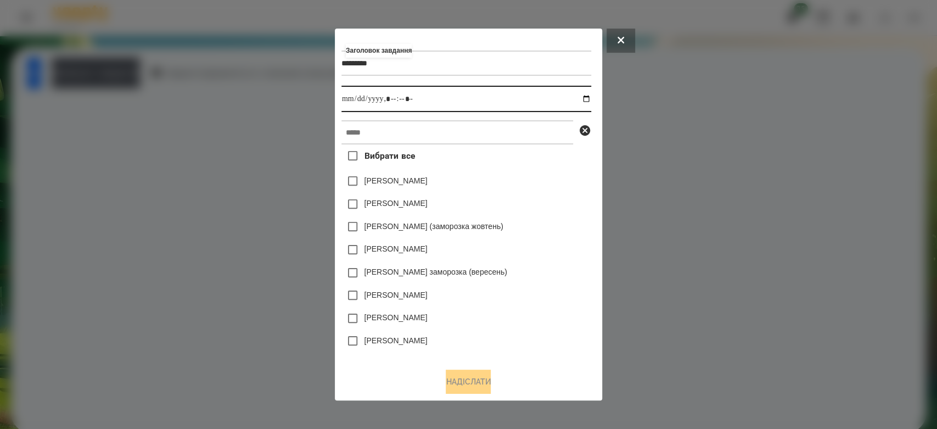
click at [590, 102] on input "datetime-local" at bounding box center [466, 99] width 250 height 26
type input "**********"
click at [527, 203] on div "[PERSON_NAME]" at bounding box center [466, 204] width 250 height 23
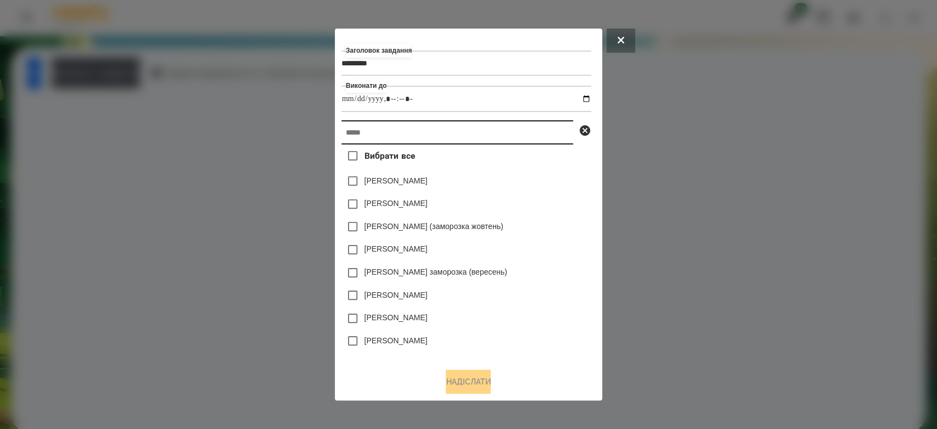
click at [523, 133] on input "text" at bounding box center [457, 132] width 232 height 24
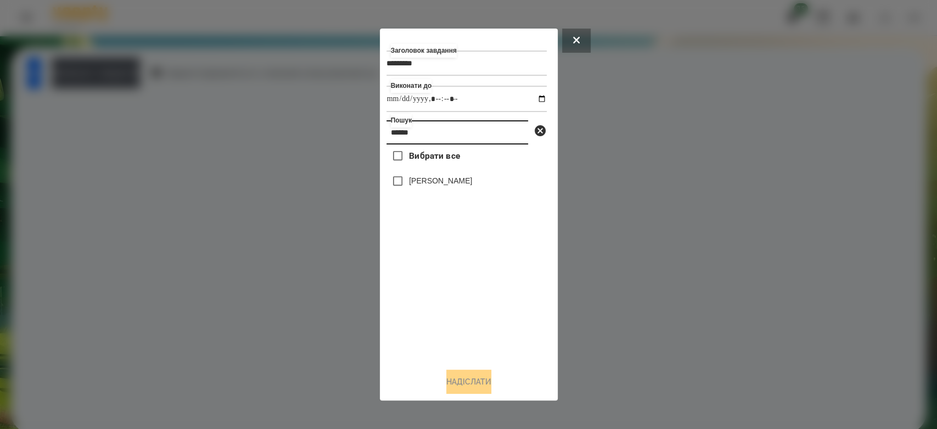
type input "******"
click at [534, 101] on input "datetime-local" at bounding box center [466, 99] width 160 height 26
type input "**********"
click at [515, 302] on div "Вибрати все [PERSON_NAME]" at bounding box center [466, 251] width 160 height 215
click at [463, 182] on label "[PERSON_NAME]" at bounding box center [440, 180] width 63 height 11
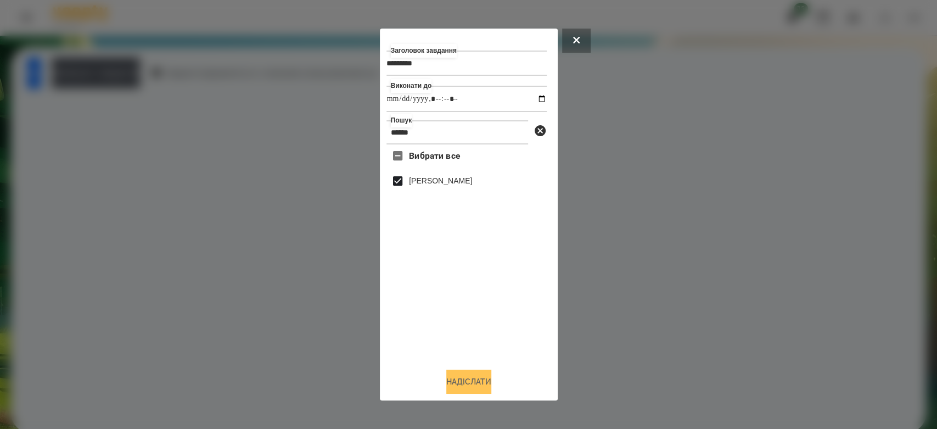
click at [483, 382] on button "Надіслати" at bounding box center [468, 381] width 45 height 24
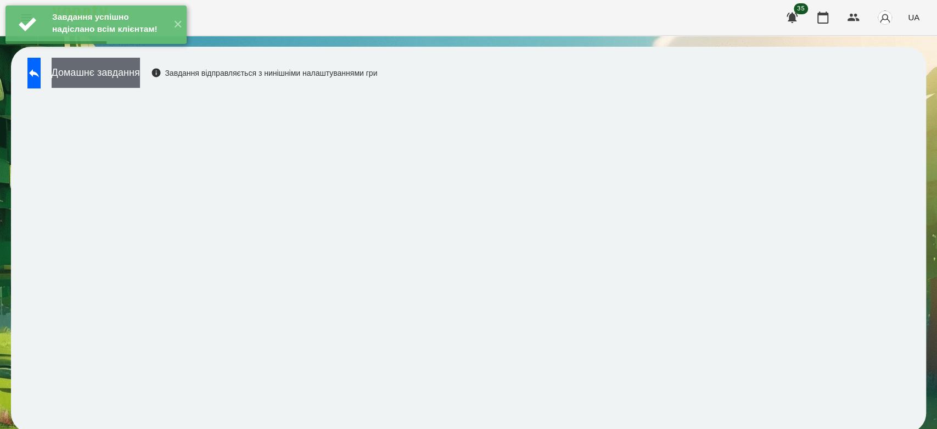
click at [140, 66] on button "Домашнє завдання" at bounding box center [96, 73] width 88 height 30
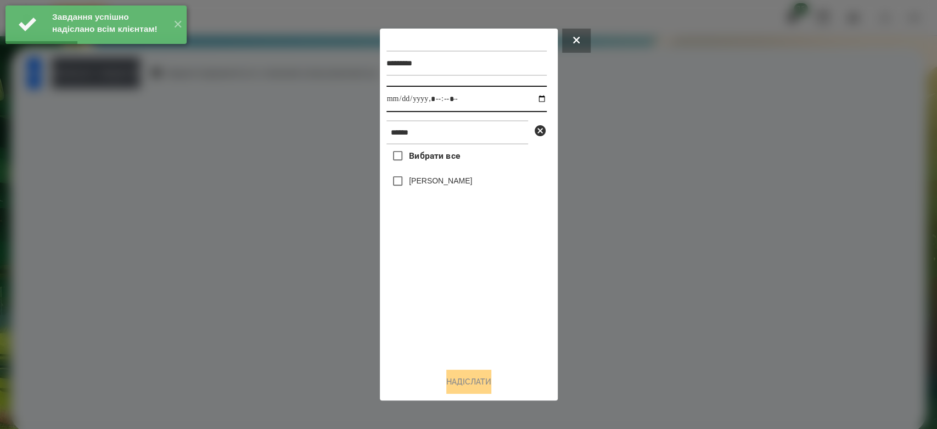
click at [531, 98] on input "datetime-local" at bounding box center [466, 99] width 160 height 26
type input "**********"
drag, startPoint x: 478, startPoint y: 355, endPoint x: 478, endPoint y: 244, distance: 110.9
click at [478, 354] on div "Вибрати все [PERSON_NAME]" at bounding box center [466, 251] width 160 height 215
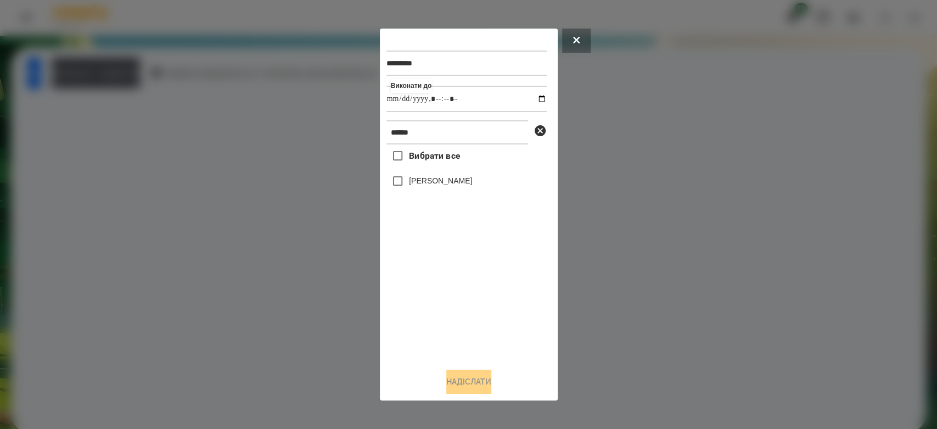
click at [465, 189] on div "[PERSON_NAME]" at bounding box center [466, 181] width 160 height 23
click at [465, 178] on label "[PERSON_NAME]" at bounding box center [440, 180] width 63 height 11
click at [483, 382] on button "Надіслати" at bounding box center [468, 381] width 45 height 24
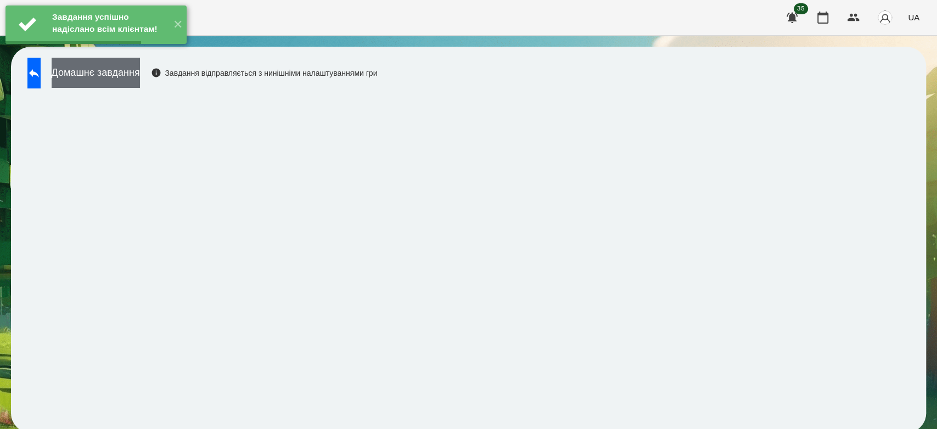
click at [140, 72] on button "Домашнє завдання" at bounding box center [96, 73] width 88 height 30
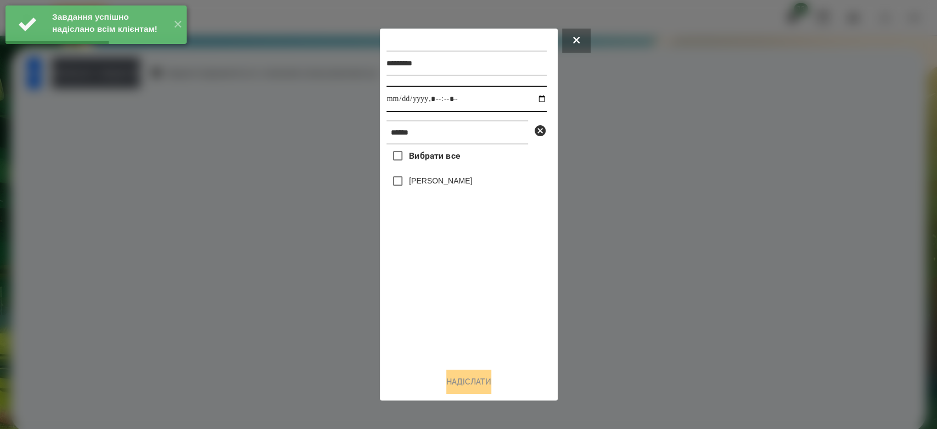
click at [534, 101] on input "datetime-local" at bounding box center [466, 99] width 160 height 26
type input "**********"
drag, startPoint x: 492, startPoint y: 305, endPoint x: 469, endPoint y: 203, distance: 104.6
click at [491, 305] on div "Вибрати все [PERSON_NAME]" at bounding box center [466, 251] width 160 height 215
click at [464, 186] on label "[PERSON_NAME]" at bounding box center [440, 180] width 63 height 11
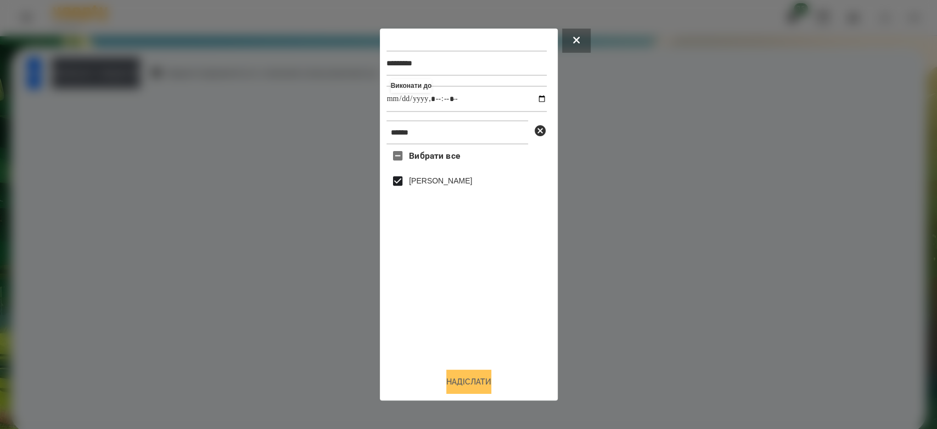
click at [478, 391] on button "Надіслати" at bounding box center [468, 381] width 45 height 24
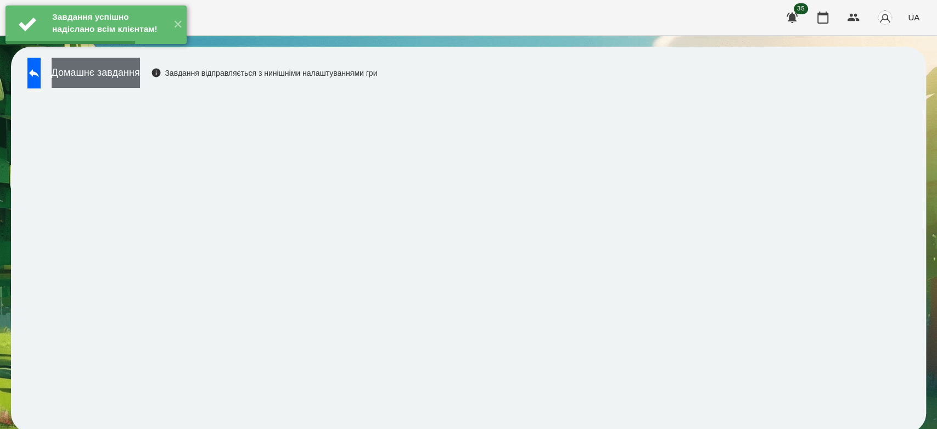
click at [114, 68] on button "Домашнє завдання" at bounding box center [96, 73] width 88 height 30
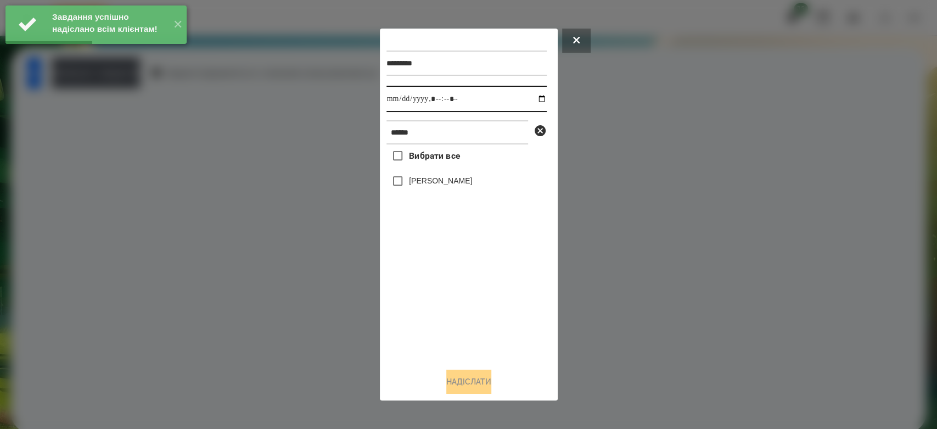
click at [534, 96] on input "datetime-local" at bounding box center [466, 99] width 160 height 26
type input "**********"
click at [511, 362] on div "********* Виконати до ****** Вибрати все [PERSON_NAME]" at bounding box center [468, 214] width 165 height 359
click at [458, 184] on label "[PERSON_NAME]" at bounding box center [440, 180] width 63 height 11
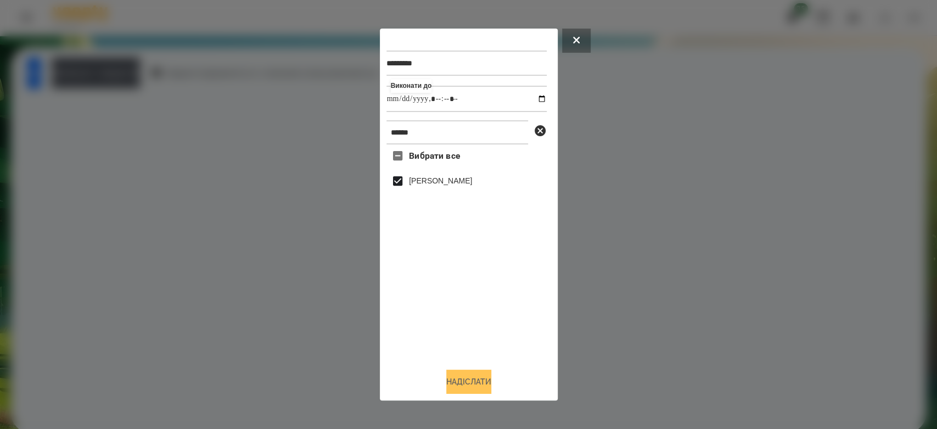
click at [486, 384] on button "Надіслати" at bounding box center [468, 381] width 45 height 24
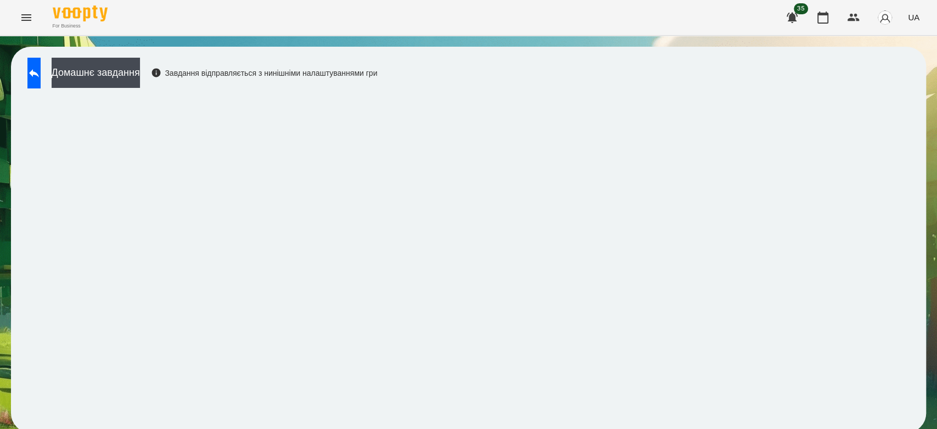
click at [30, 17] on icon "Menu" at bounding box center [26, 17] width 10 height 7
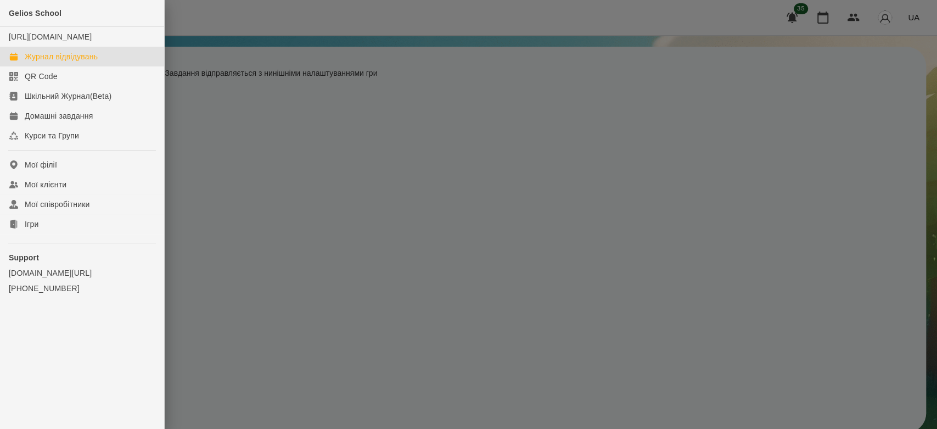
click at [75, 60] on link "Журнал відвідувань" at bounding box center [82, 57] width 164 height 20
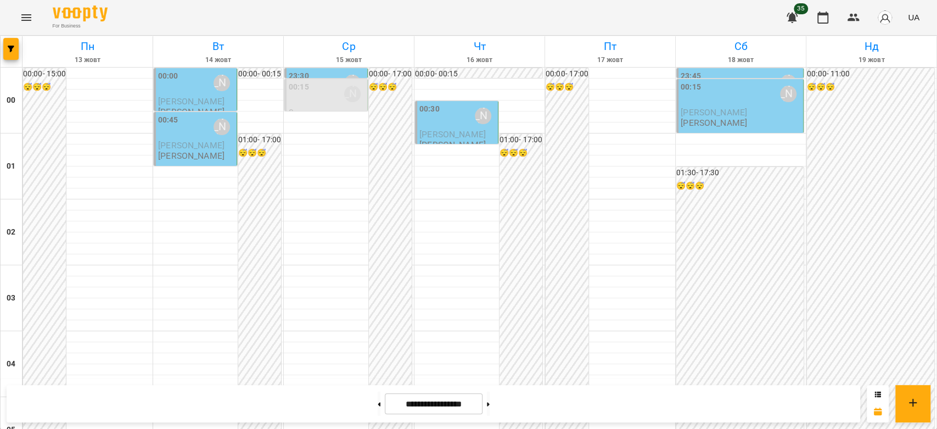
click at [183, 91] on div "00:00 [PERSON_NAME]" at bounding box center [196, 82] width 76 height 25
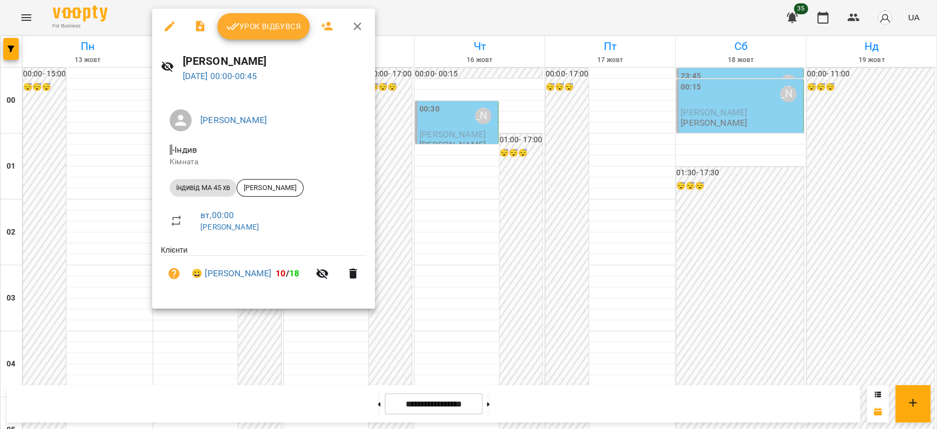
click at [238, 20] on icon "button" at bounding box center [232, 26] width 13 height 13
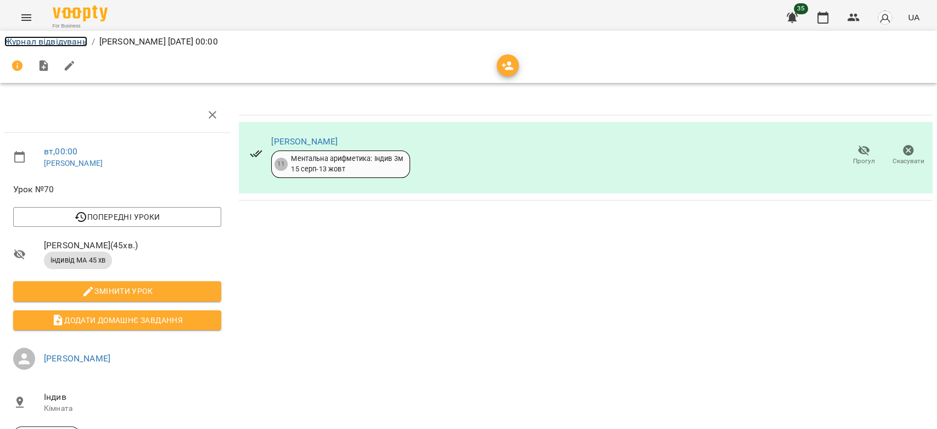
click at [45, 36] on link "Журнал відвідувань" at bounding box center [45, 41] width 83 height 10
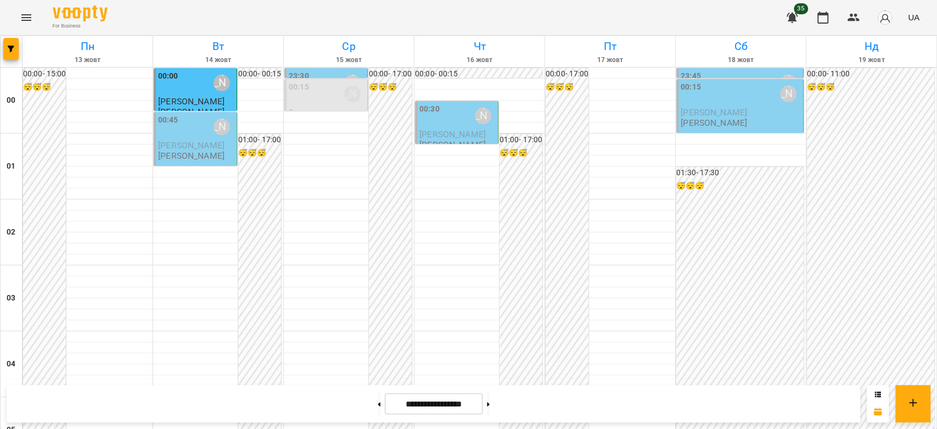
scroll to position [1269, 0]
click at [347, 428] on div "**********" at bounding box center [468, 403] width 937 height 51
click at [203, 147] on span "[PERSON_NAME]" at bounding box center [191, 145] width 66 height 10
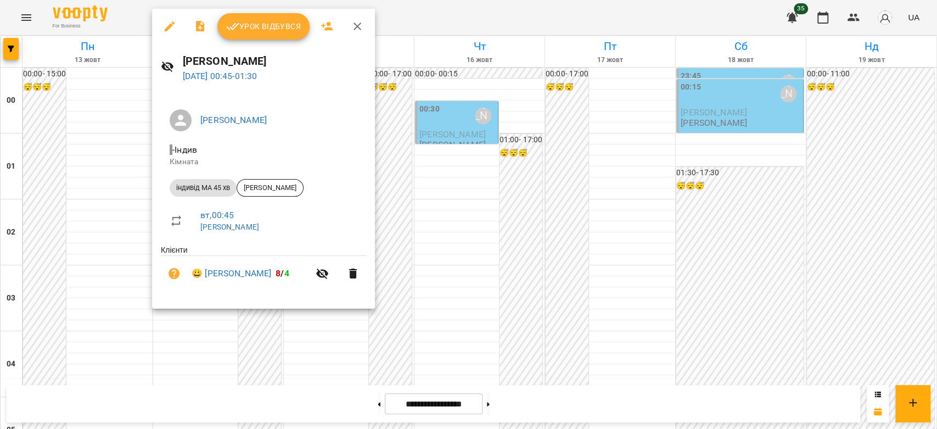
click at [478, 87] on div at bounding box center [468, 214] width 937 height 429
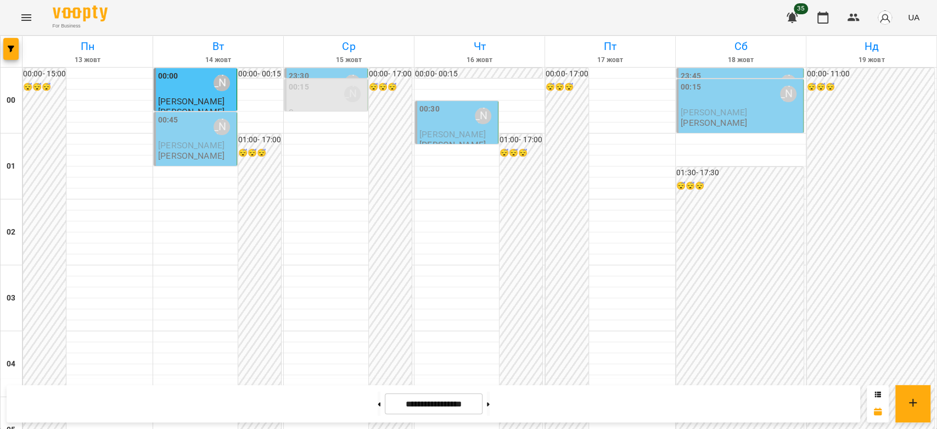
scroll to position [293, 0]
